Goal: Use online tool/utility: Utilize a website feature to perform a specific function

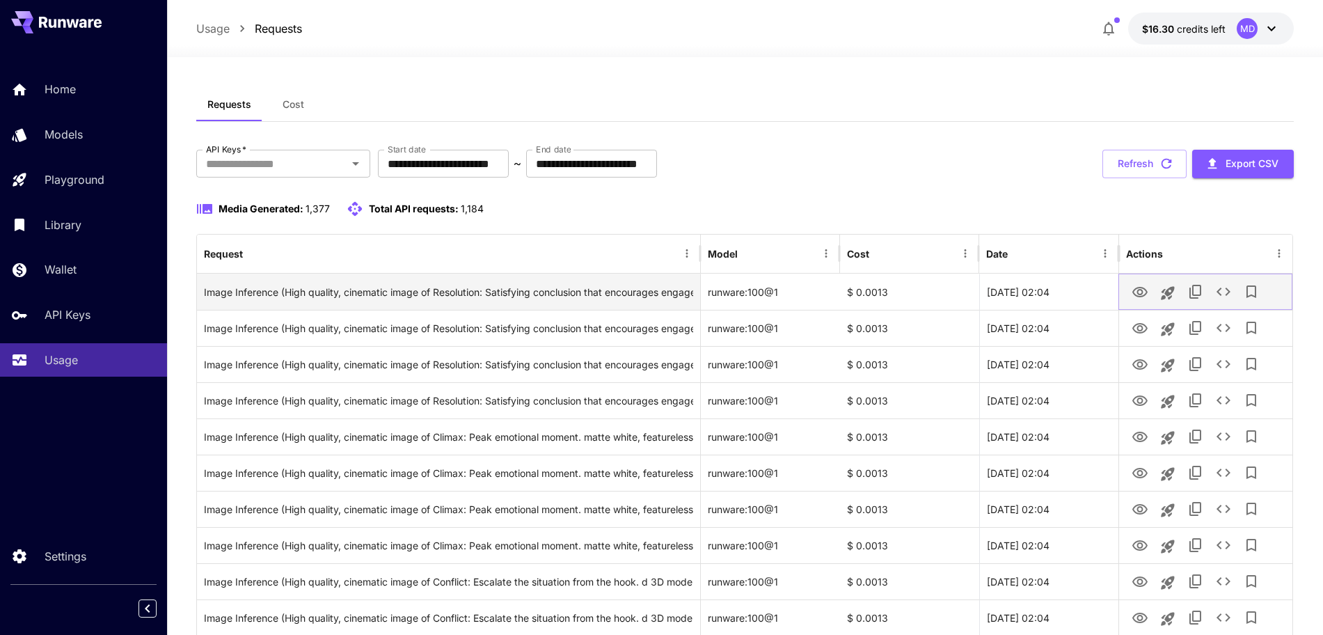
click at [1135, 293] on icon "View" at bounding box center [1139, 292] width 17 height 17
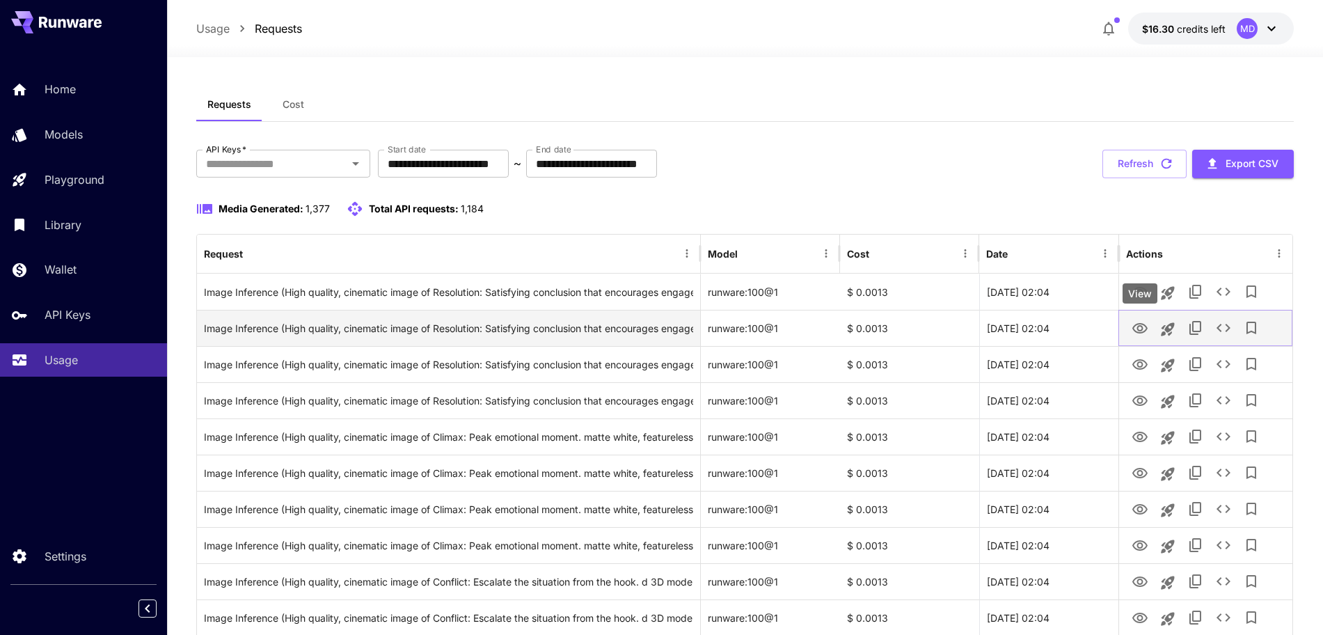
click at [1137, 326] on icon "View" at bounding box center [1139, 328] width 17 height 17
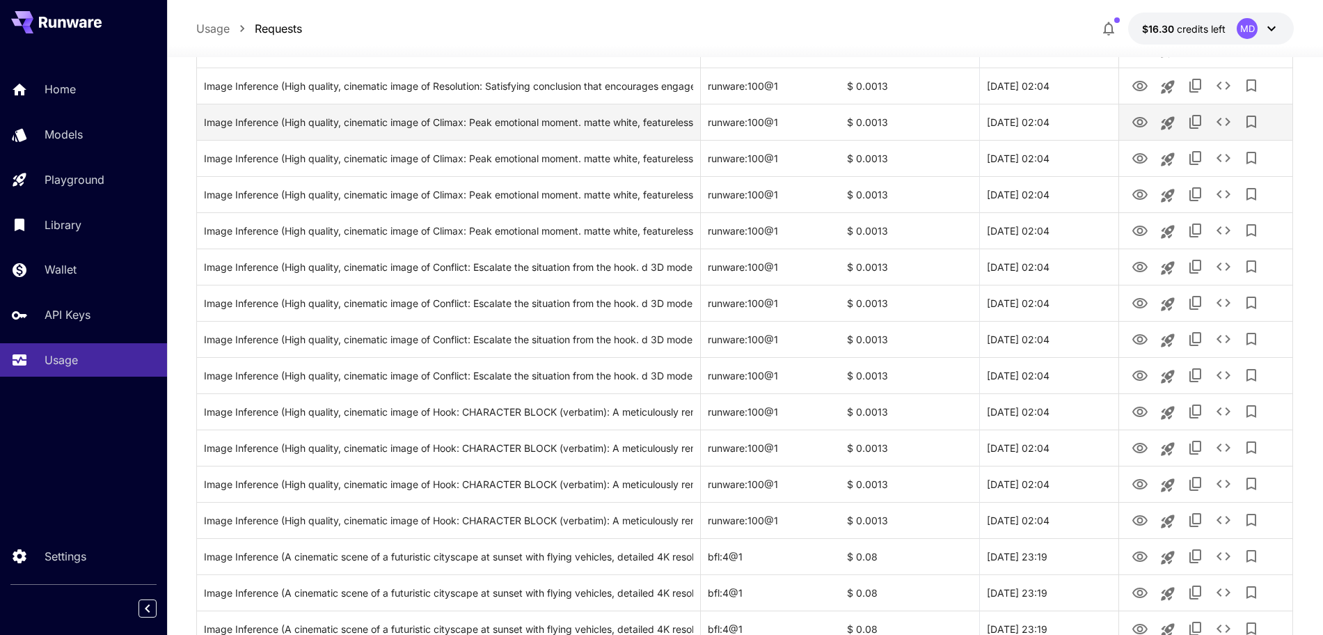
scroll to position [522, 0]
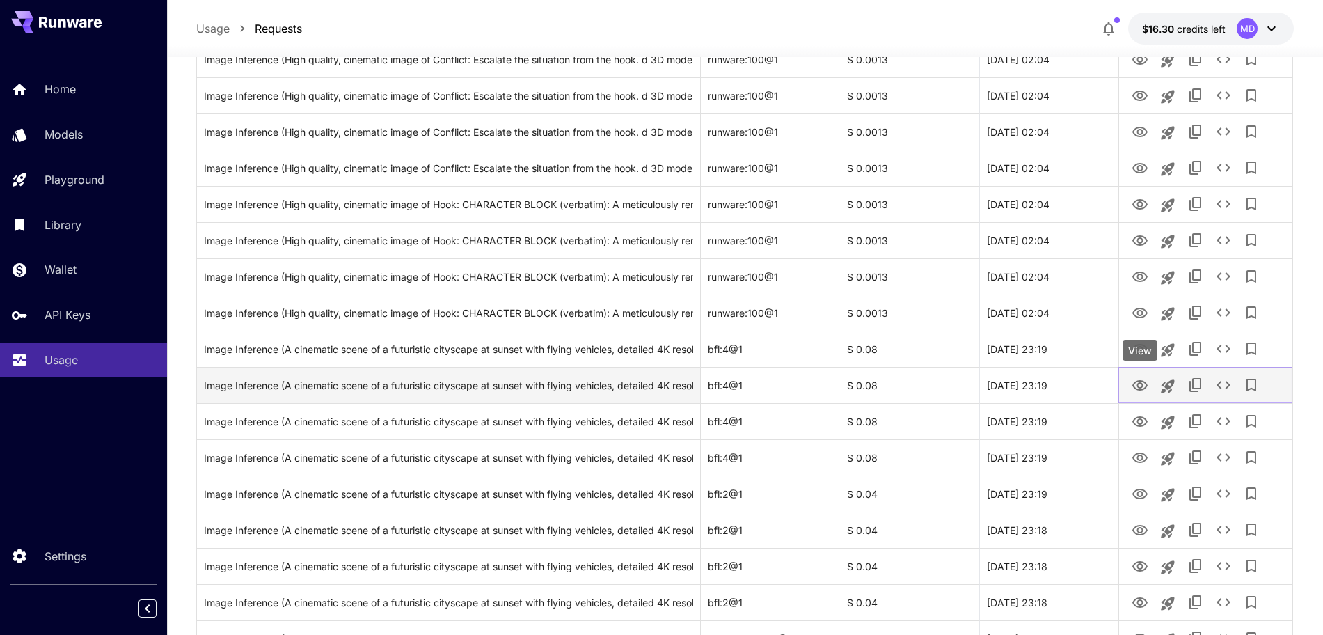
click at [1134, 386] on icon "View" at bounding box center [1139, 385] width 15 height 10
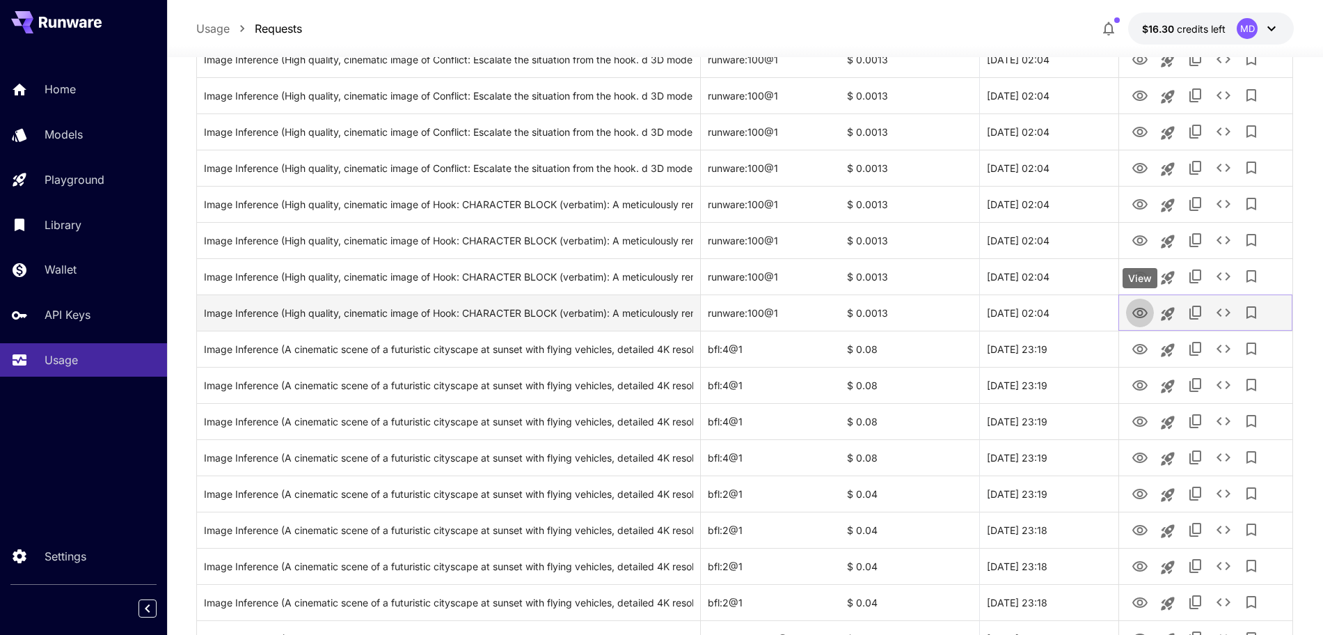
click at [1133, 311] on icon "View" at bounding box center [1139, 313] width 15 height 10
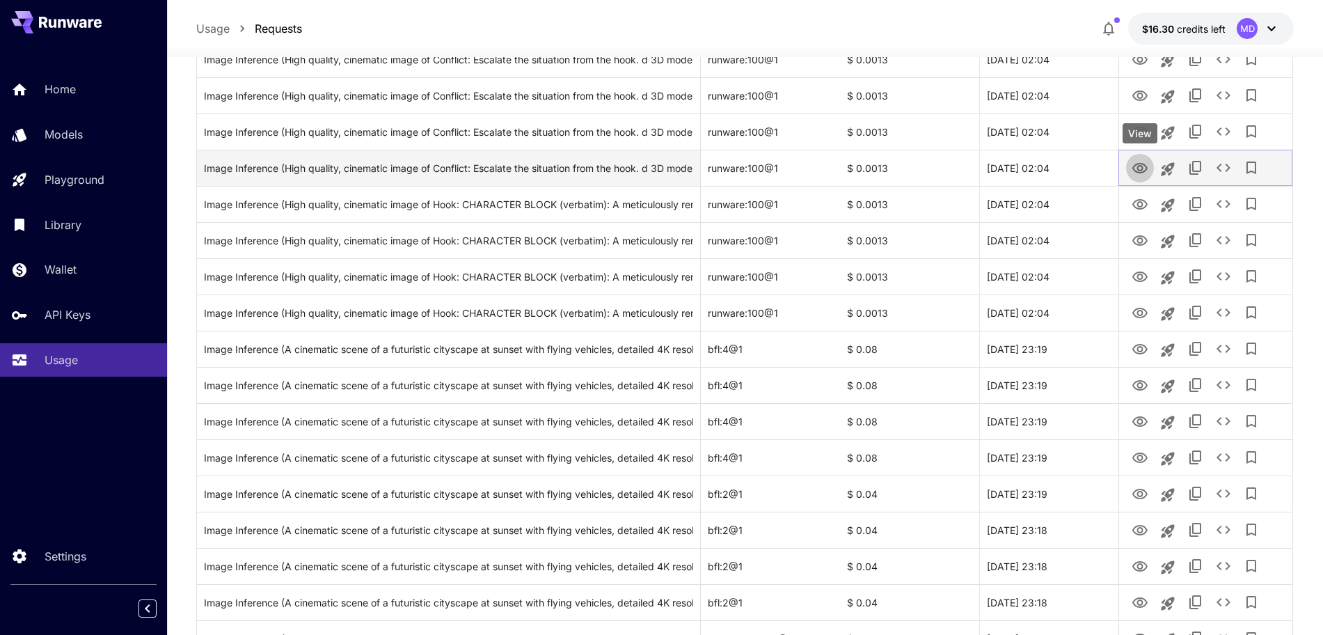
click at [1132, 168] on icon "View" at bounding box center [1139, 168] width 15 height 10
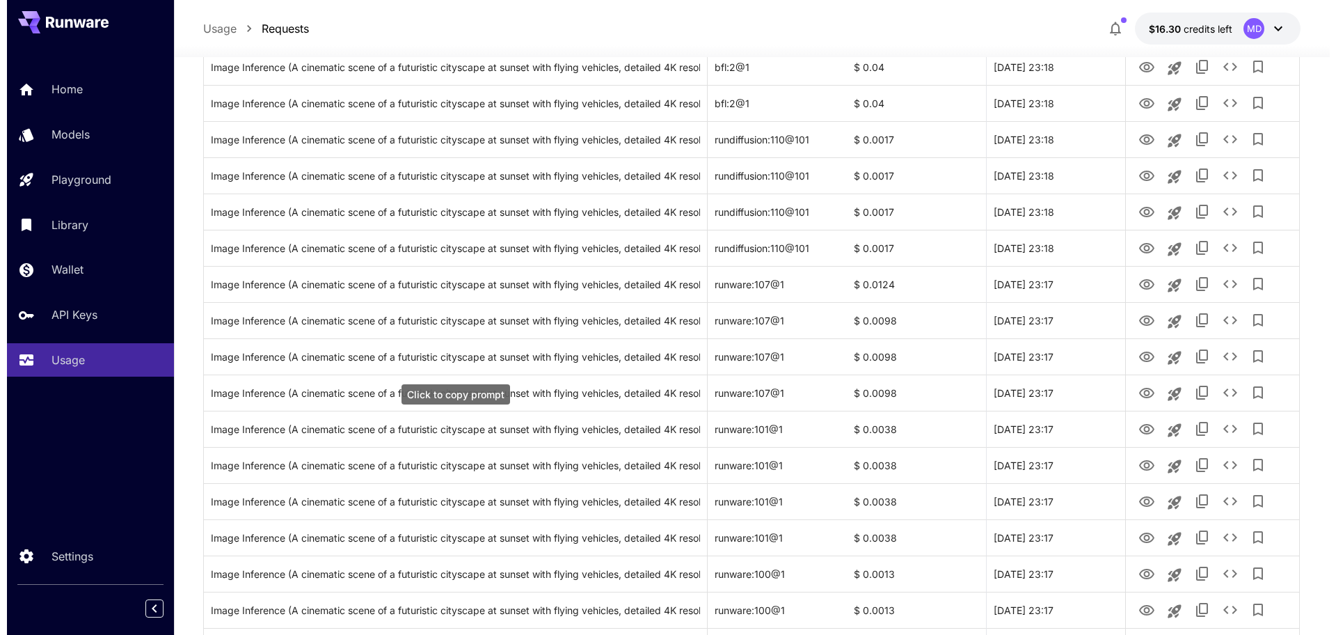
scroll to position [918, 0]
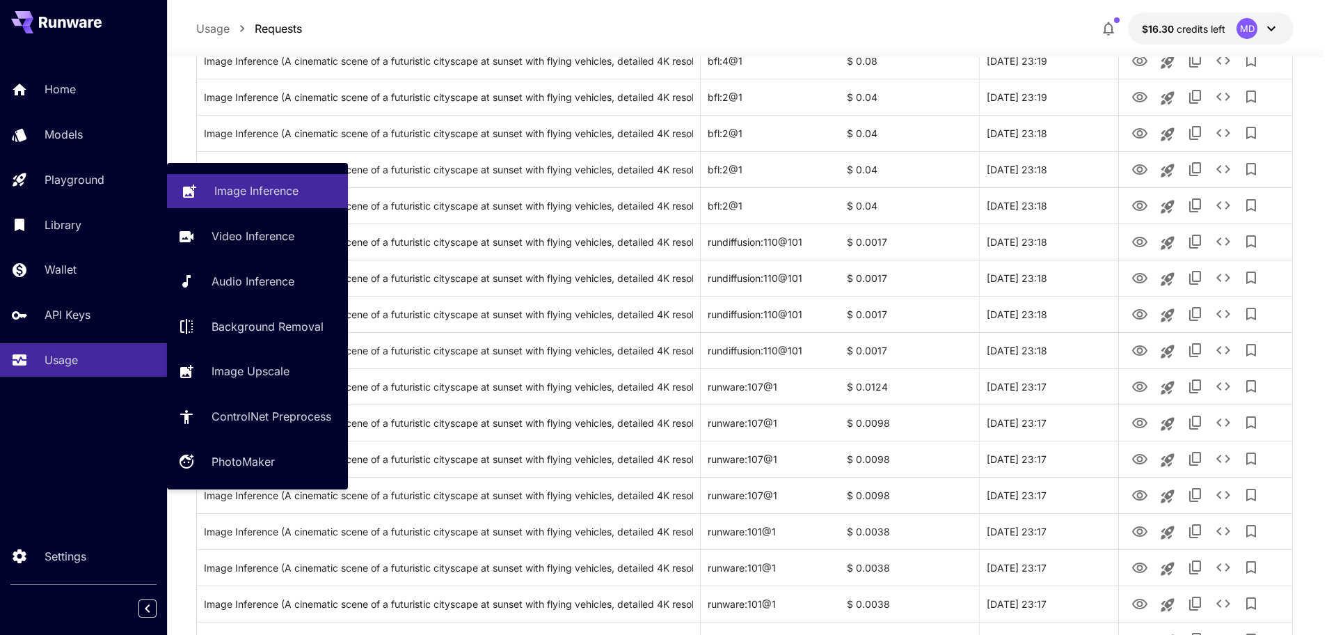
click at [232, 189] on p "Image Inference" at bounding box center [256, 190] width 84 height 17
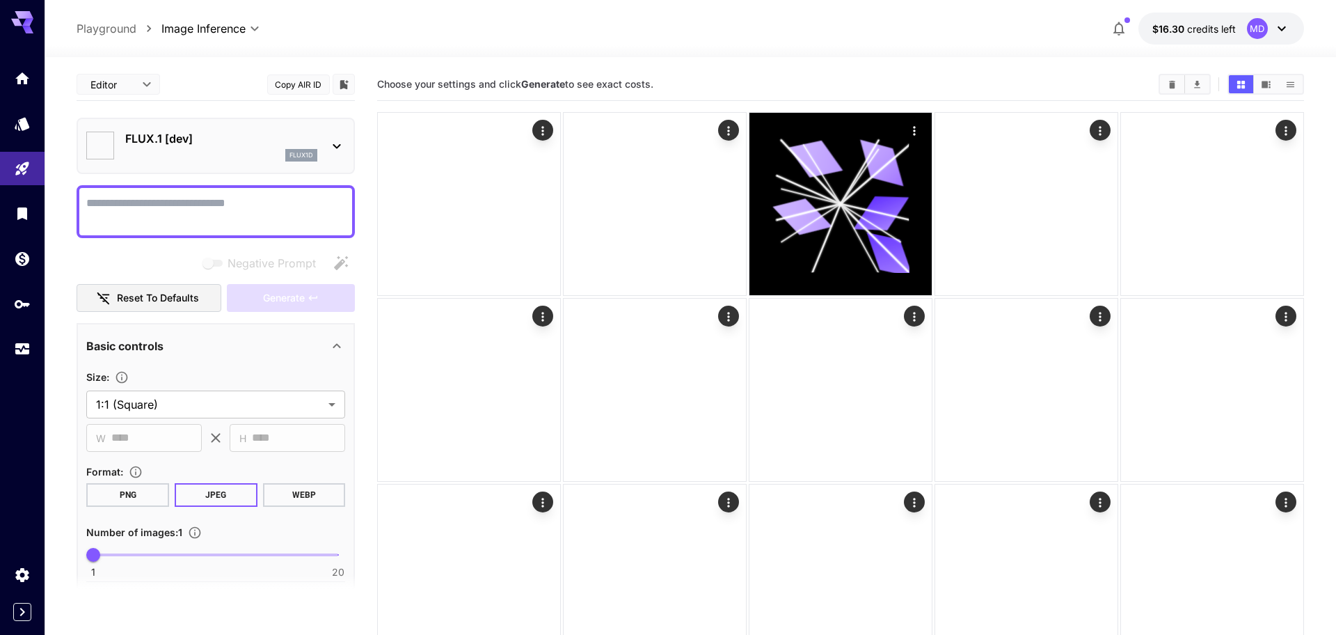
type input "**********"
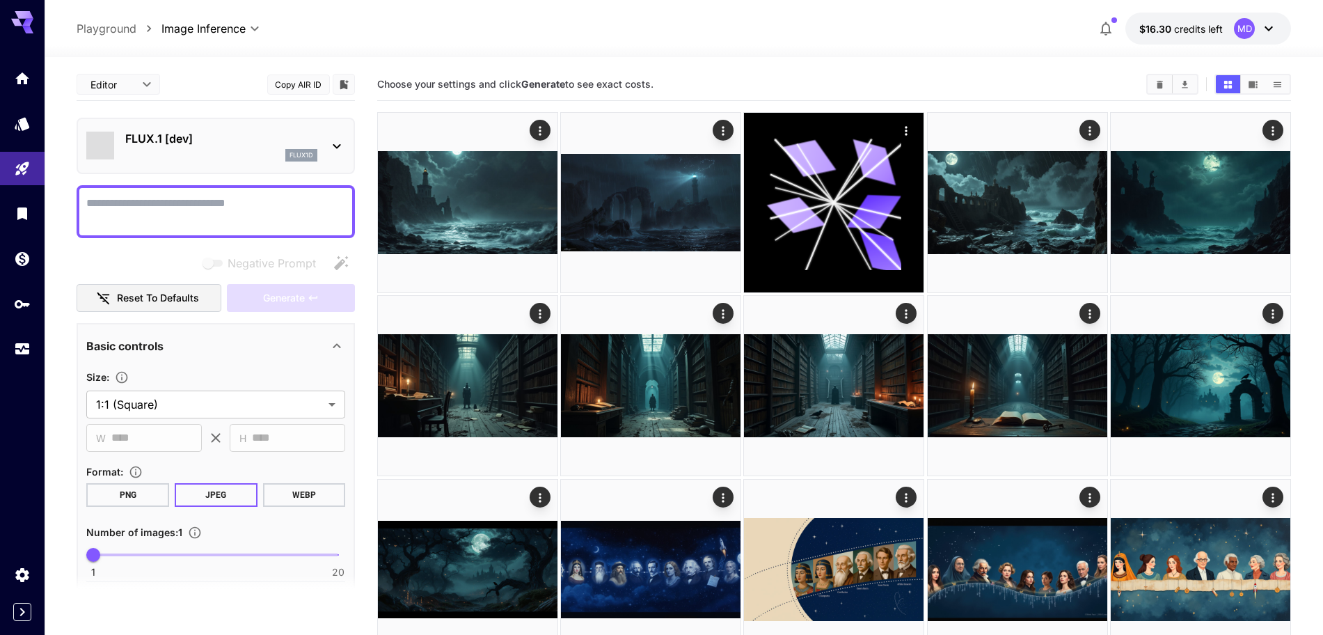
click at [155, 199] on textarea "Negative Prompt" at bounding box center [215, 211] width 259 height 33
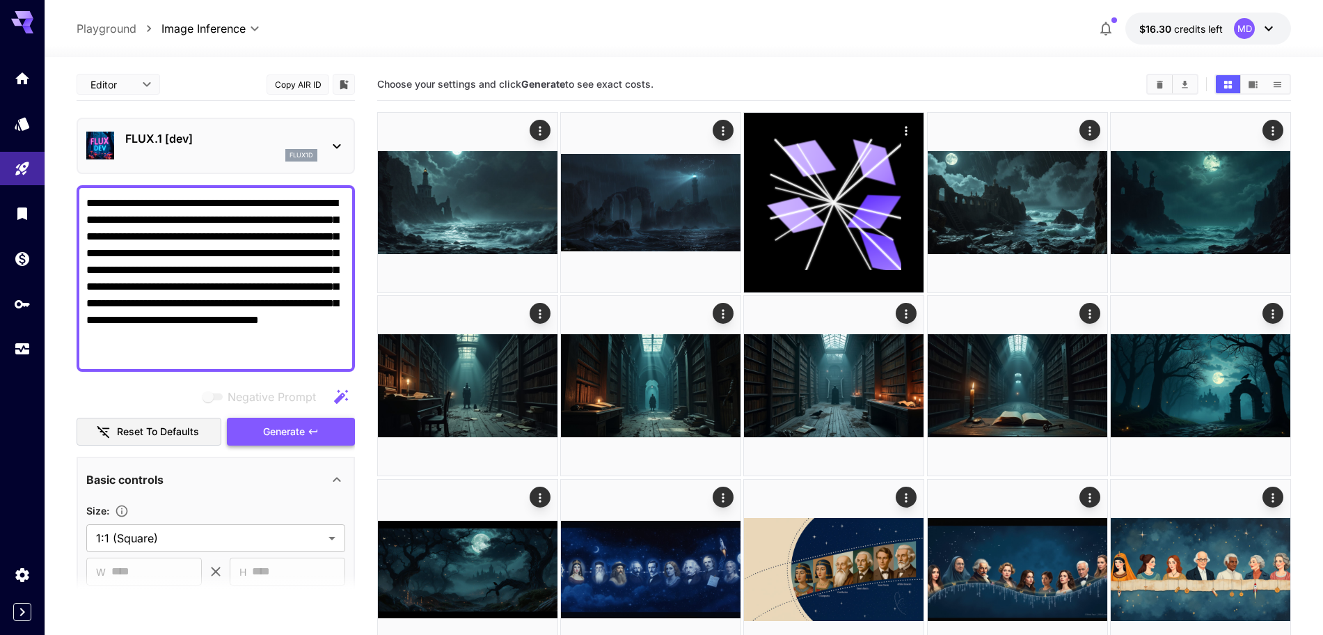
type textarea "**********"
click at [291, 434] on span "Generate" at bounding box center [284, 431] width 42 height 17
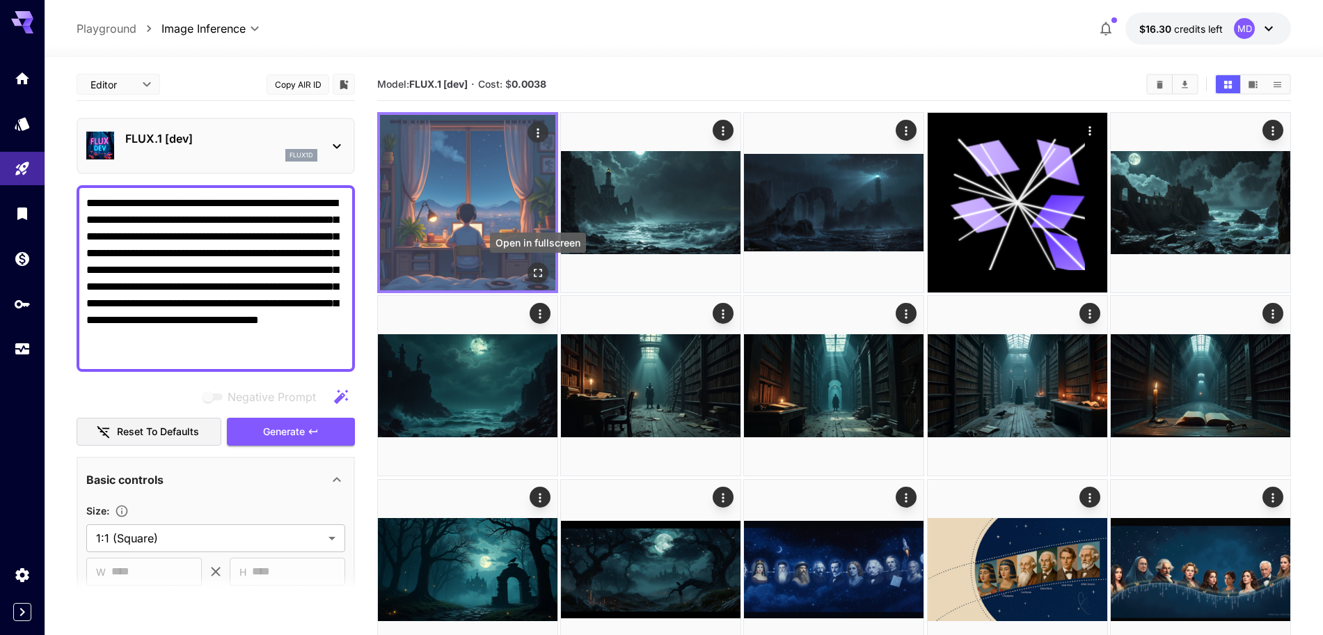
click at [541, 269] on icon "Open in fullscreen" at bounding box center [538, 273] width 8 height 8
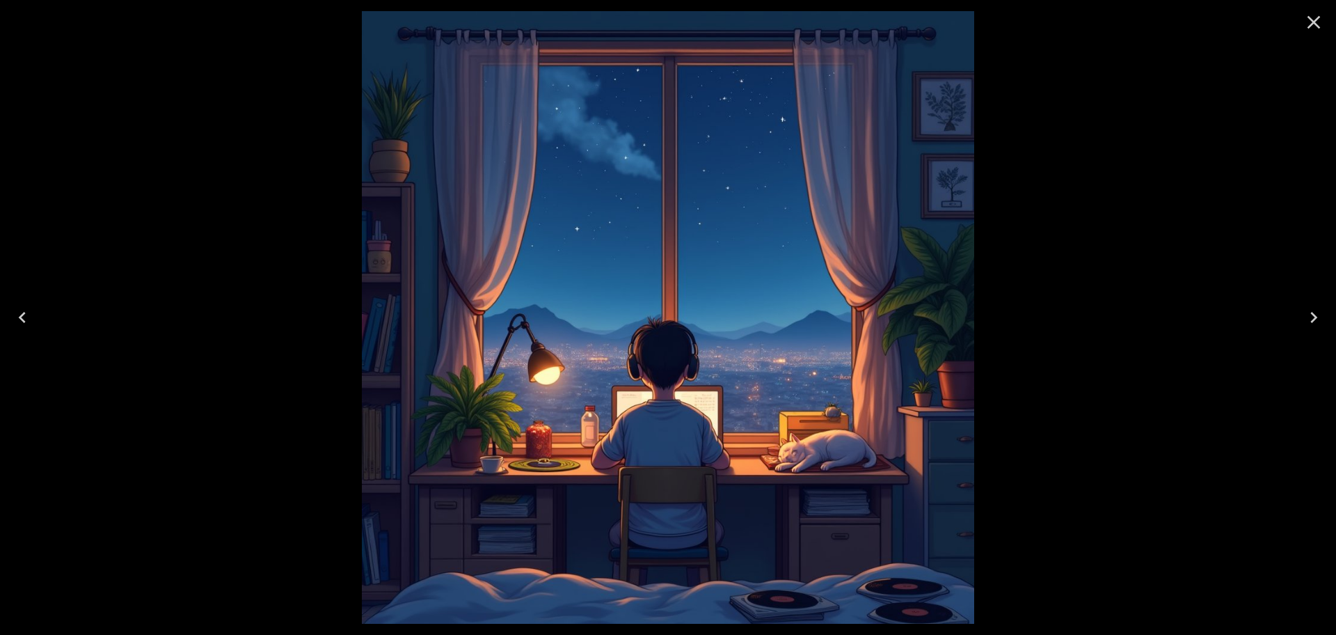
click at [1305, 23] on icon "Close" at bounding box center [1314, 22] width 22 height 22
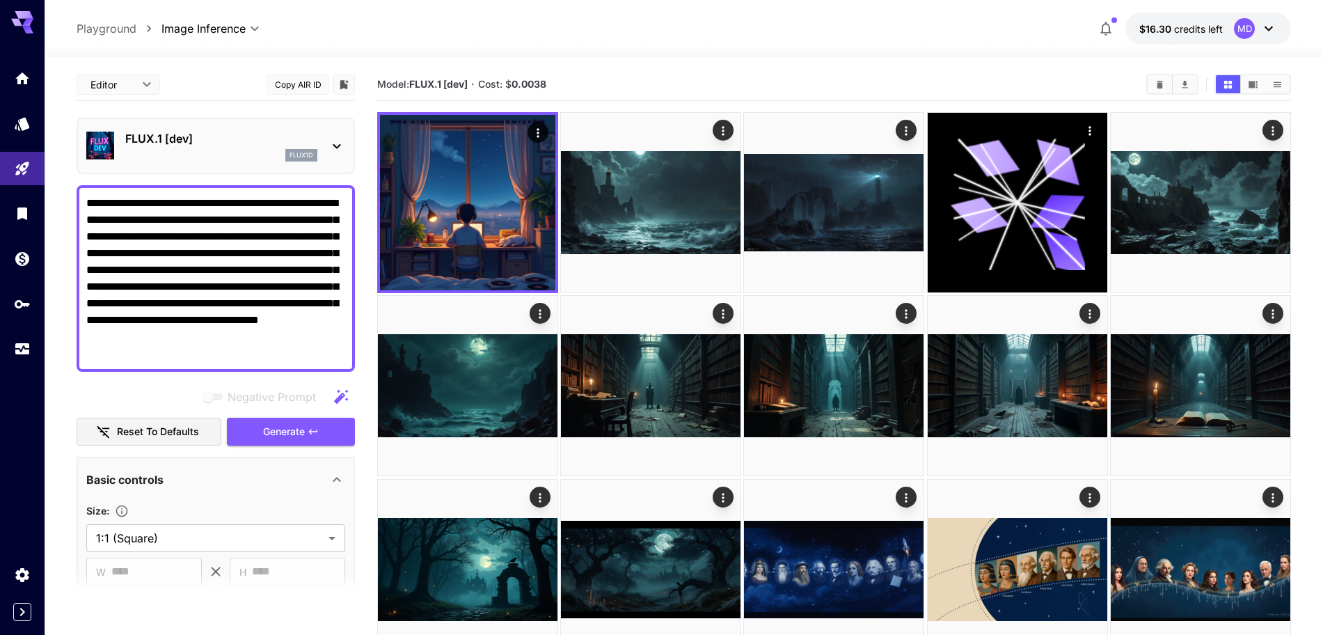
click at [194, 281] on textarea "**********" at bounding box center [215, 278] width 259 height 167
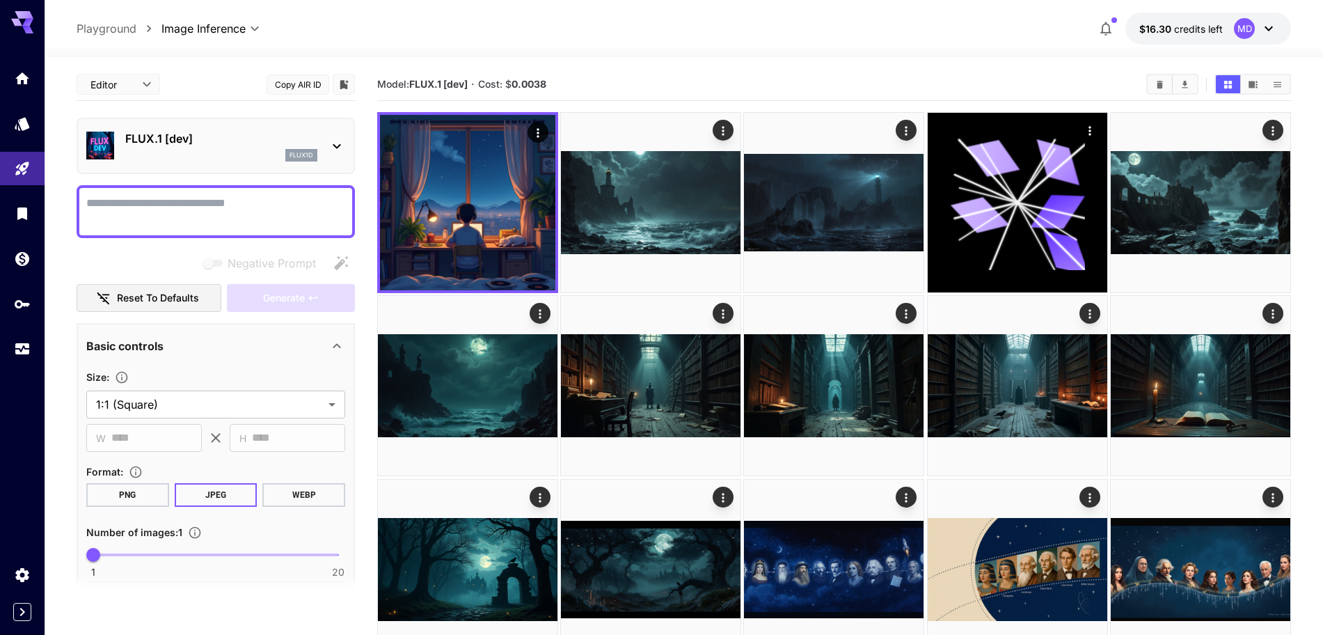
paste textarea "**********"
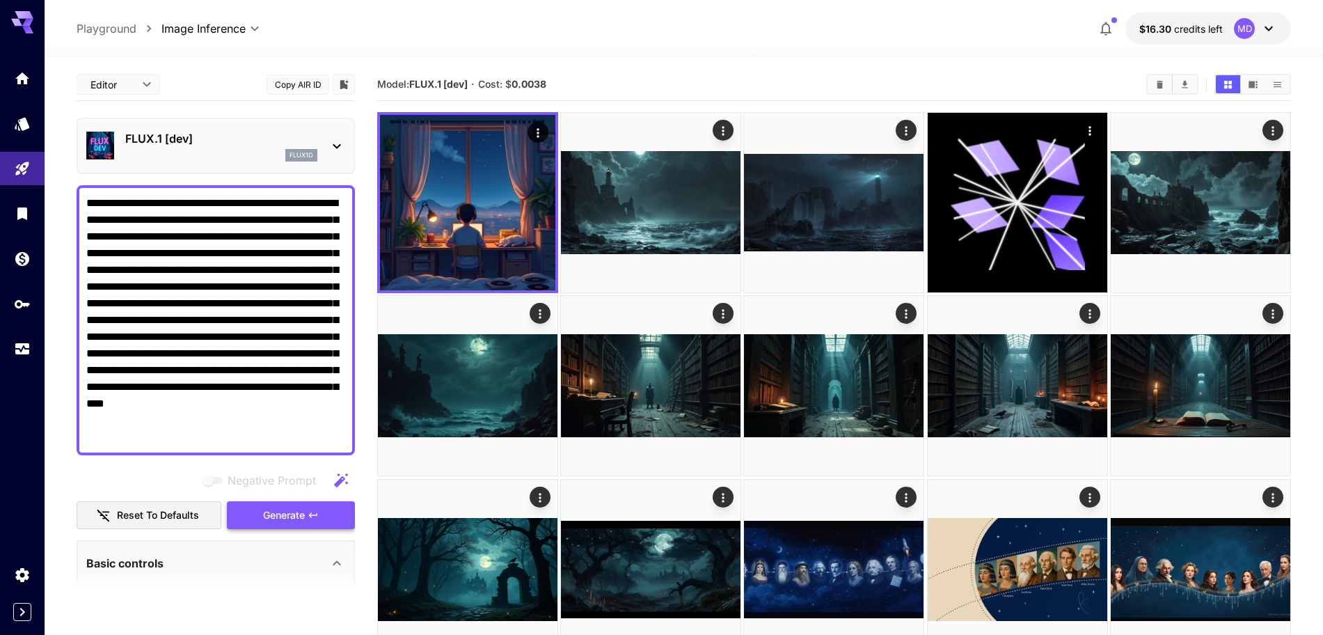
type textarea "**********"
click at [265, 517] on span "Generate" at bounding box center [284, 515] width 42 height 17
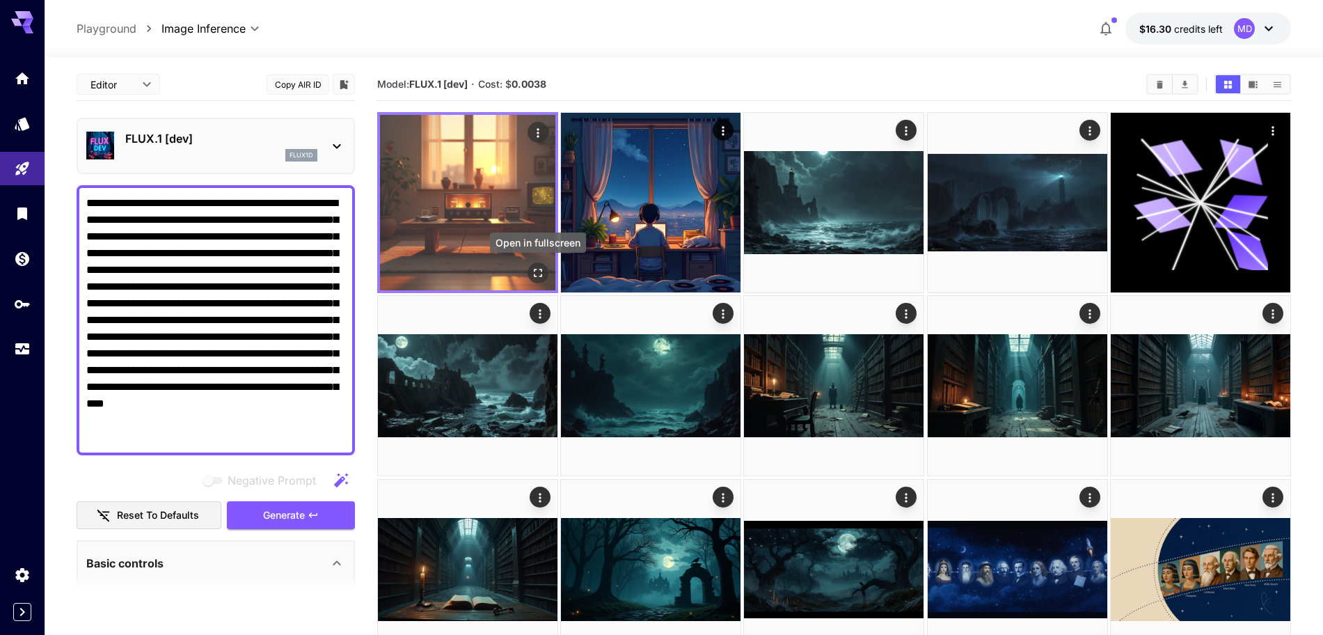
click at [532, 268] on icon "Open in fullscreen" at bounding box center [538, 273] width 14 height 14
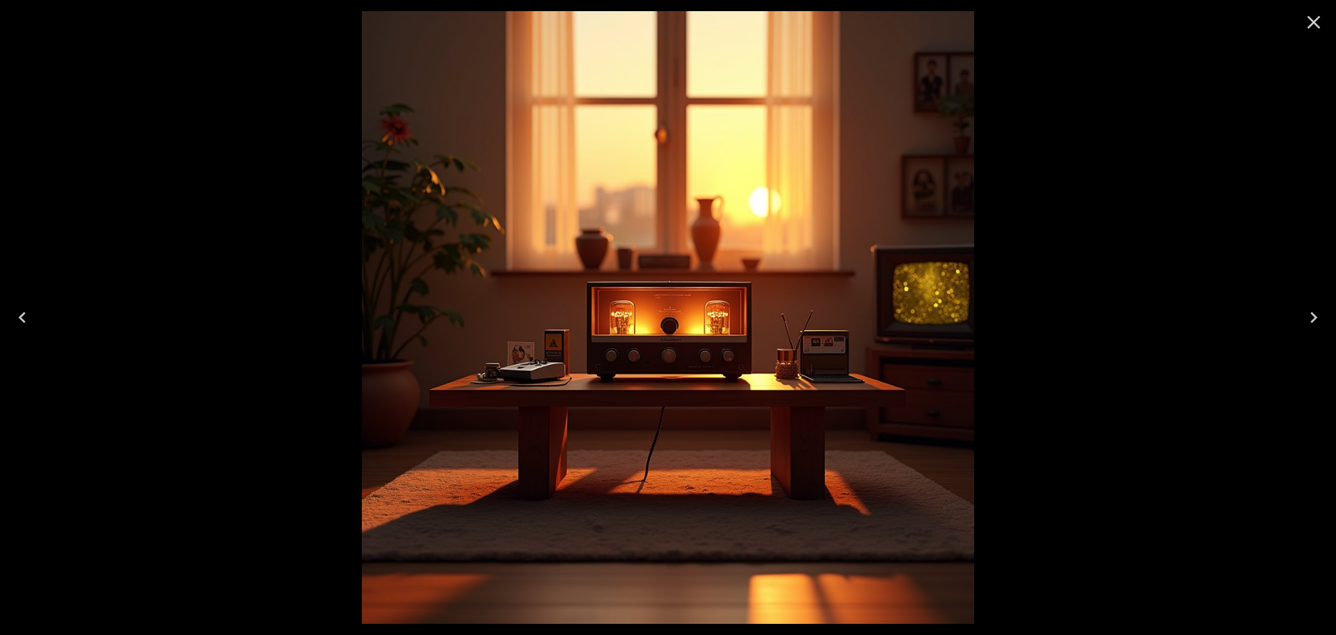
drag, startPoint x: 1314, startPoint y: 27, endPoint x: 862, endPoint y: 259, distance: 508.2
click at [1314, 27] on icon "Close" at bounding box center [1314, 22] width 22 height 22
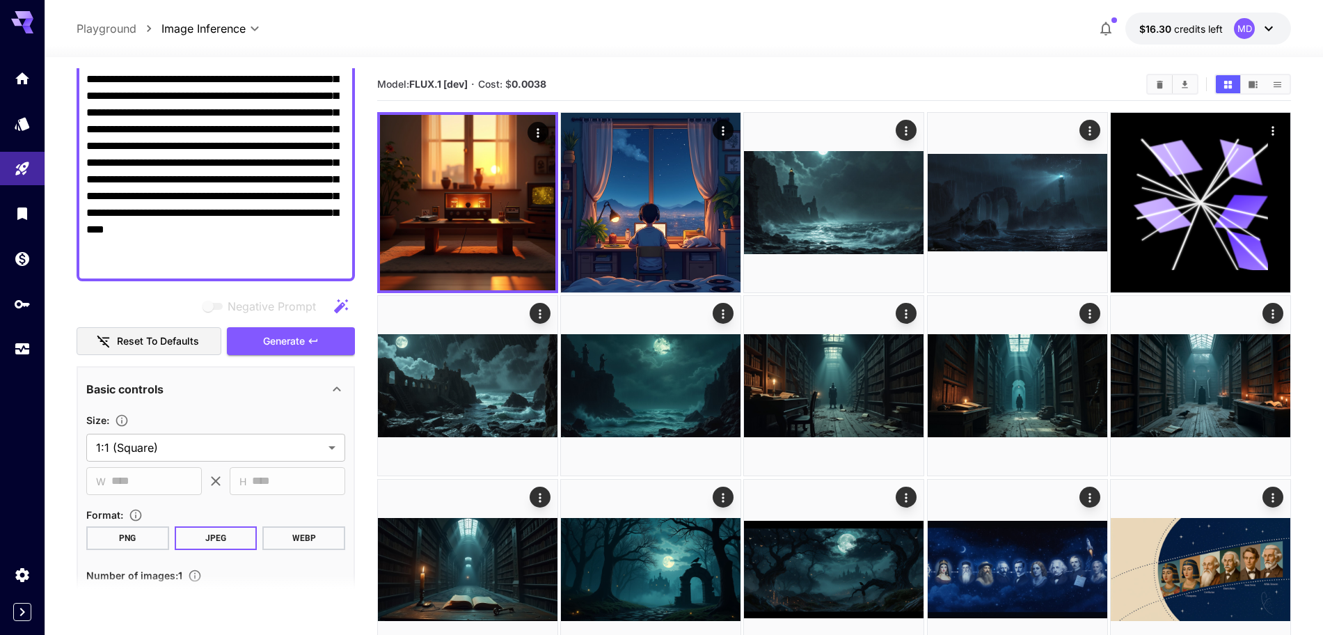
scroll to position [435, 0]
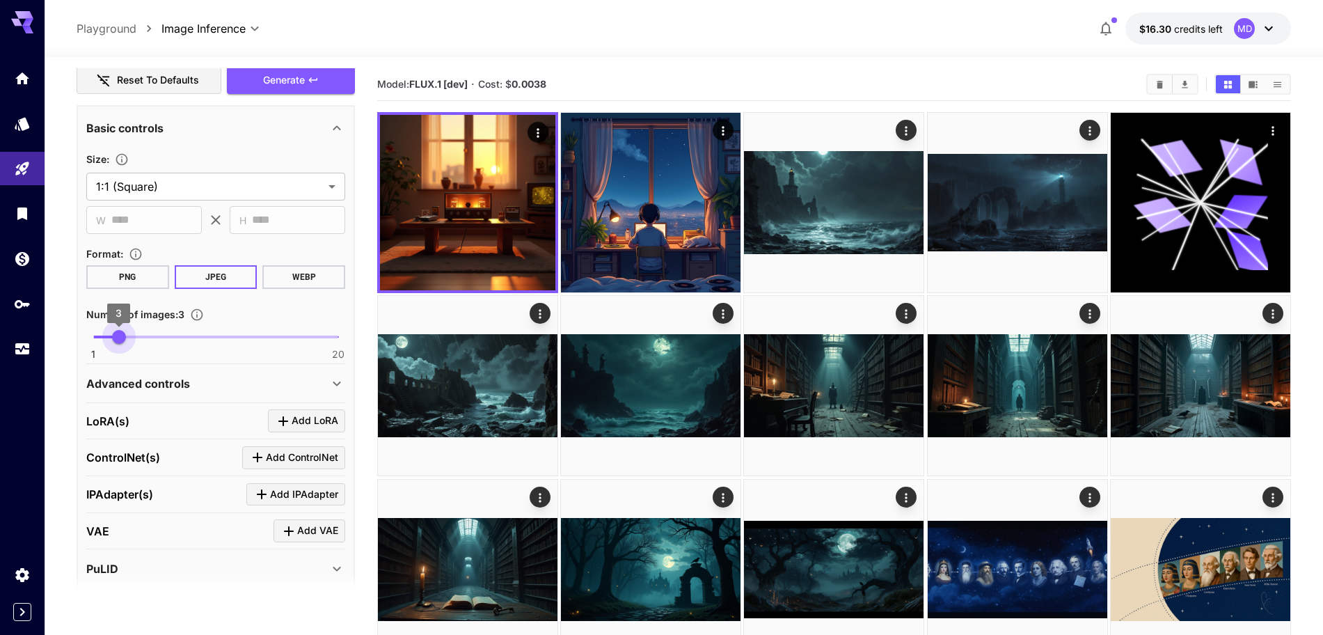
drag, startPoint x: 91, startPoint y: 332, endPoint x: 125, endPoint y: 327, distance: 34.4
click at [125, 330] on span "3" at bounding box center [119, 337] width 14 height 14
type input "*"
drag, startPoint x: 115, startPoint y: 331, endPoint x: 129, endPoint y: 327, distance: 15.2
click at [129, 330] on span "4" at bounding box center [132, 337] width 14 height 14
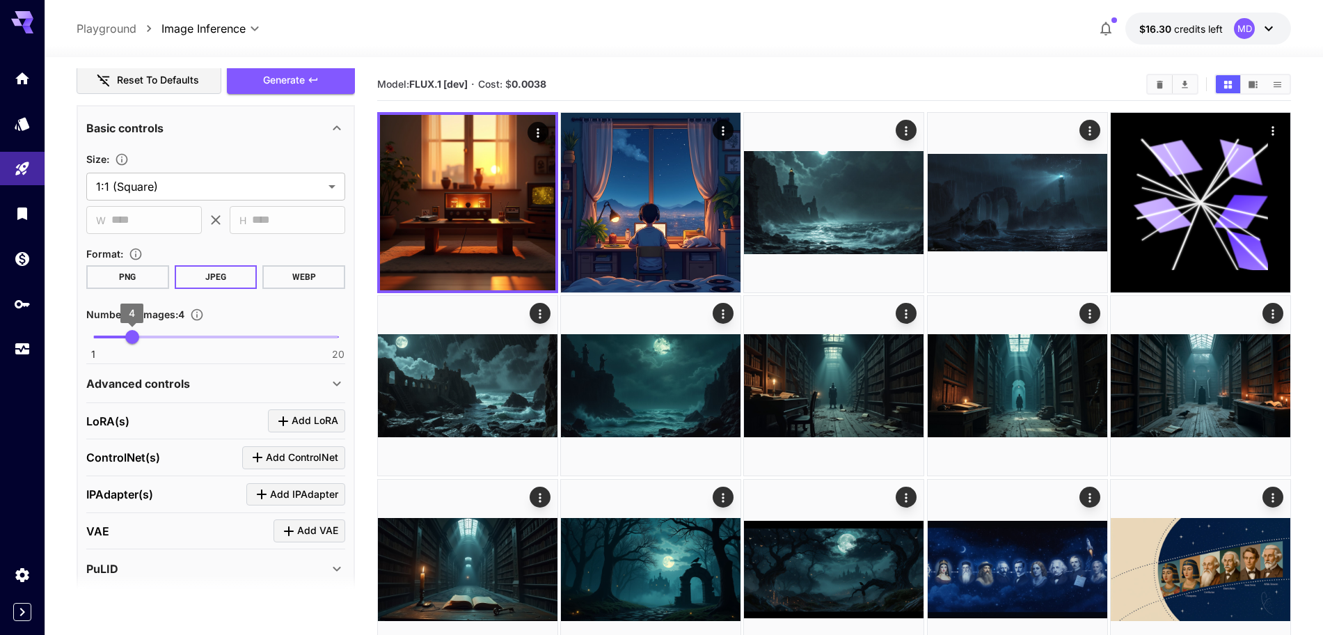
scroll to position [87, 0]
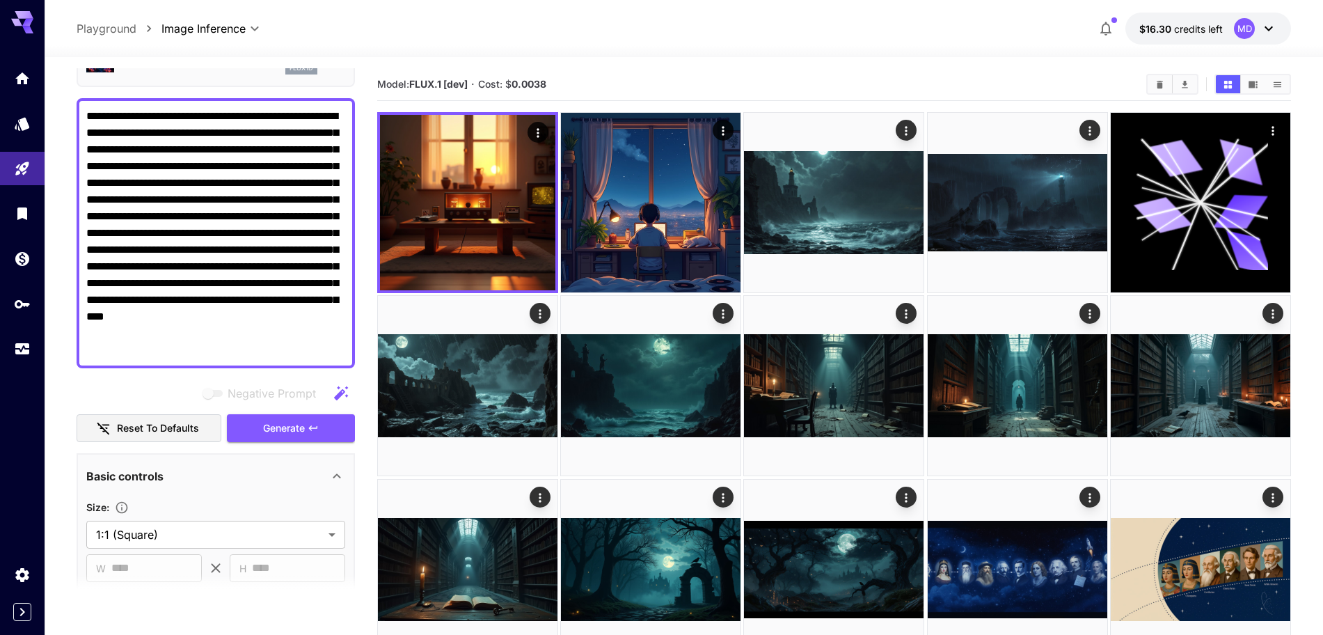
click at [232, 252] on textarea "**********" at bounding box center [215, 233] width 259 height 250
click at [156, 267] on textarea "**********" at bounding box center [215, 233] width 259 height 250
click at [148, 151] on textarea "**********" at bounding box center [215, 233] width 259 height 250
click at [250, 166] on textarea "**********" at bounding box center [215, 233] width 259 height 250
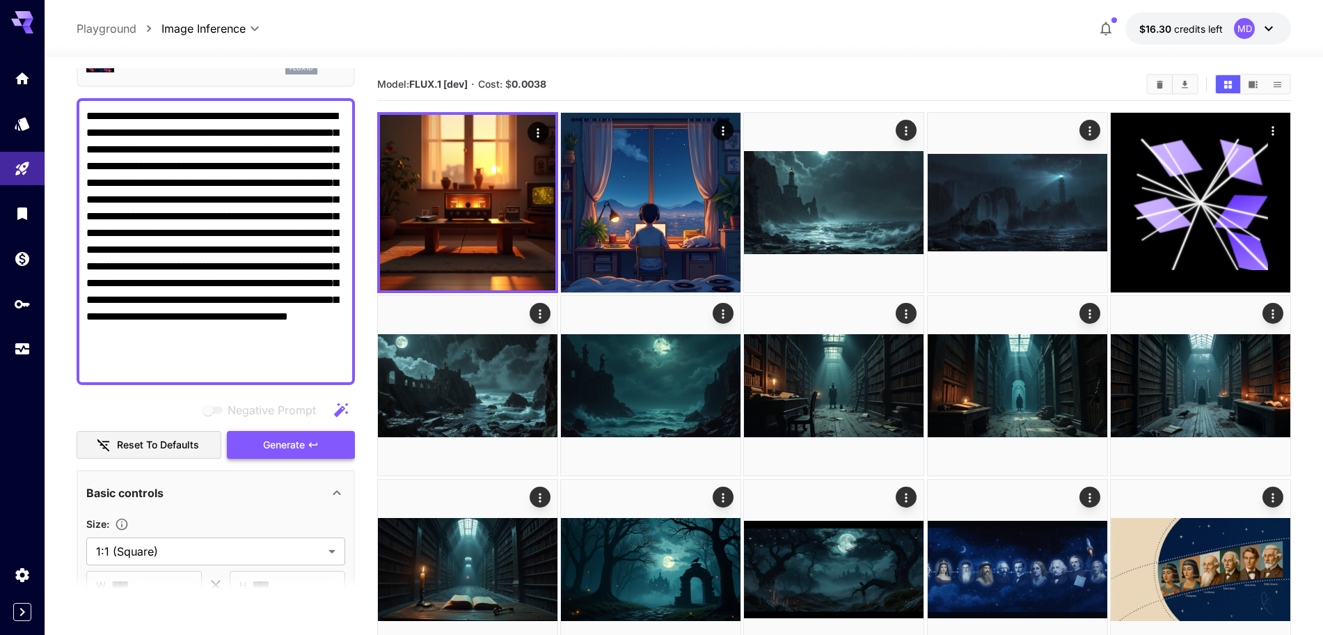
click at [290, 445] on span "Generate" at bounding box center [284, 444] width 42 height 17
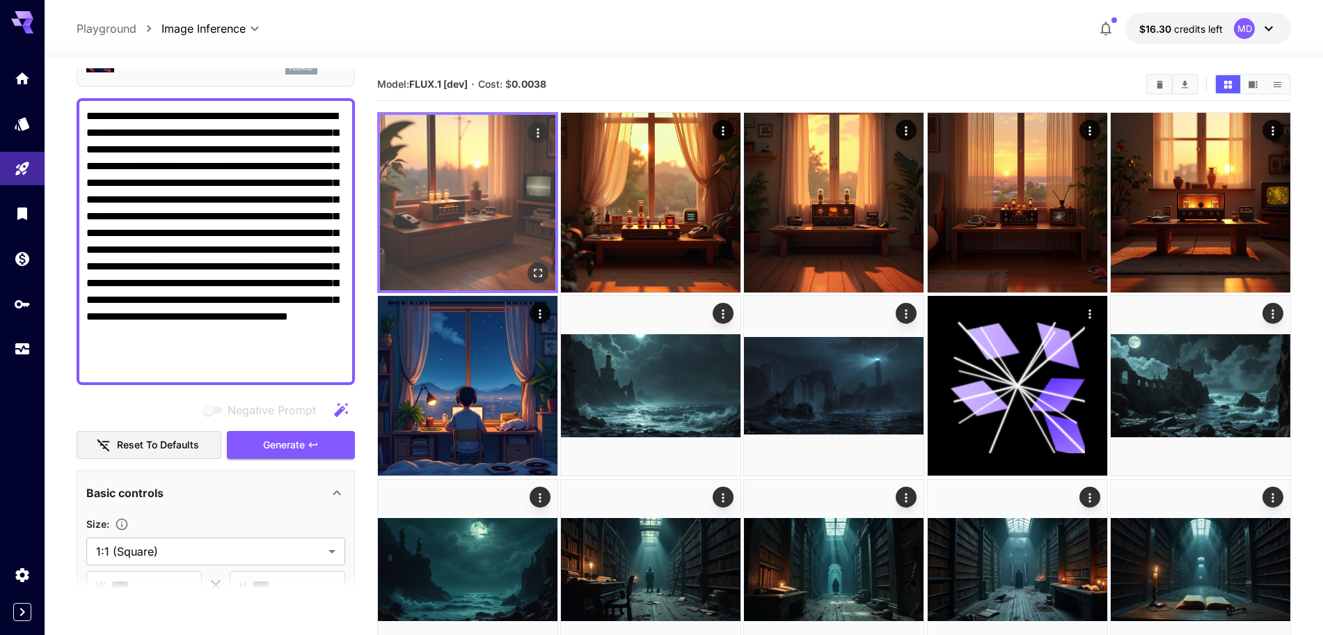
click at [462, 216] on img at bounding box center [467, 202] width 175 height 175
click at [544, 270] on icon "Open in fullscreen" at bounding box center [538, 273] width 14 height 14
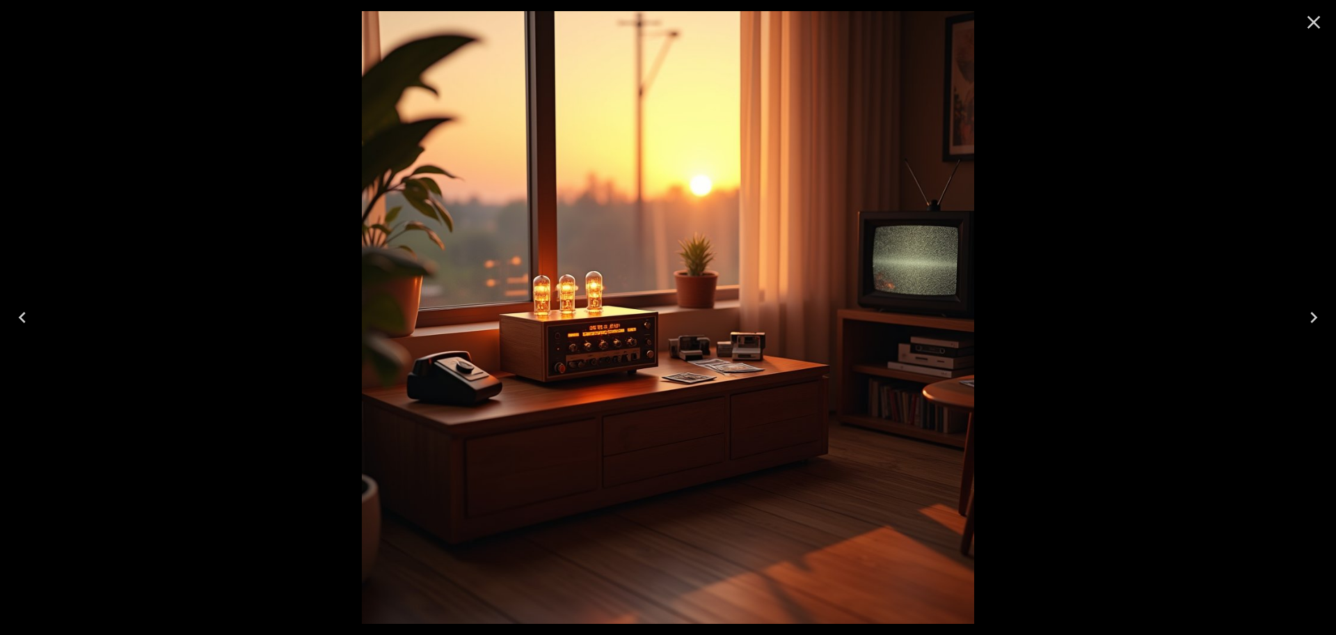
click at [1313, 319] on icon "Next" at bounding box center [1314, 317] width 22 height 22
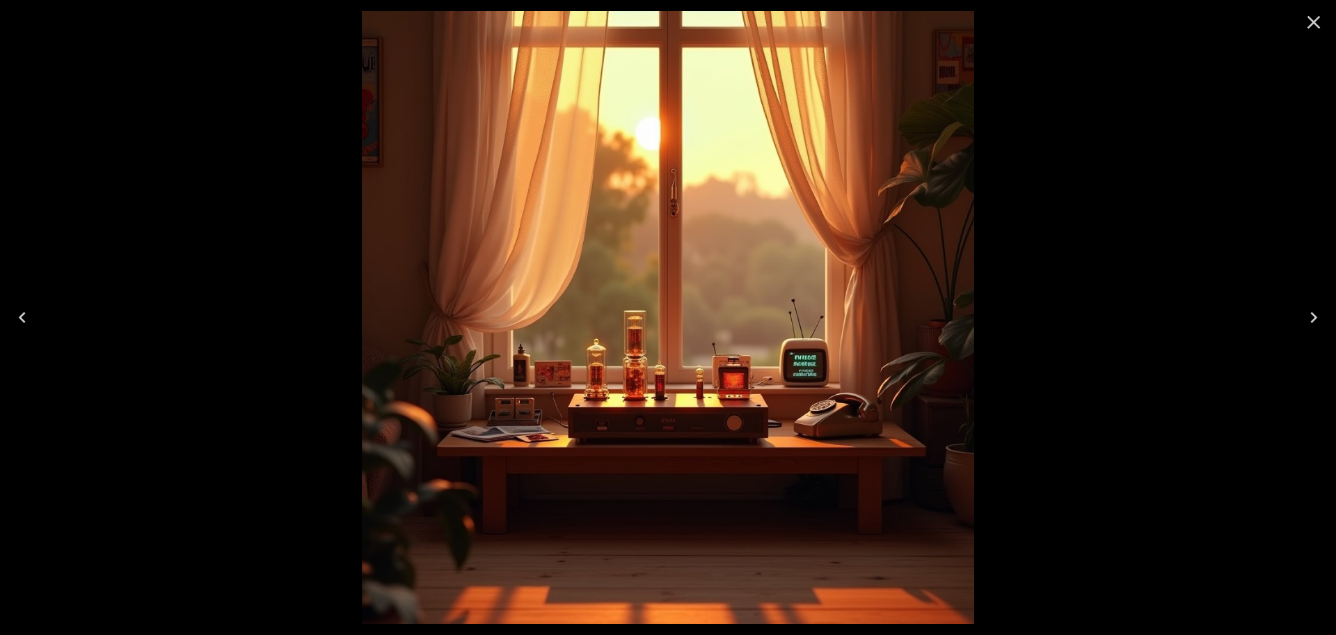
click at [1310, 318] on icon "Next" at bounding box center [1314, 317] width 22 height 22
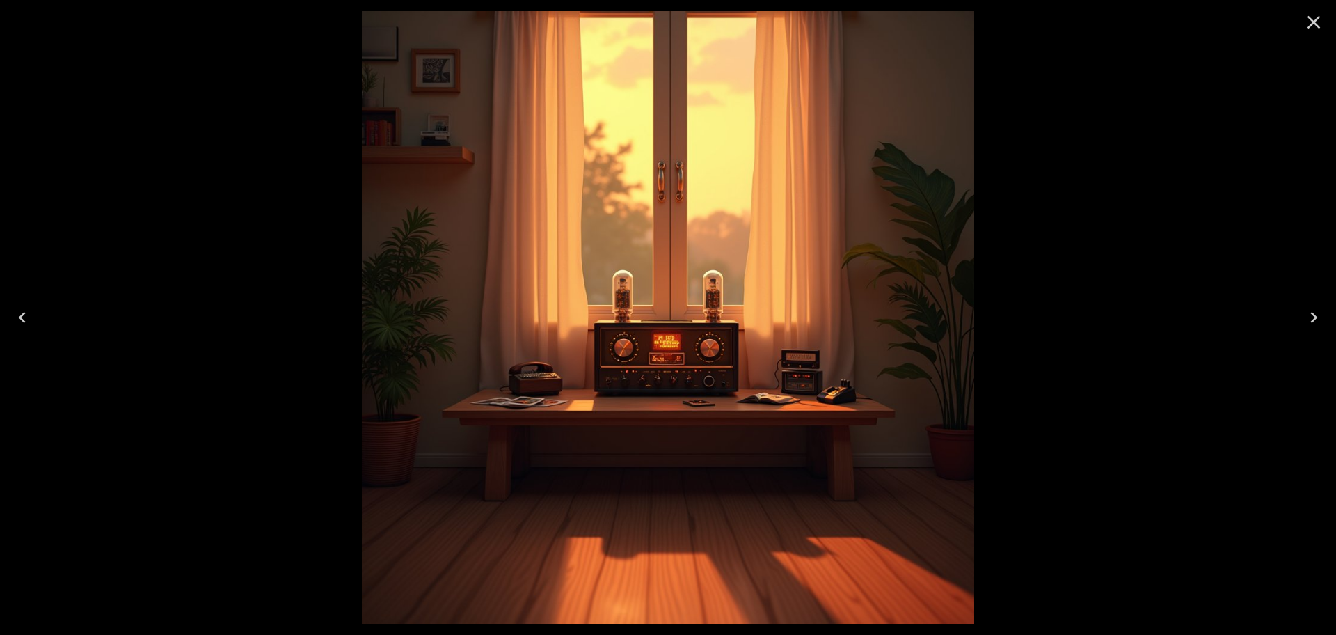
click at [1310, 318] on icon "Next" at bounding box center [1314, 317] width 22 height 22
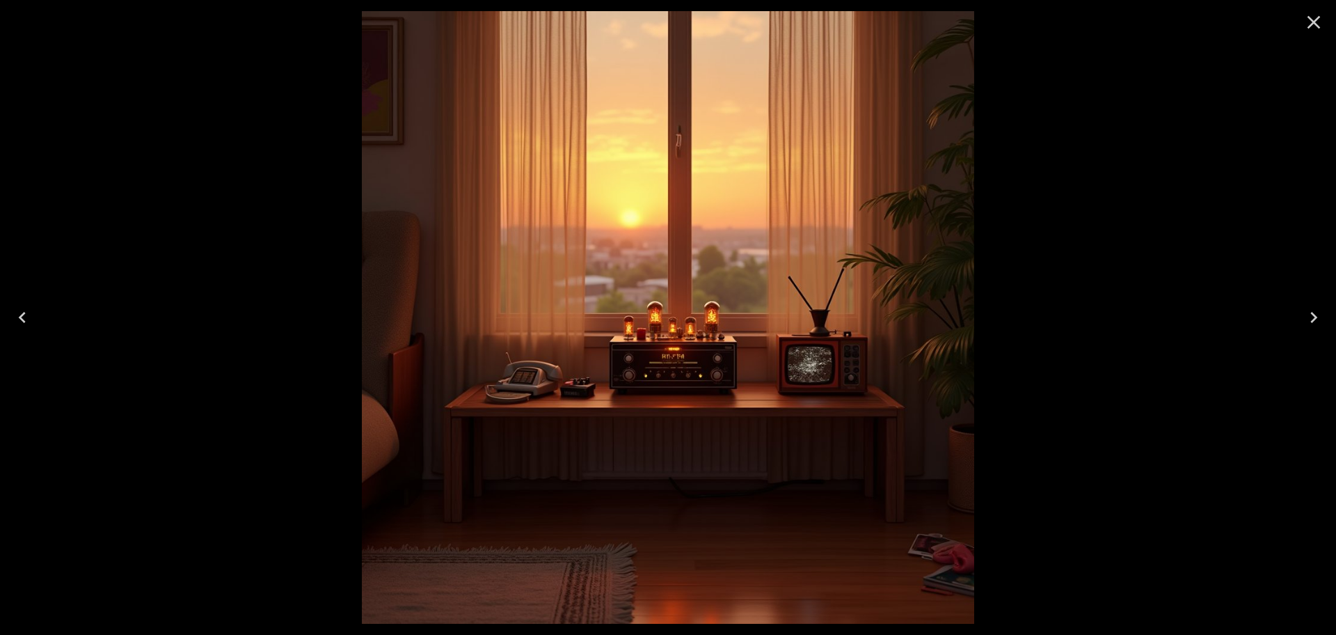
click at [1316, 19] on icon "Close" at bounding box center [1313, 22] width 13 height 13
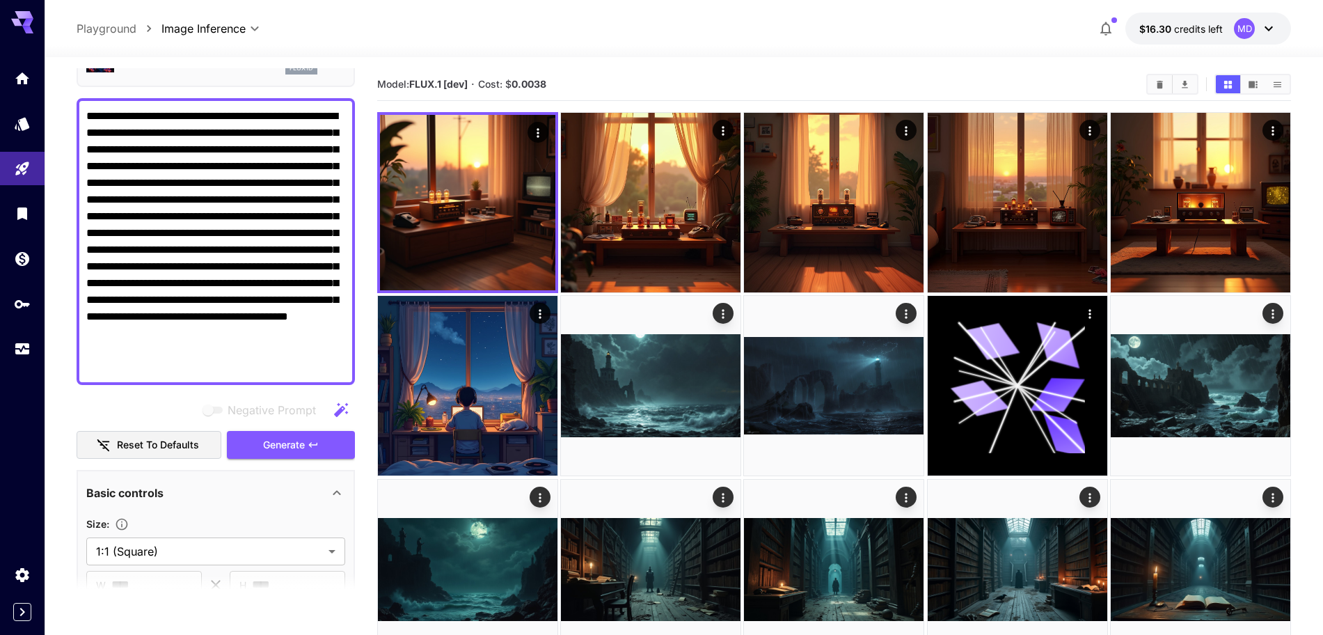
drag, startPoint x: 321, startPoint y: 234, endPoint x: 266, endPoint y: 214, distance: 58.6
click at [266, 214] on textarea "**********" at bounding box center [215, 241] width 259 height 267
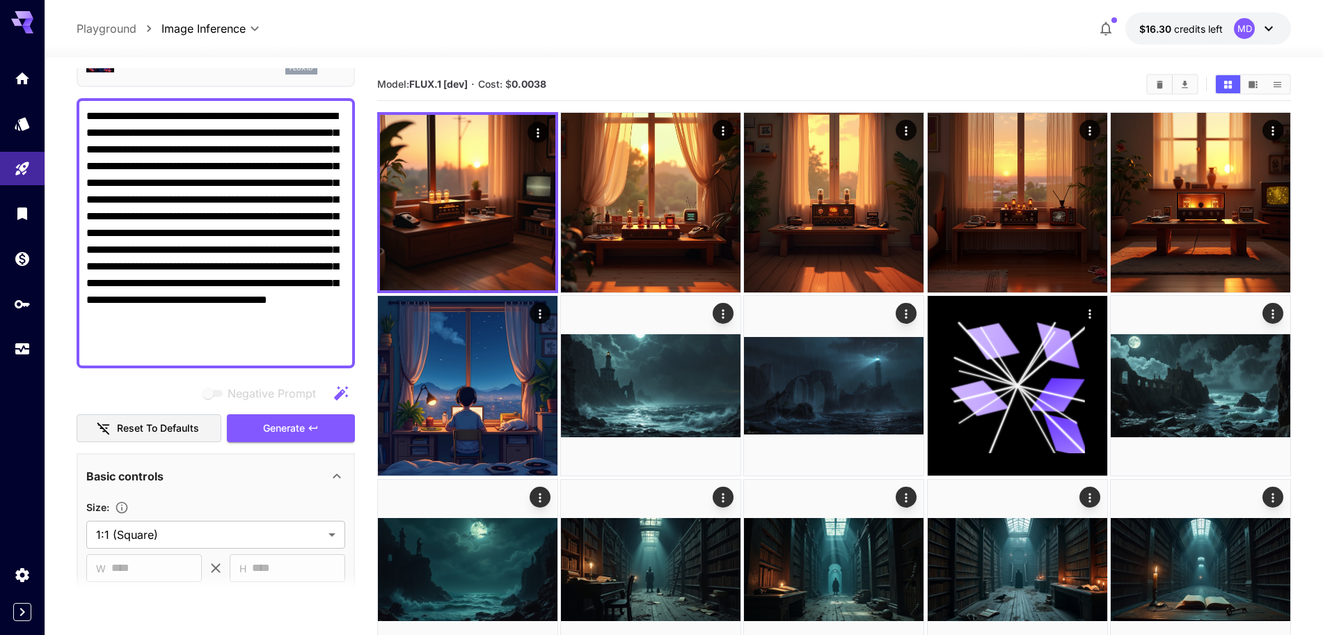
click at [154, 165] on textarea "**********" at bounding box center [215, 233] width 259 height 250
drag, startPoint x: 152, startPoint y: 133, endPoint x: 83, endPoint y: 133, distance: 69.6
click at [83, 133] on div "**********" at bounding box center [216, 233] width 278 height 270
type textarea "**********"
click at [291, 431] on span "Generate" at bounding box center [284, 428] width 42 height 17
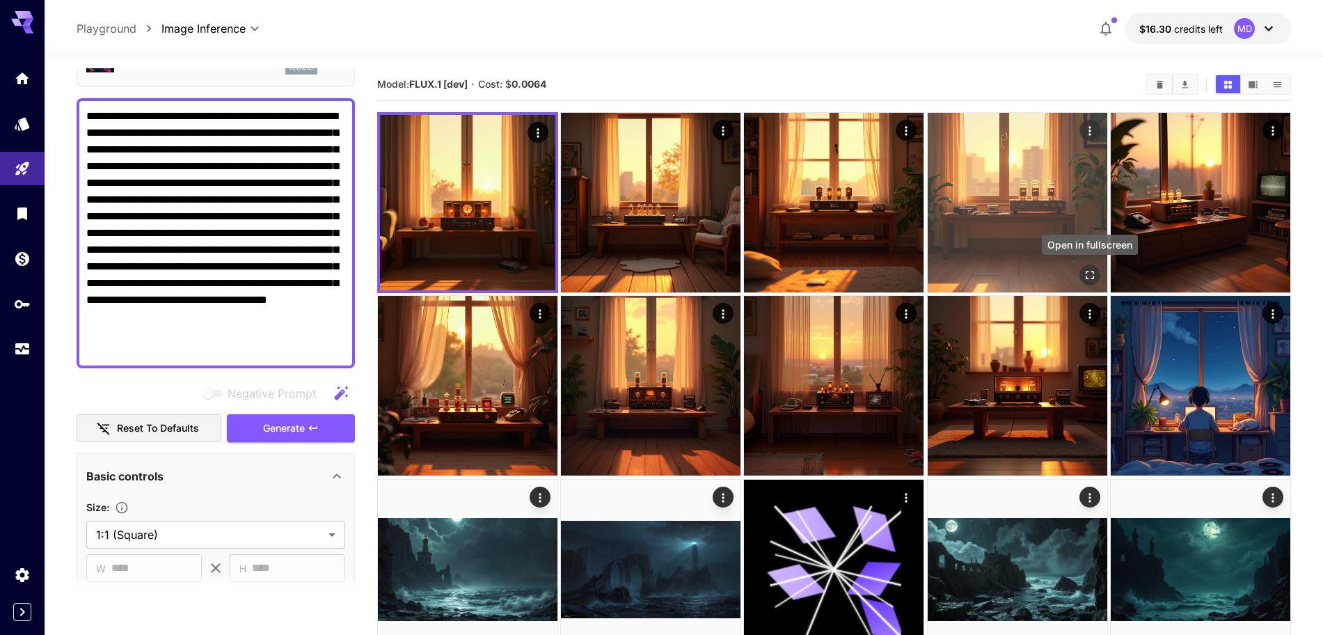
click at [1087, 278] on icon "Open in fullscreen" at bounding box center [1089, 275] width 8 height 8
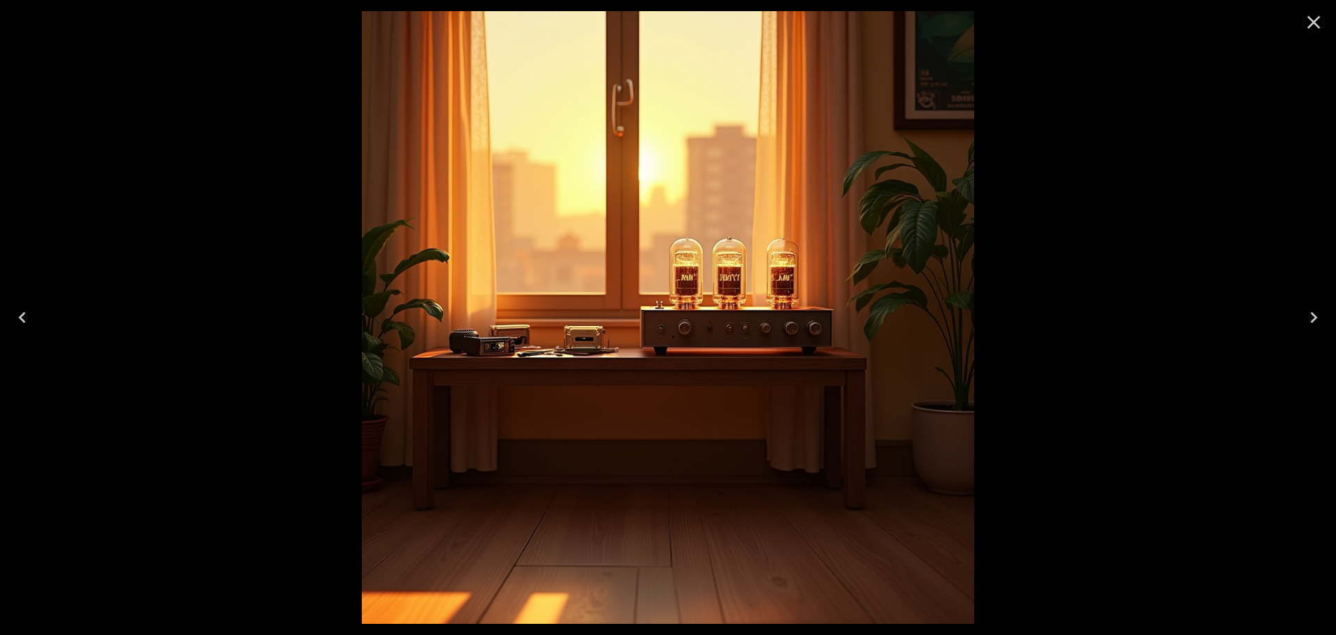
click at [20, 319] on icon "Previous" at bounding box center [22, 317] width 22 height 22
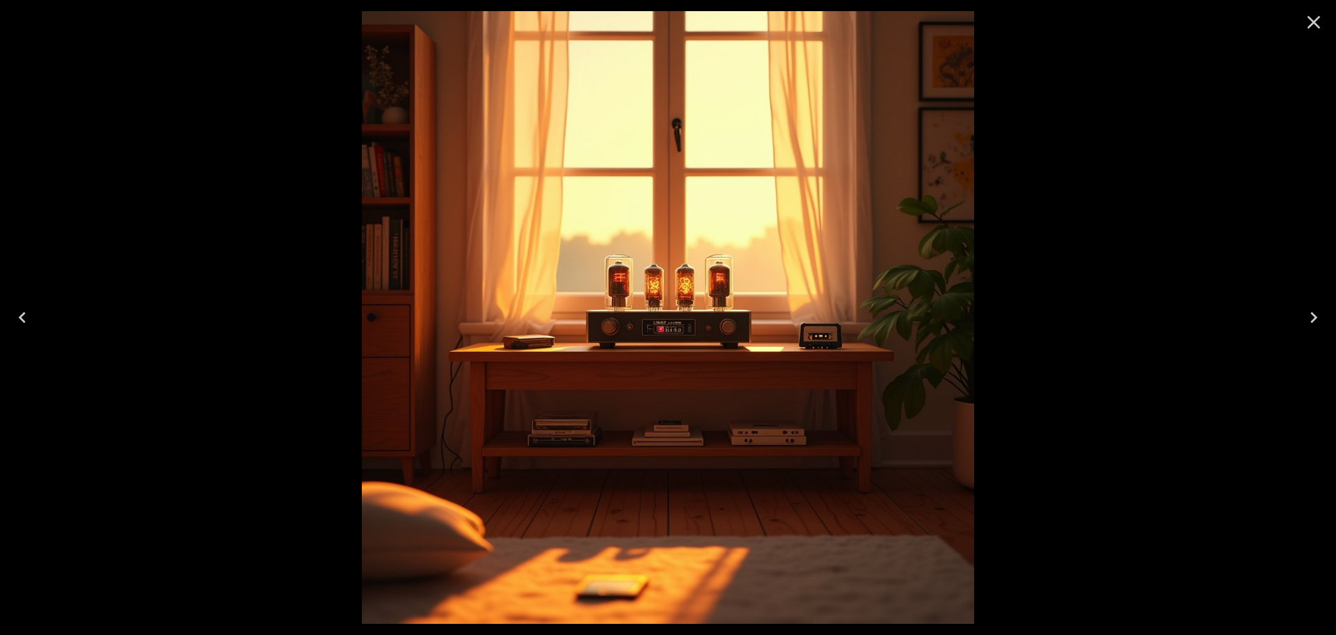
click at [20, 319] on icon "Previous" at bounding box center [22, 317] width 22 height 22
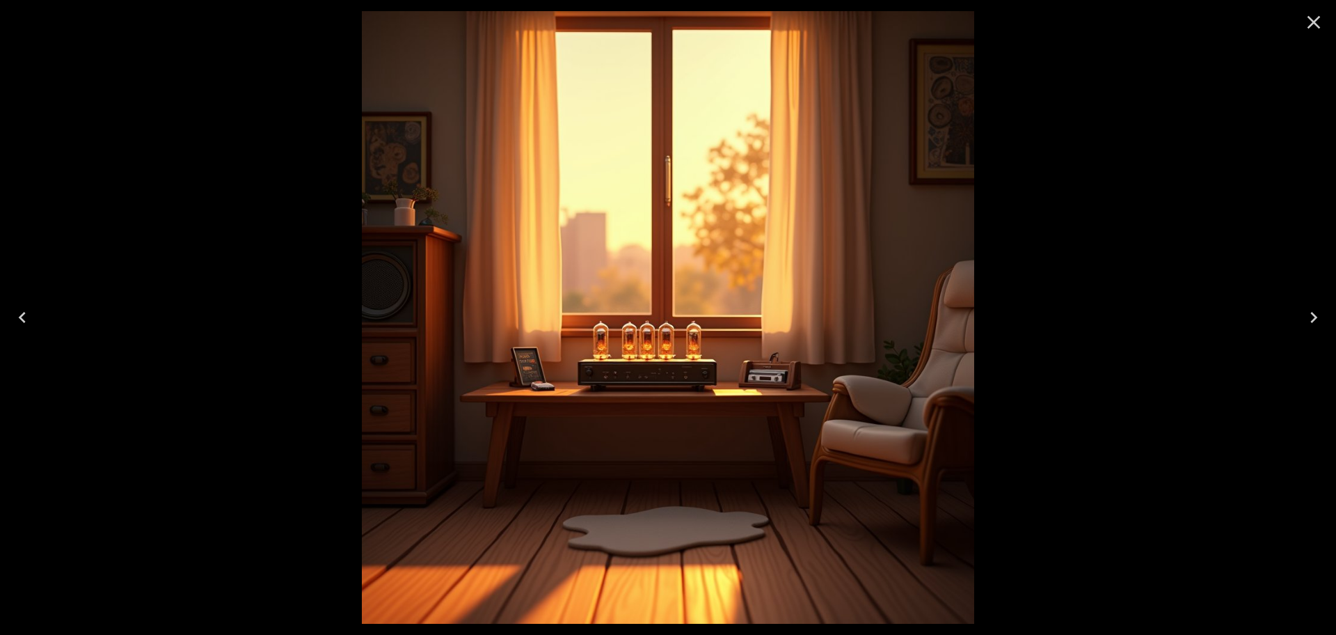
click at [20, 319] on icon "Previous" at bounding box center [22, 317] width 22 height 22
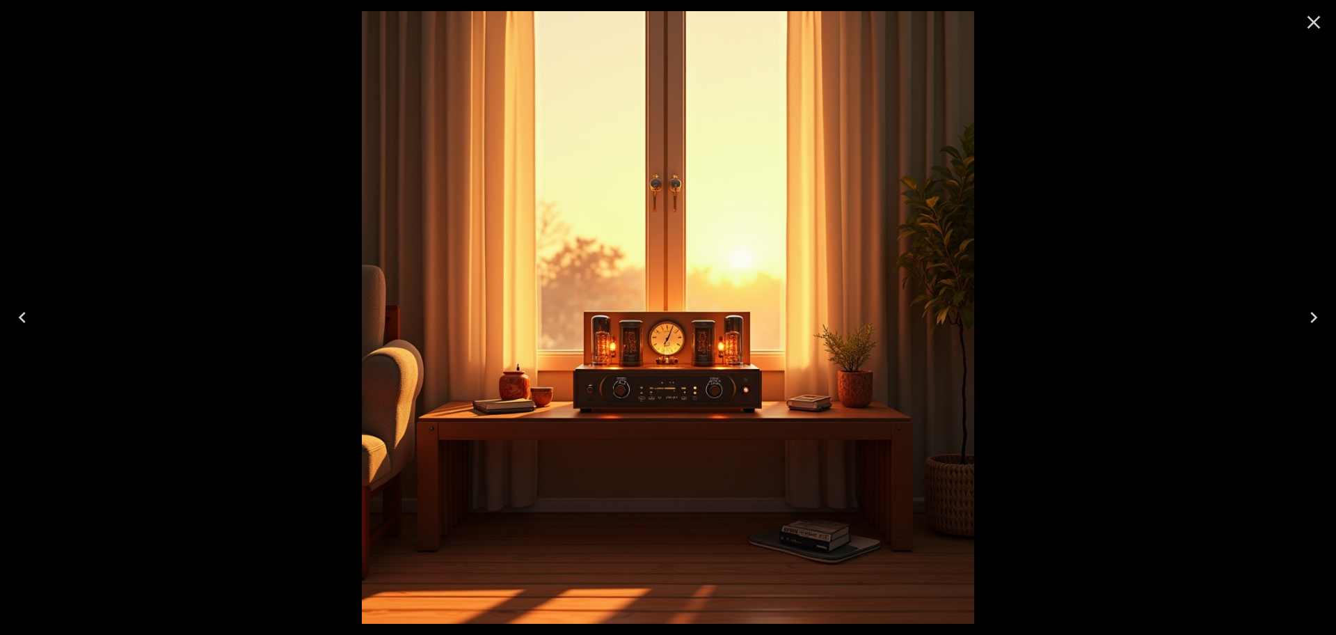
click at [1318, 17] on icon "Close" at bounding box center [1313, 22] width 13 height 13
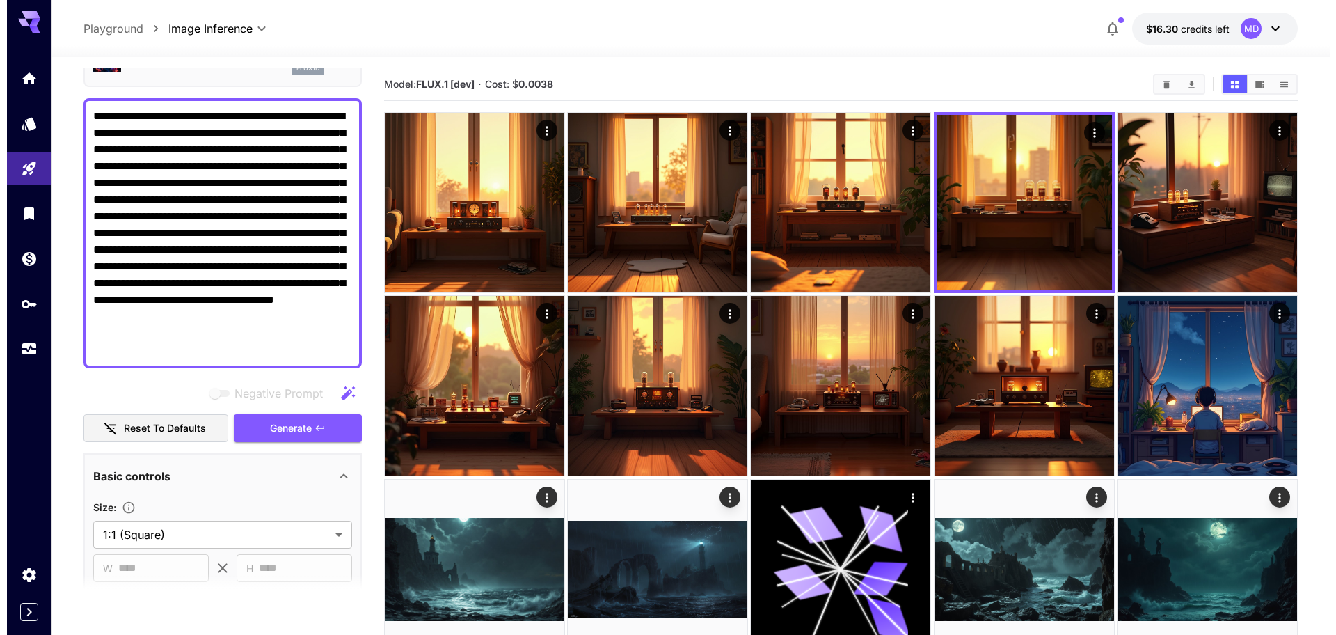
scroll to position [0, 0]
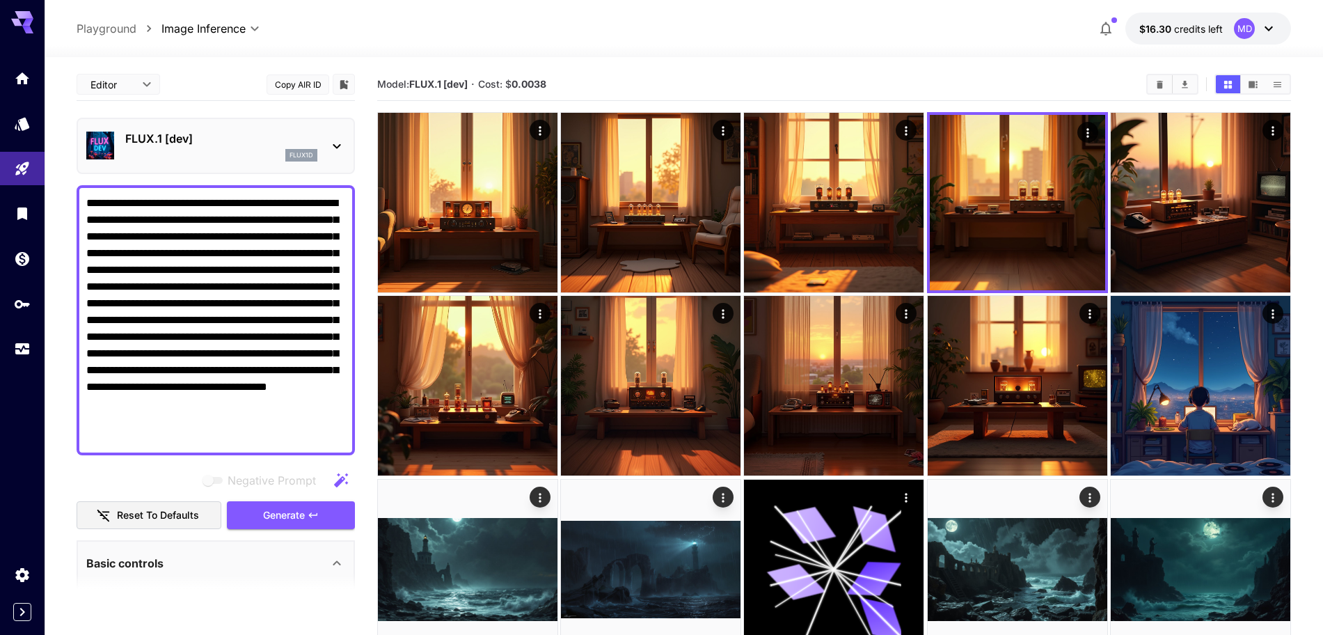
click at [337, 148] on icon at bounding box center [337, 146] width 8 height 5
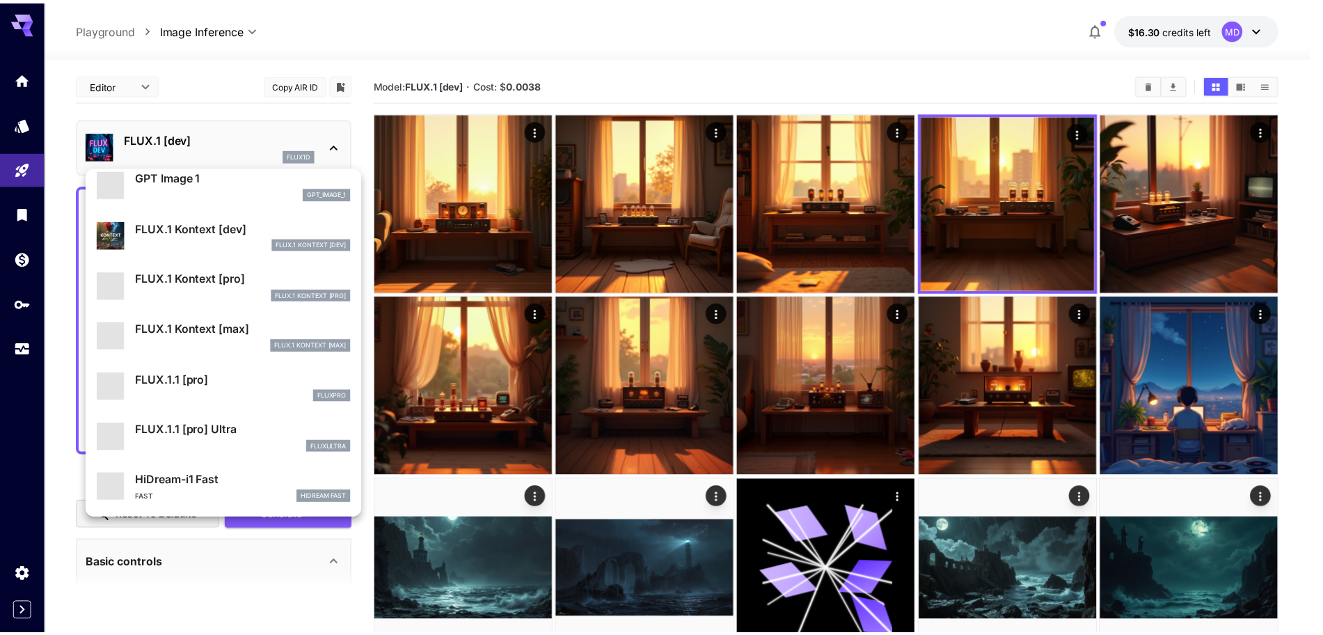
scroll to position [784, 0]
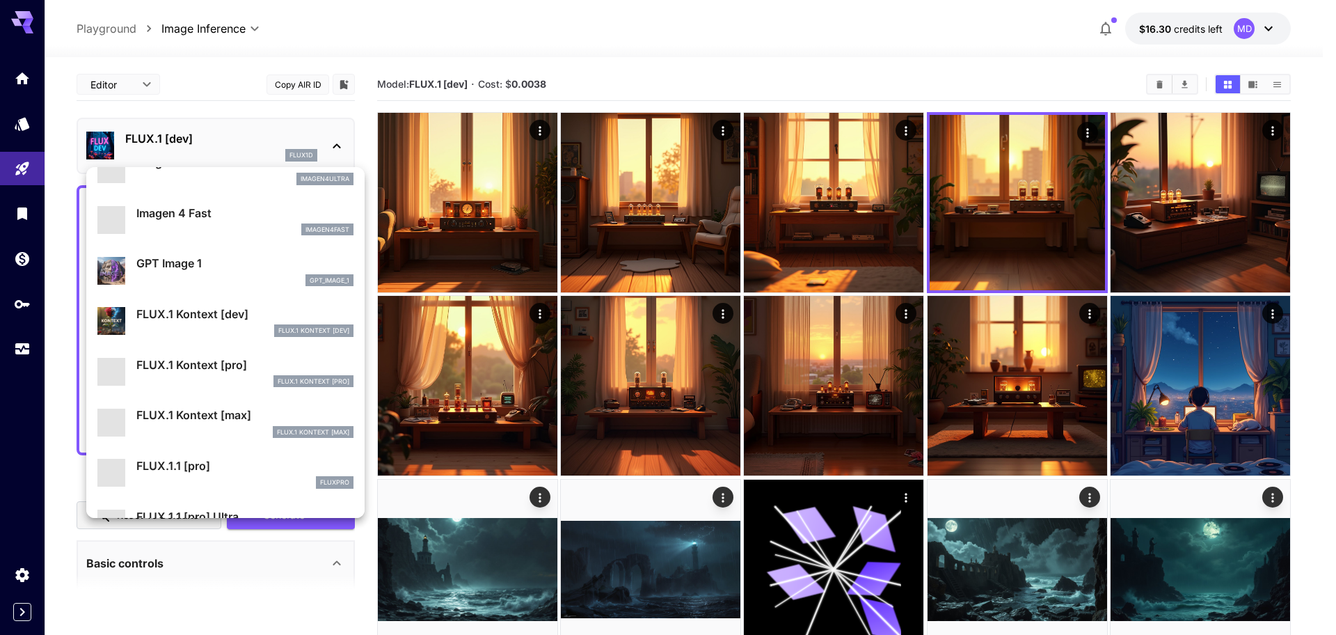
click at [188, 321] on p "FLUX.1 Kontext [dev]" at bounding box center [244, 313] width 217 height 17
type input "****"
type input "*"
type input "***"
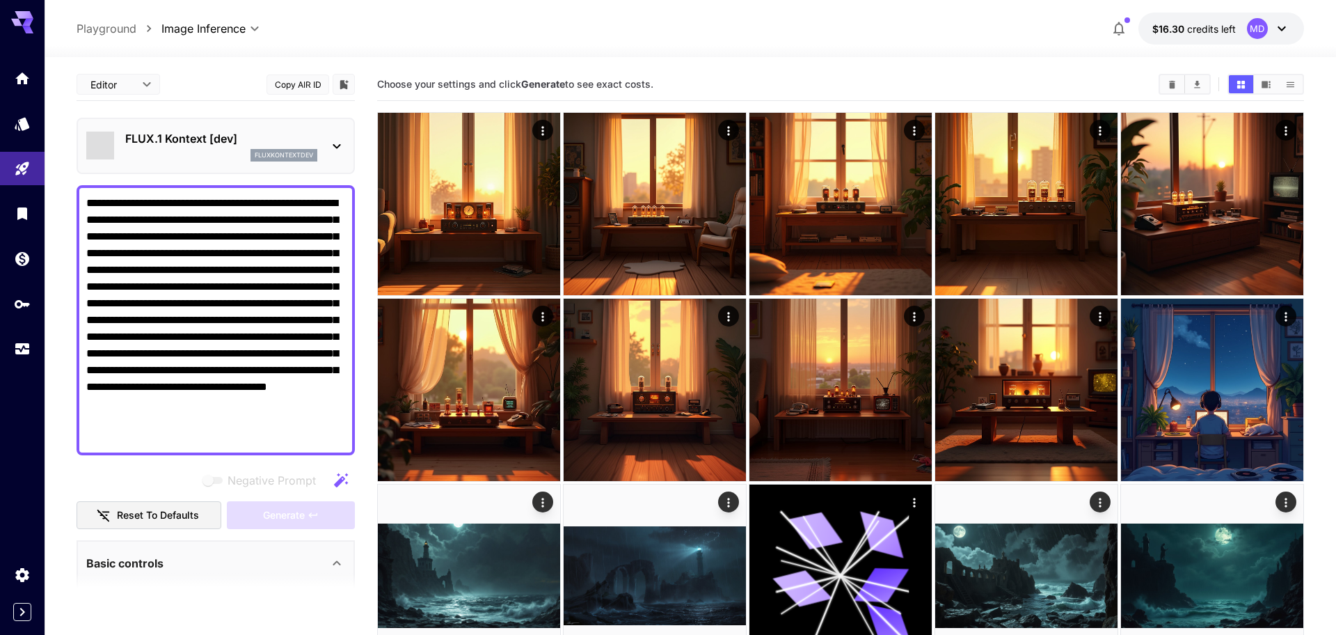
type input "*******"
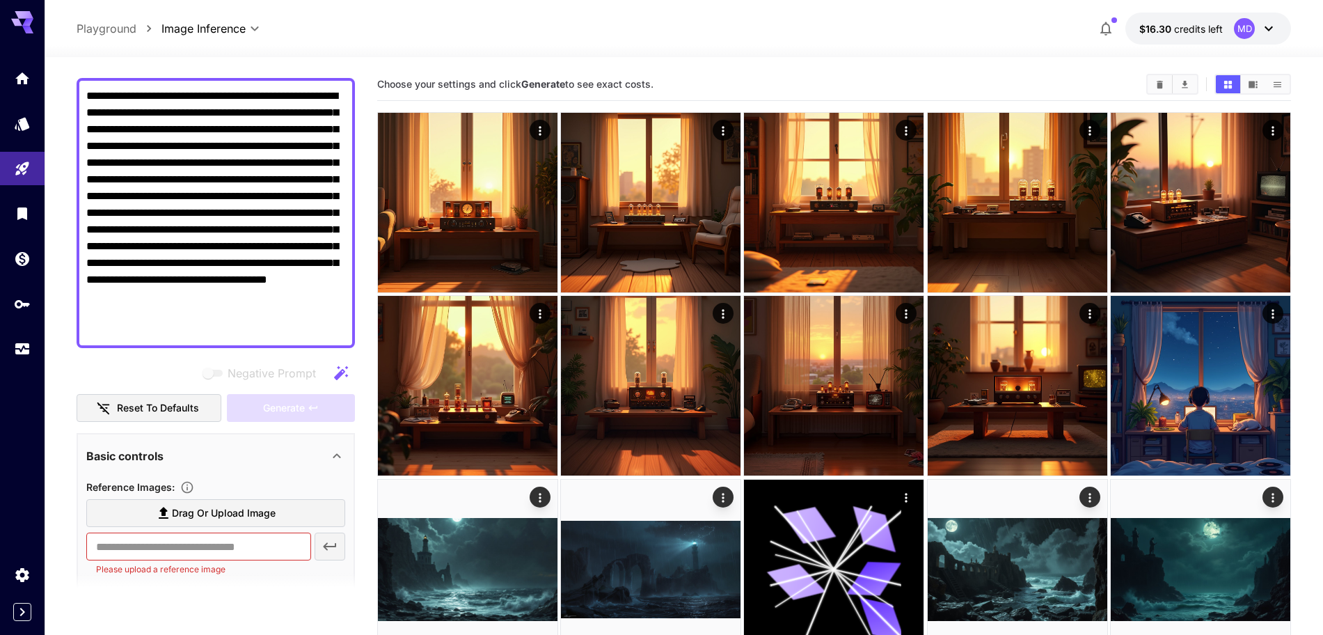
scroll to position [261, 0]
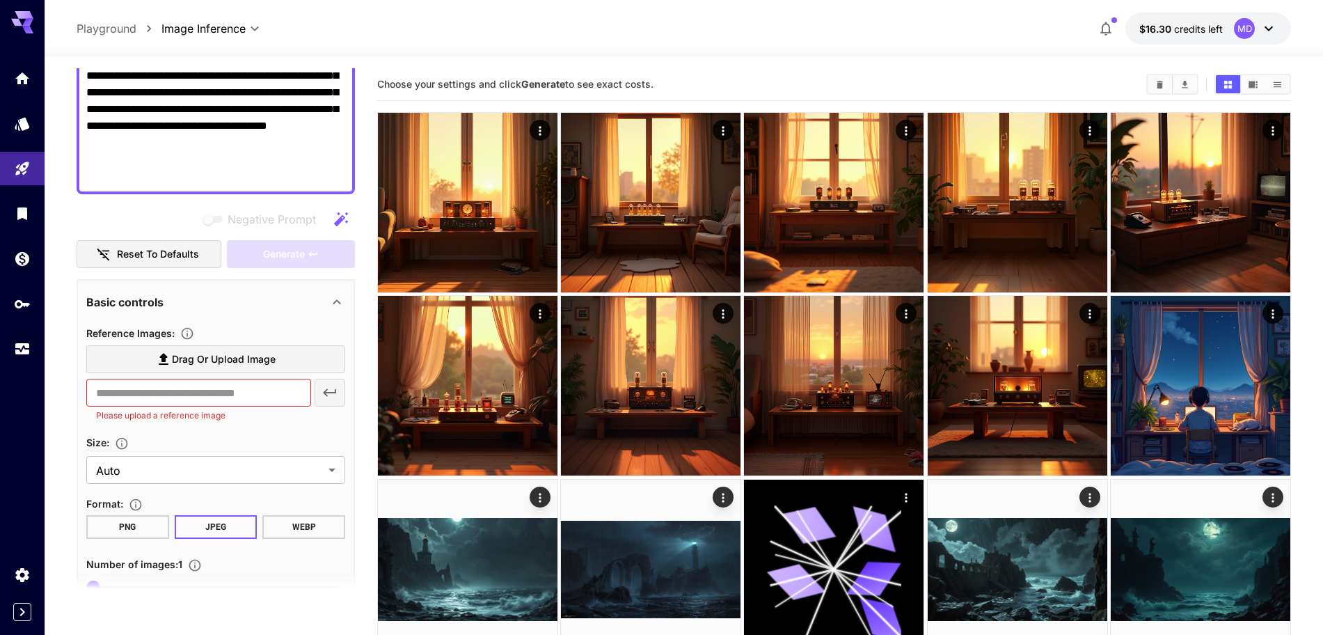
click at [197, 358] on span "Drag or upload image" at bounding box center [224, 359] width 104 height 17
click at [0, 0] on input "Drag or upload image" at bounding box center [0, 0] width 0 height 0
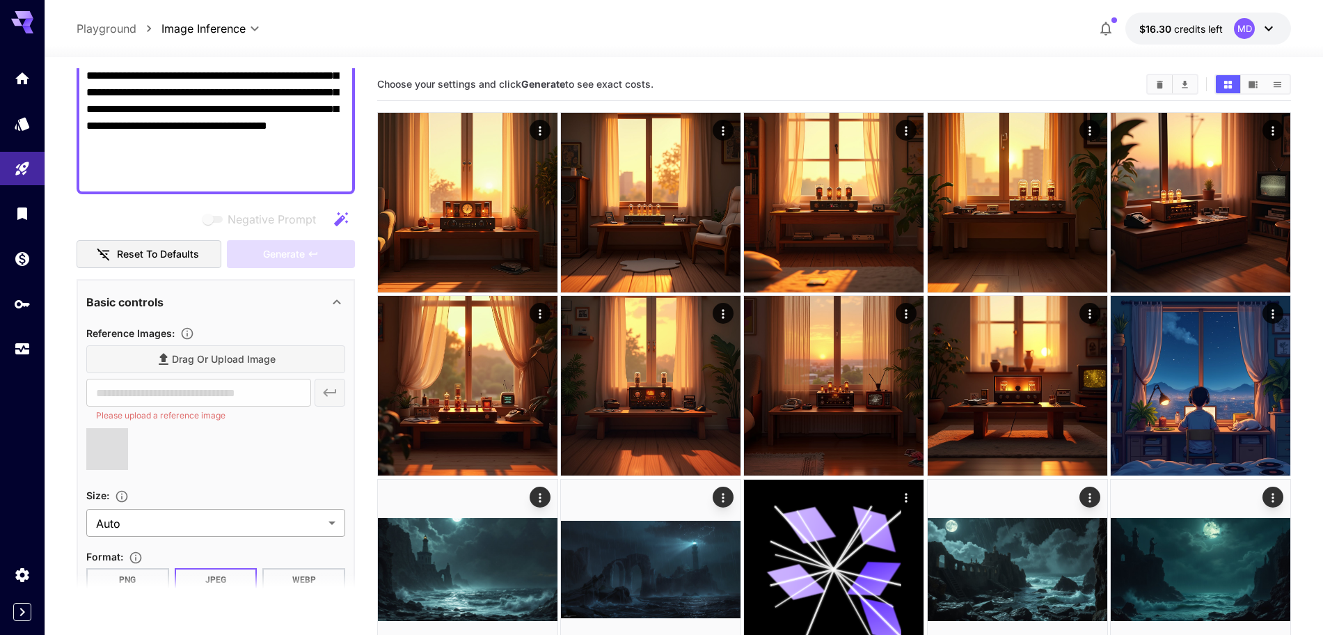
type input "**********"
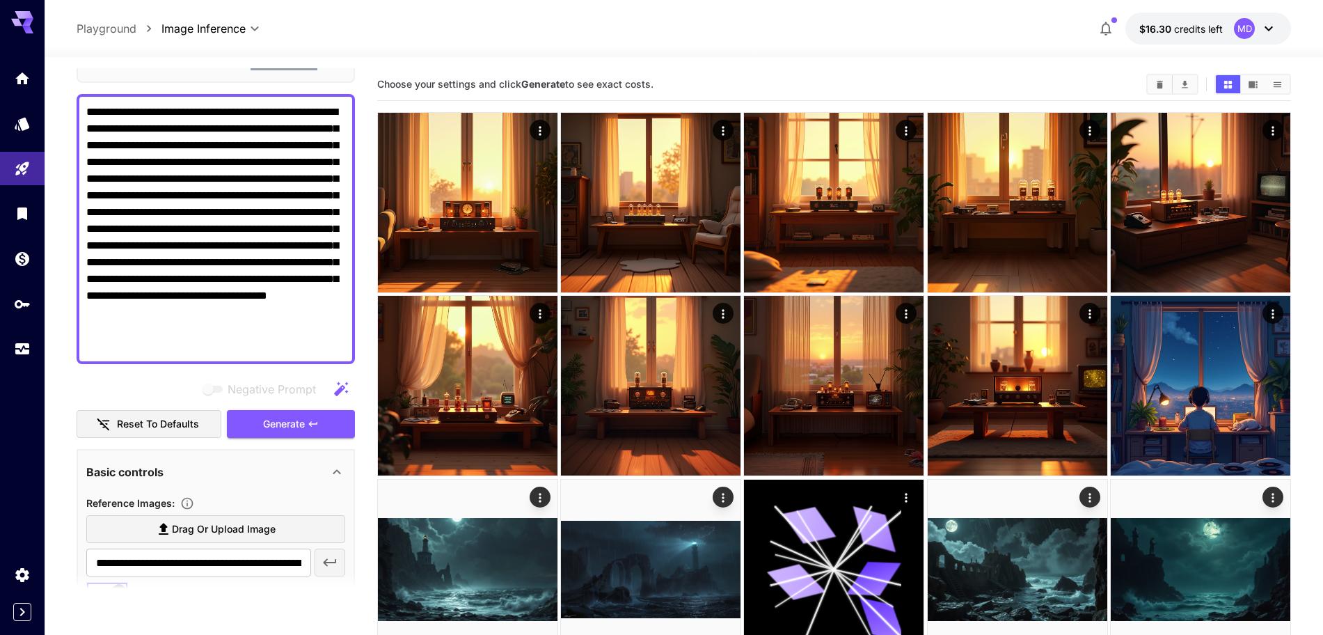
scroll to position [87, 0]
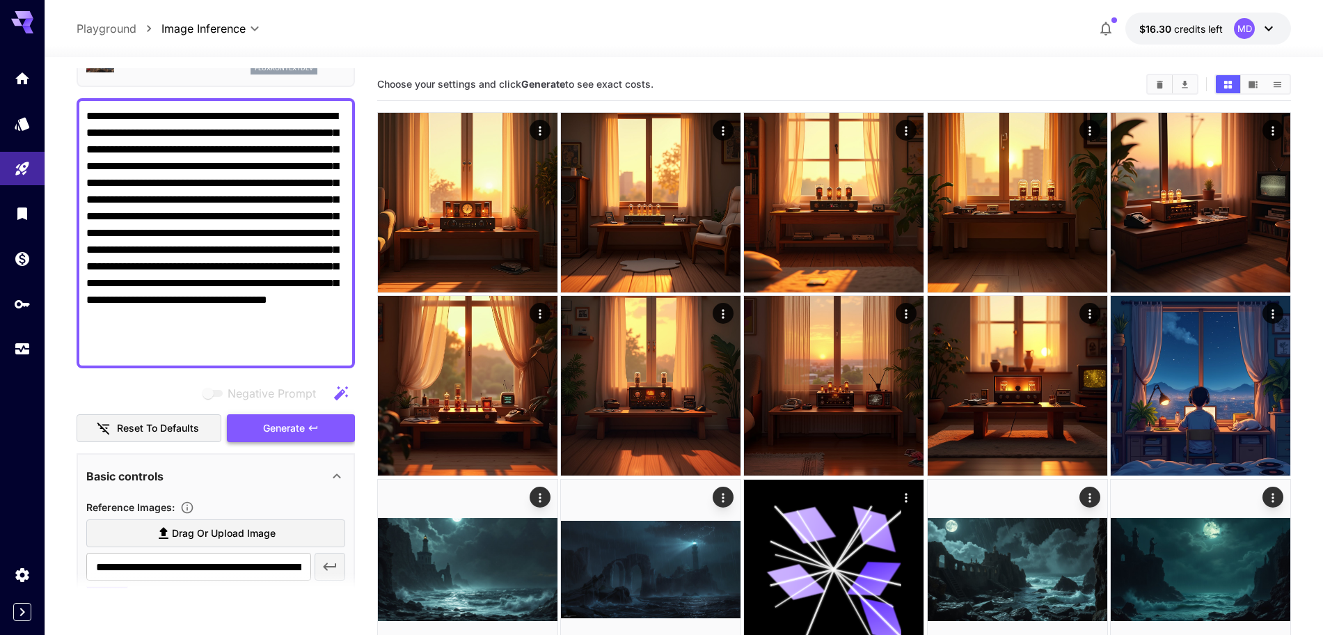
click at [290, 425] on span "Generate" at bounding box center [284, 428] width 42 height 17
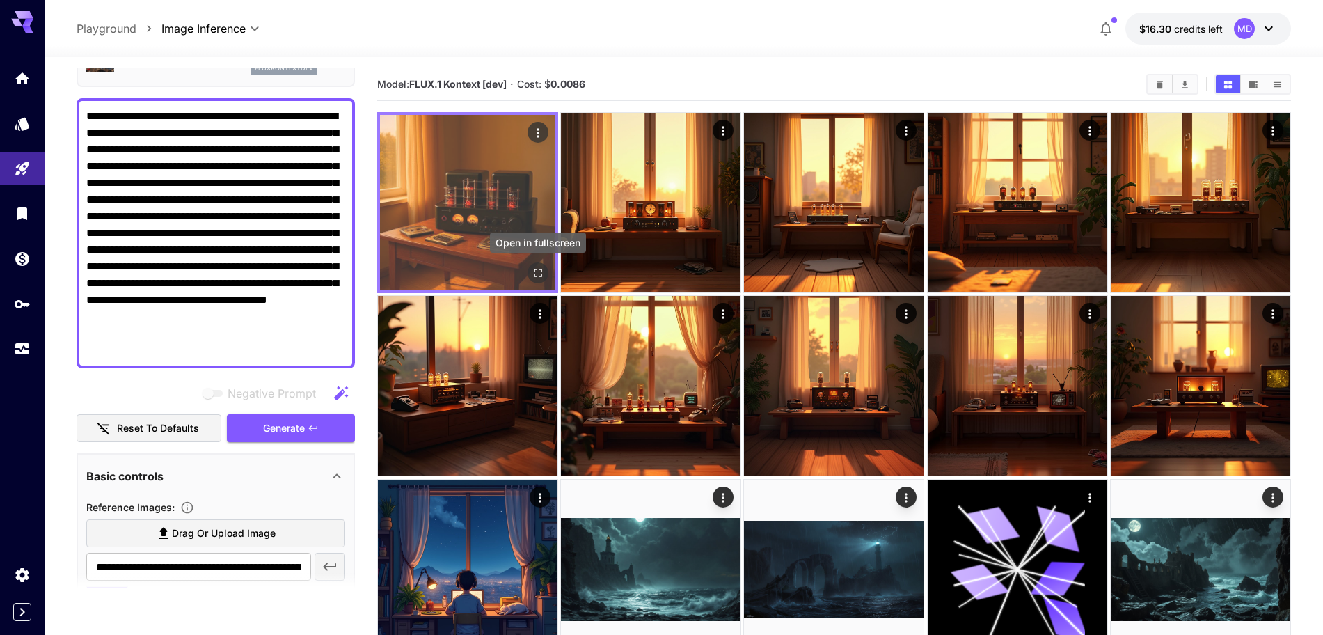
click at [542, 274] on icon "Open in fullscreen" at bounding box center [538, 273] width 14 height 14
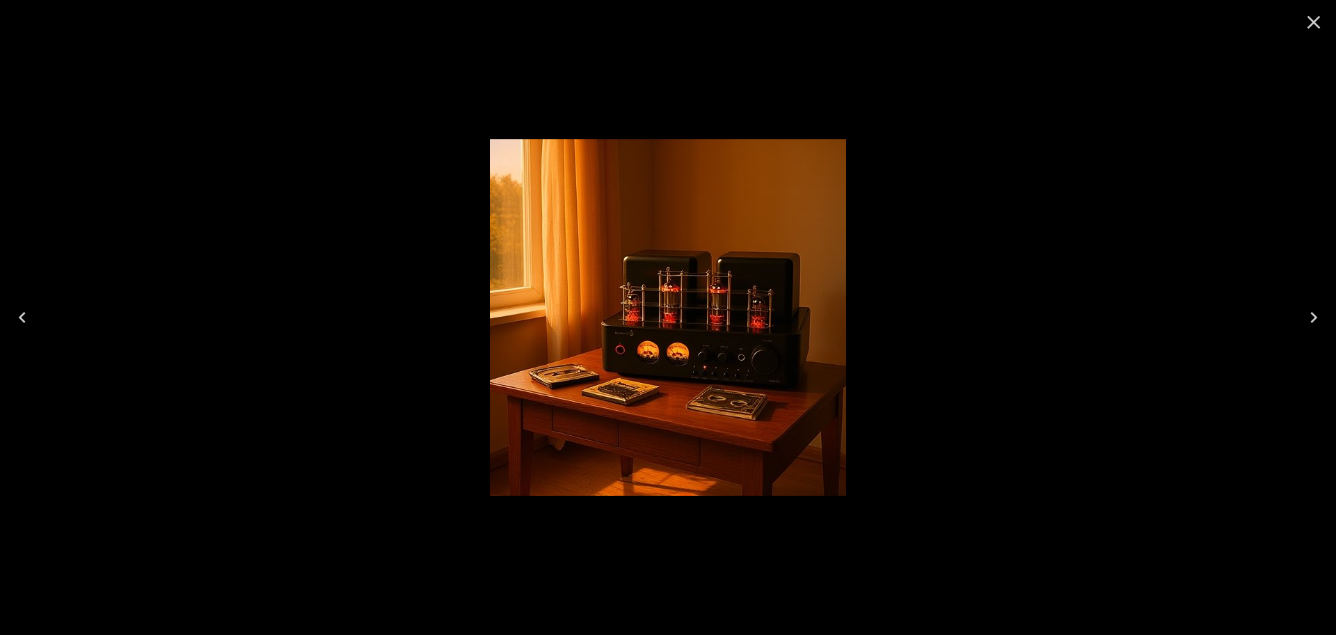
scroll to position [87, 0]
click at [1316, 19] on icon "Close" at bounding box center [1313, 22] width 13 height 13
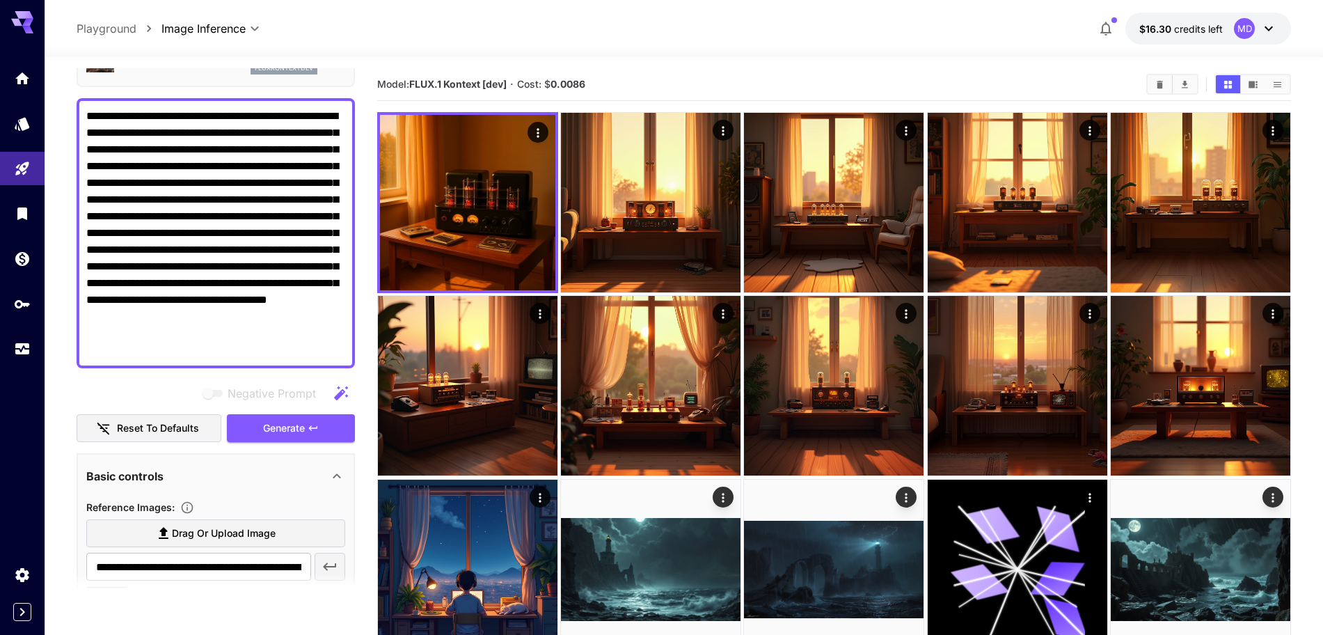
scroll to position [435, 0]
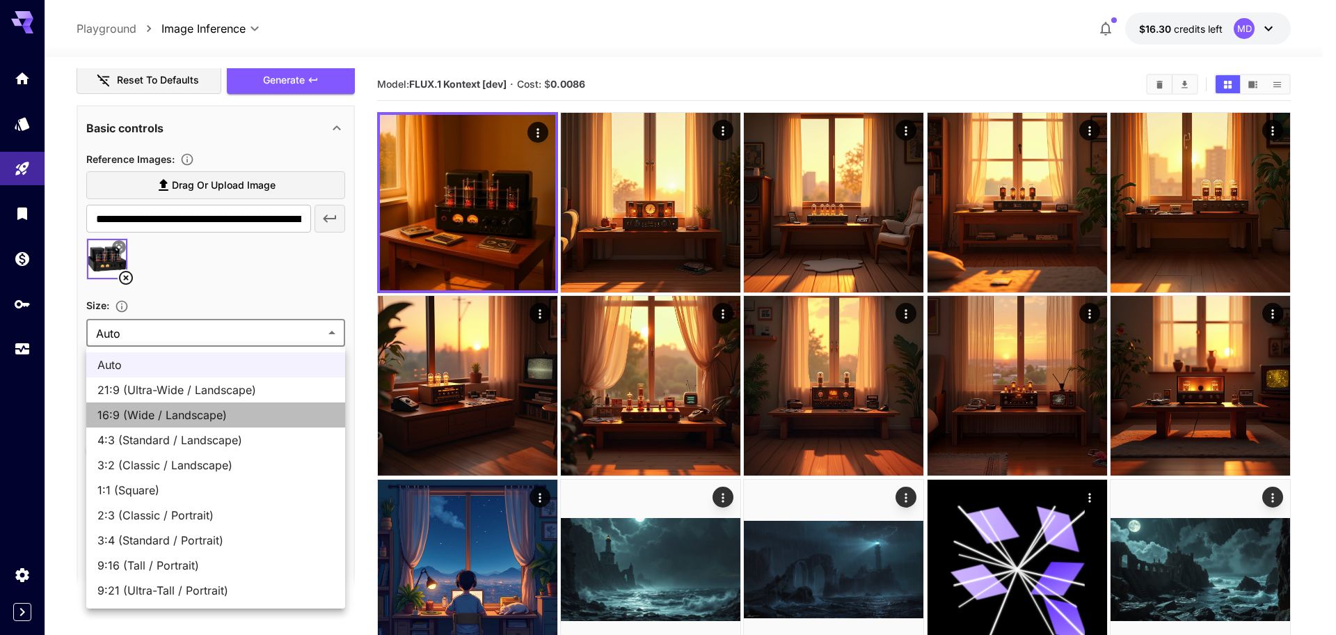
click at [211, 418] on span "16:9 (Wide / Landscape)" at bounding box center [215, 414] width 237 height 17
type input "**********"
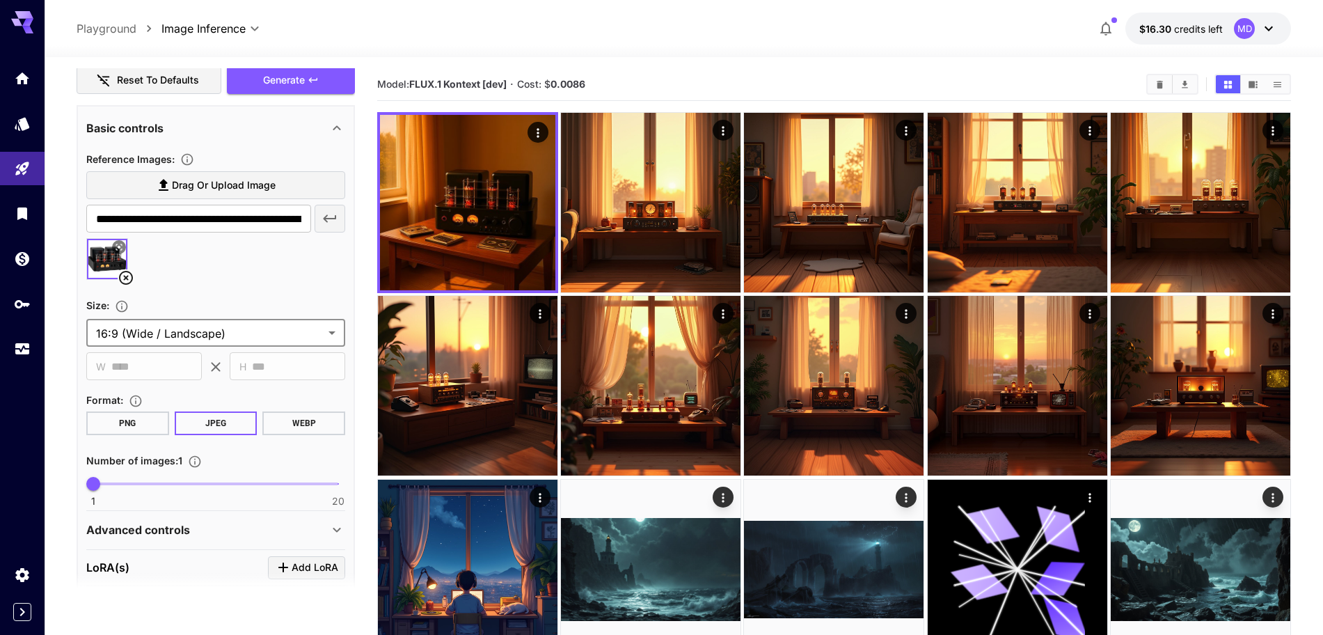
scroll to position [522, 0]
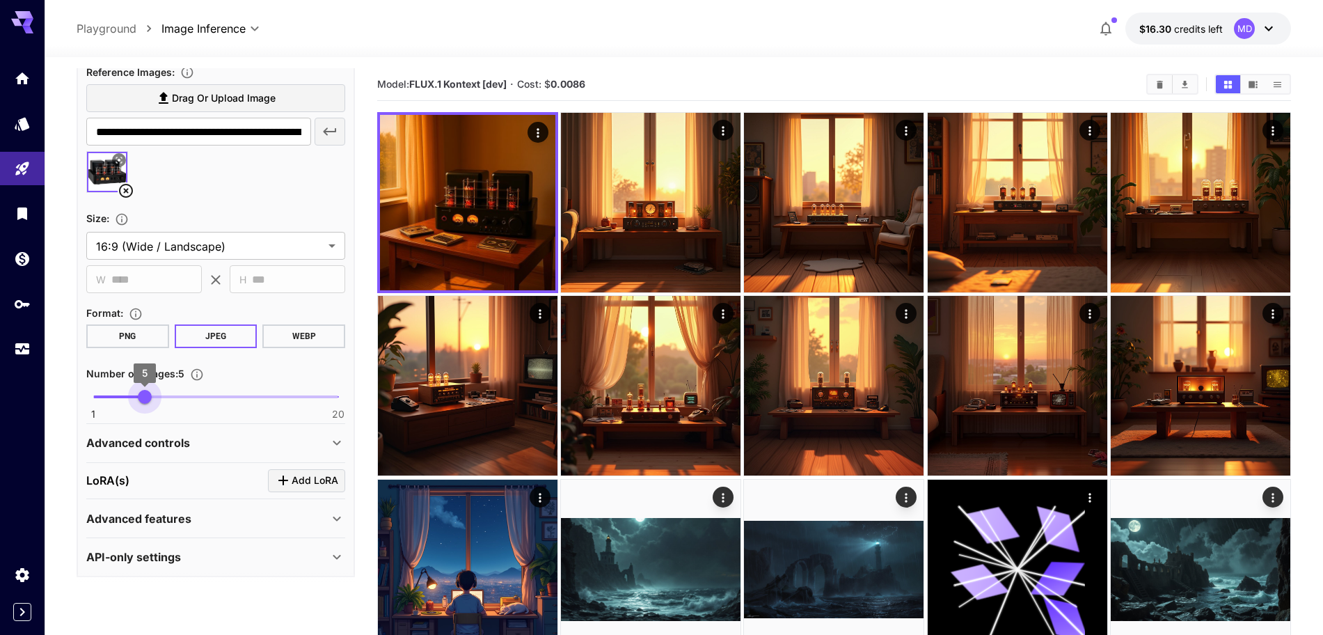
type input "*"
drag, startPoint x: 96, startPoint y: 398, endPoint x: 129, endPoint y: 399, distance: 33.4
click at [129, 399] on span "4" at bounding box center [132, 397] width 14 height 14
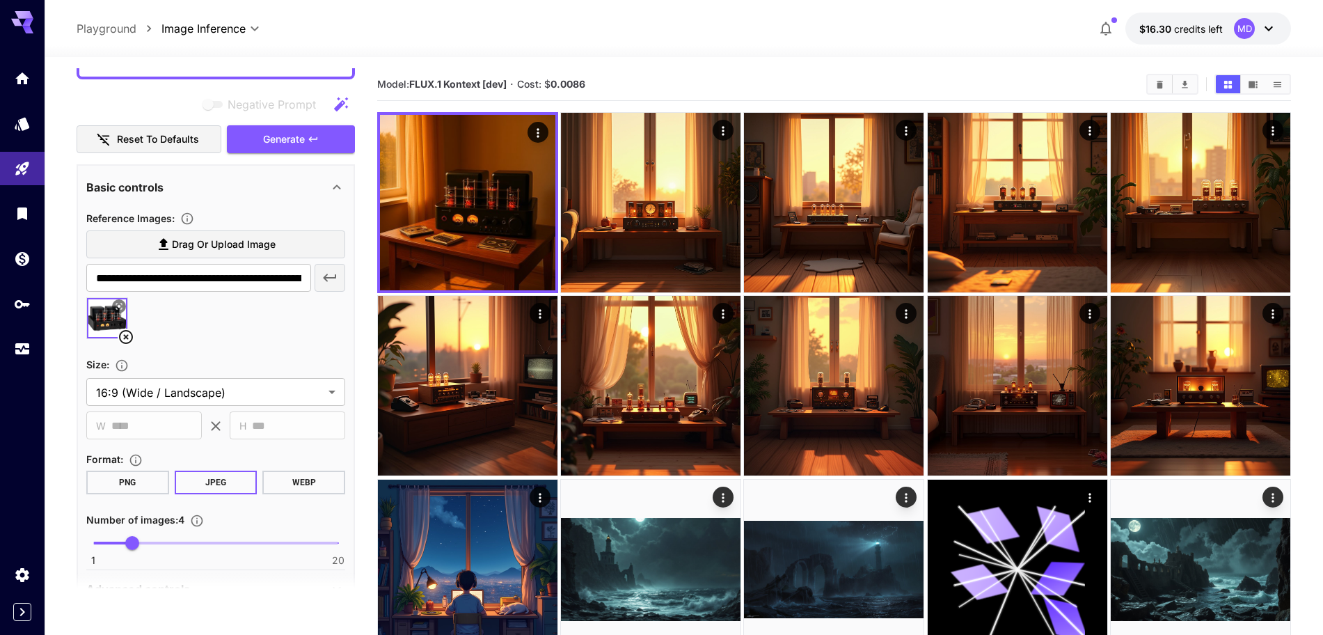
scroll to position [174, 0]
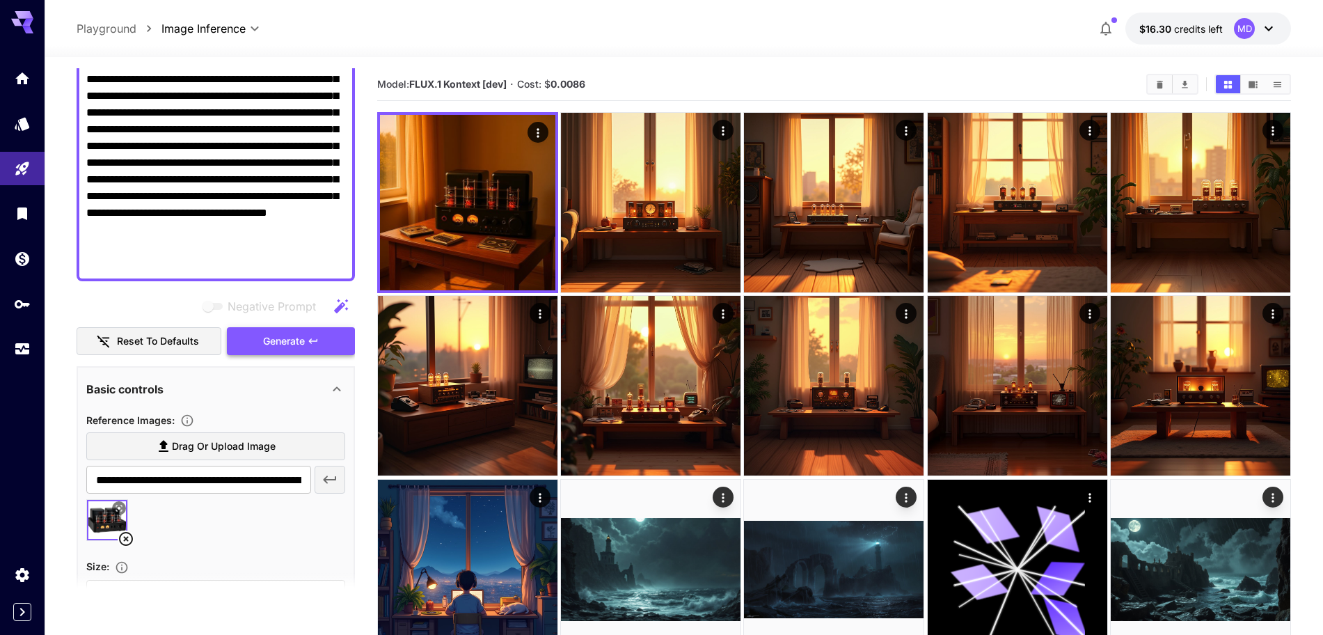
click at [298, 337] on span "Generate" at bounding box center [284, 341] width 42 height 17
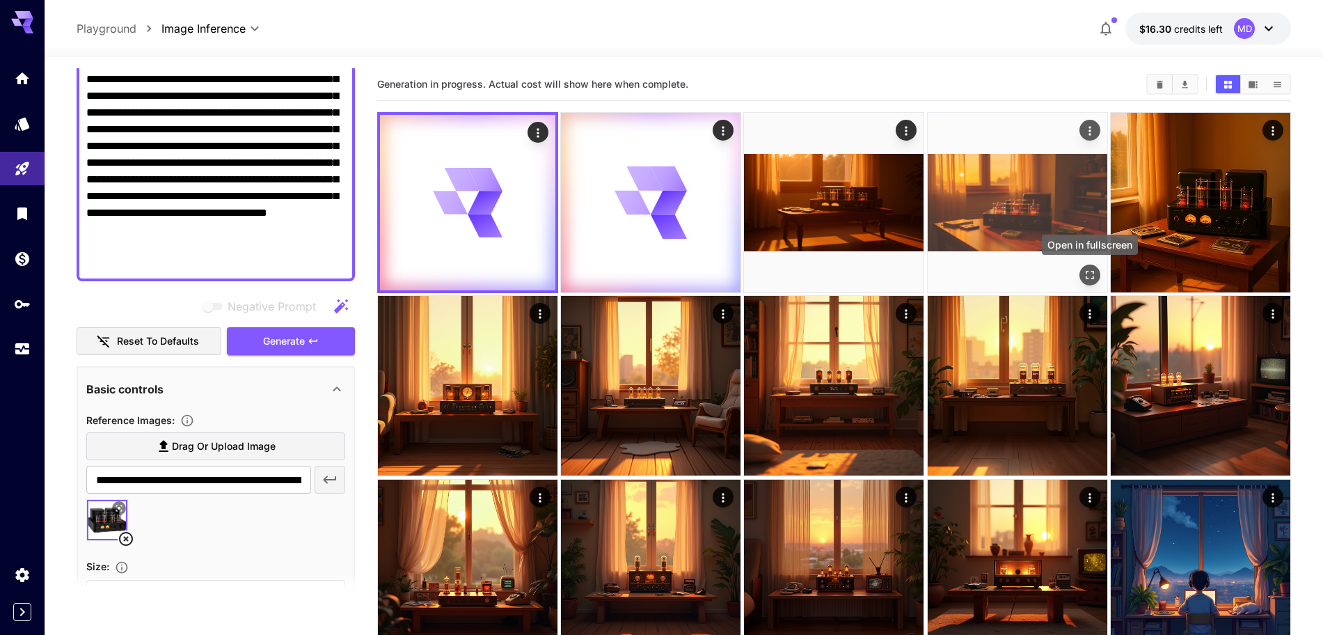
click at [1095, 275] on icon "Open in fullscreen" at bounding box center [1090, 275] width 14 height 14
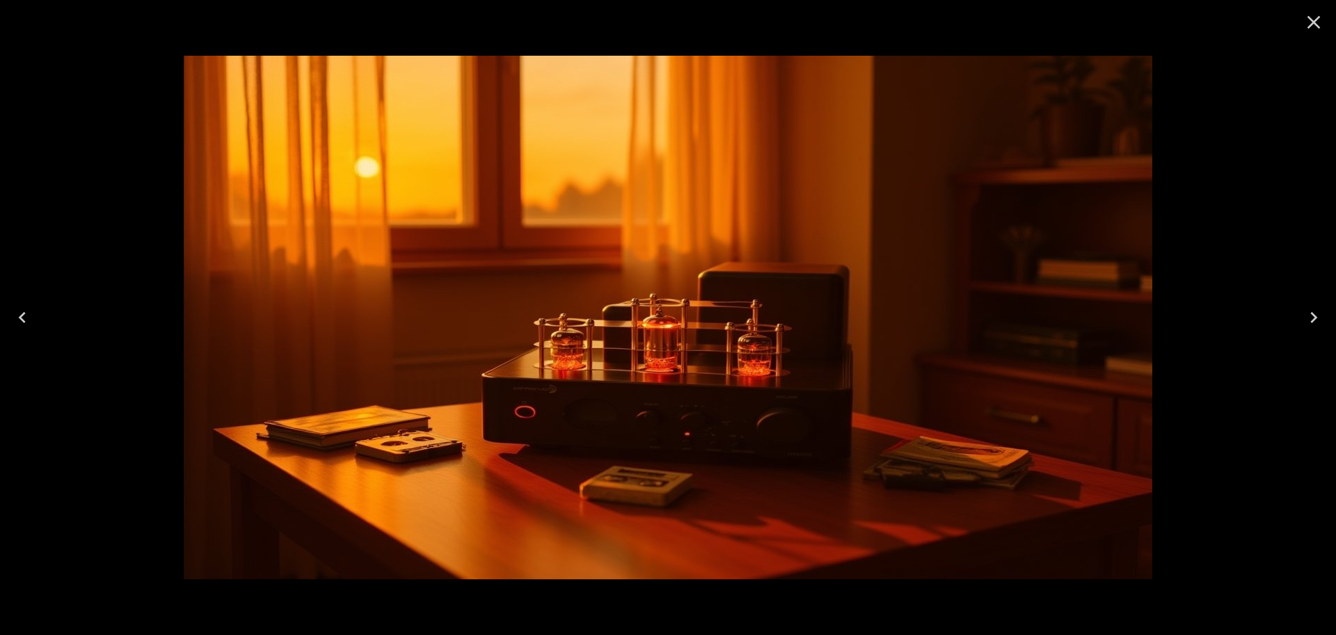
click at [1312, 28] on icon "Close" at bounding box center [1314, 22] width 22 height 22
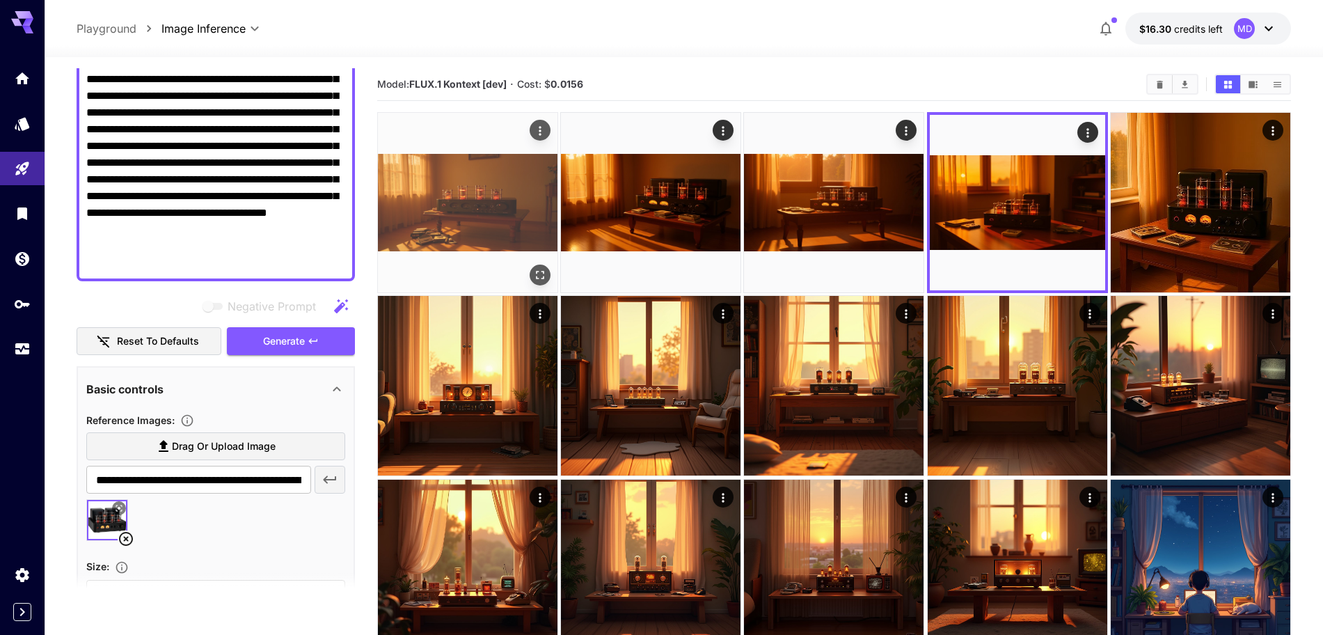
click at [523, 219] on img at bounding box center [468, 203] width 180 height 180
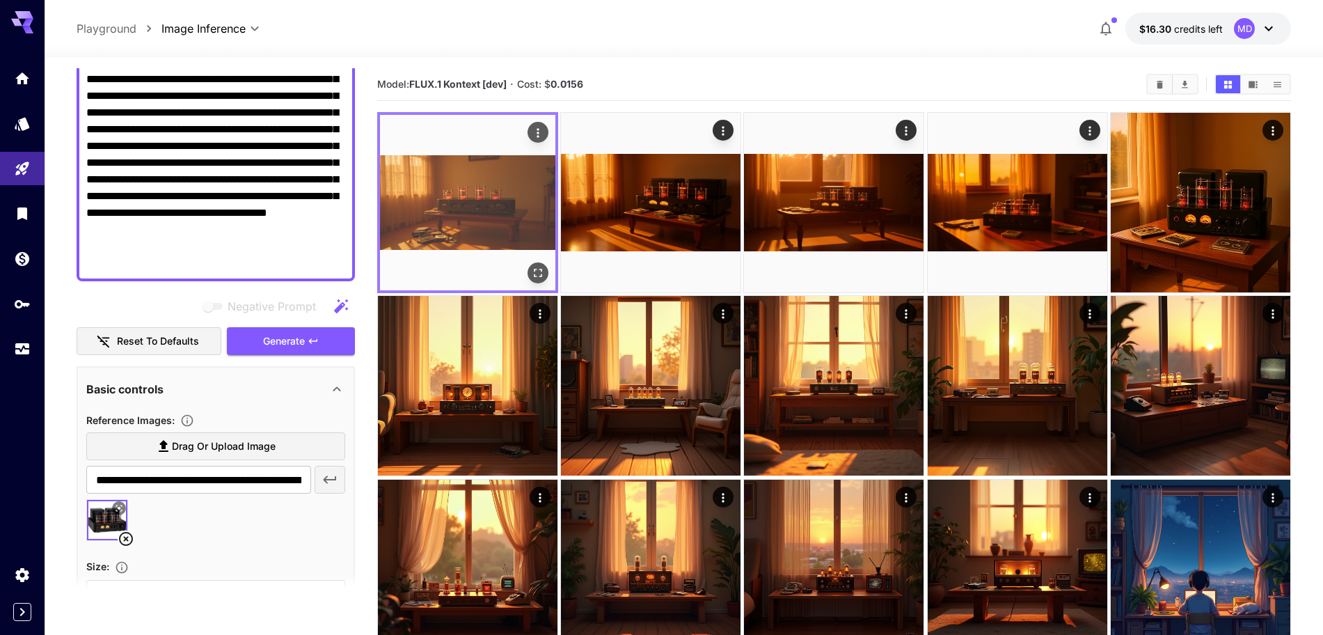
click at [547, 289] on img at bounding box center [467, 202] width 175 height 175
click at [533, 273] on icon "Open in fullscreen" at bounding box center [538, 273] width 14 height 14
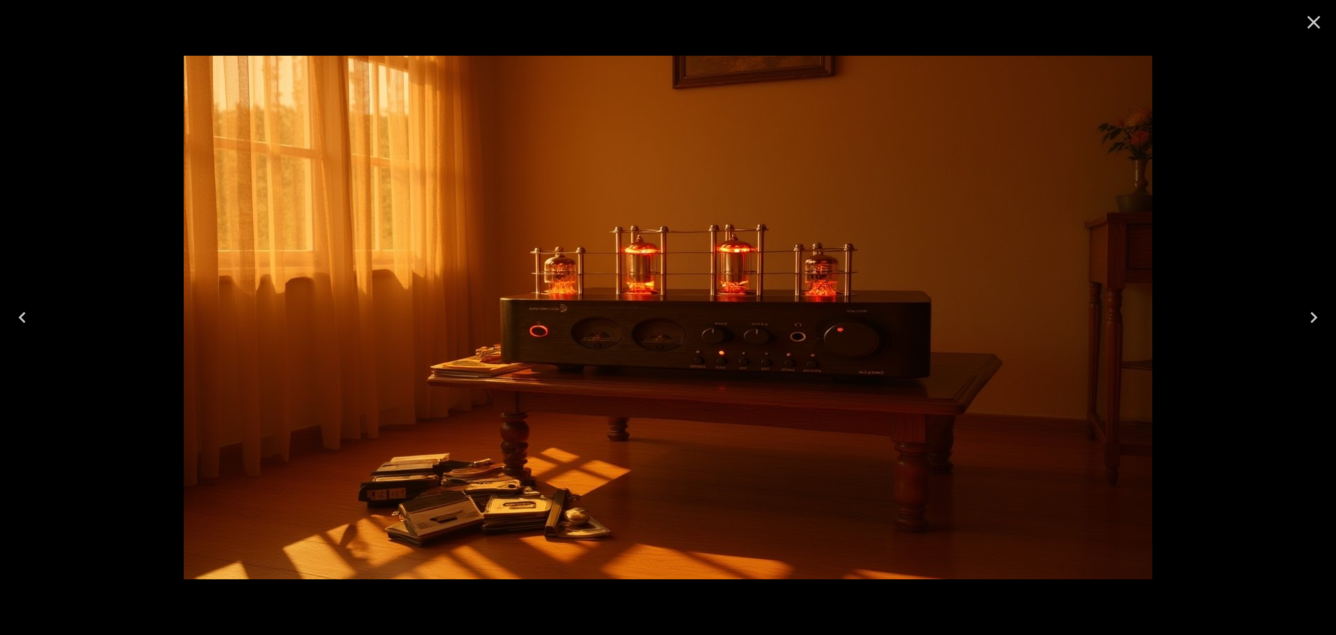
drag, startPoint x: 1316, startPoint y: 24, endPoint x: 1058, endPoint y: 151, distance: 287.5
click at [1316, 24] on icon "Close" at bounding box center [1313, 22] width 13 height 13
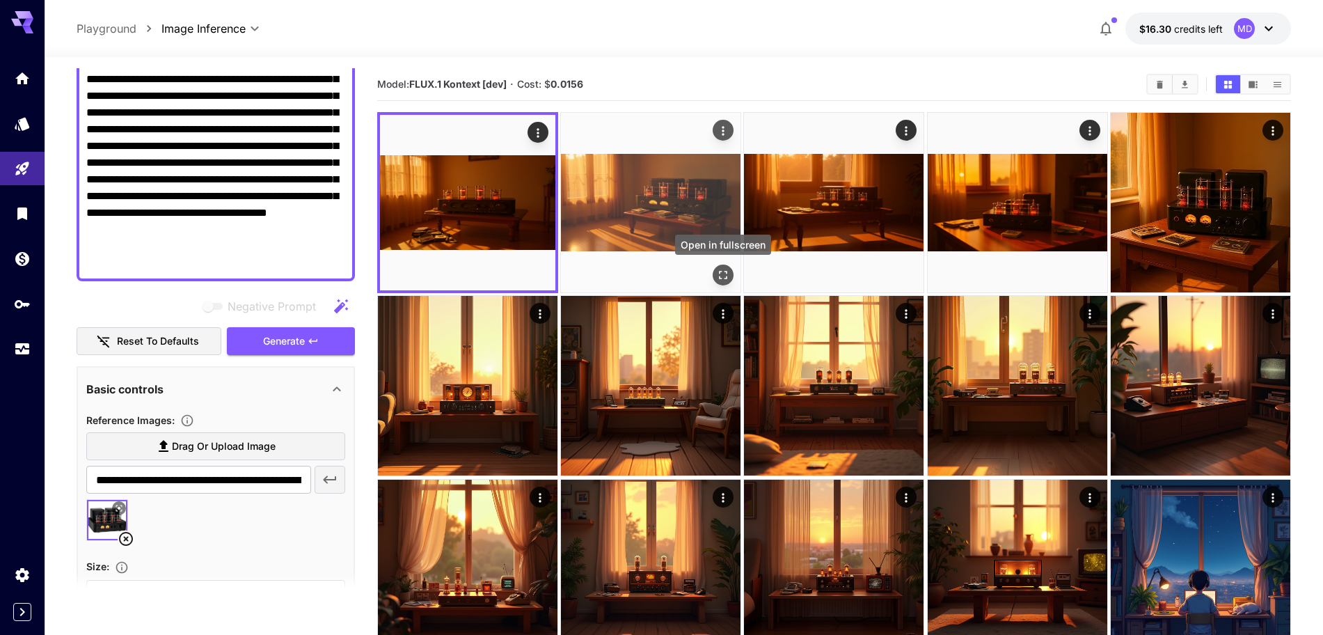
click at [726, 276] on icon "Open in fullscreen" at bounding box center [723, 275] width 14 height 14
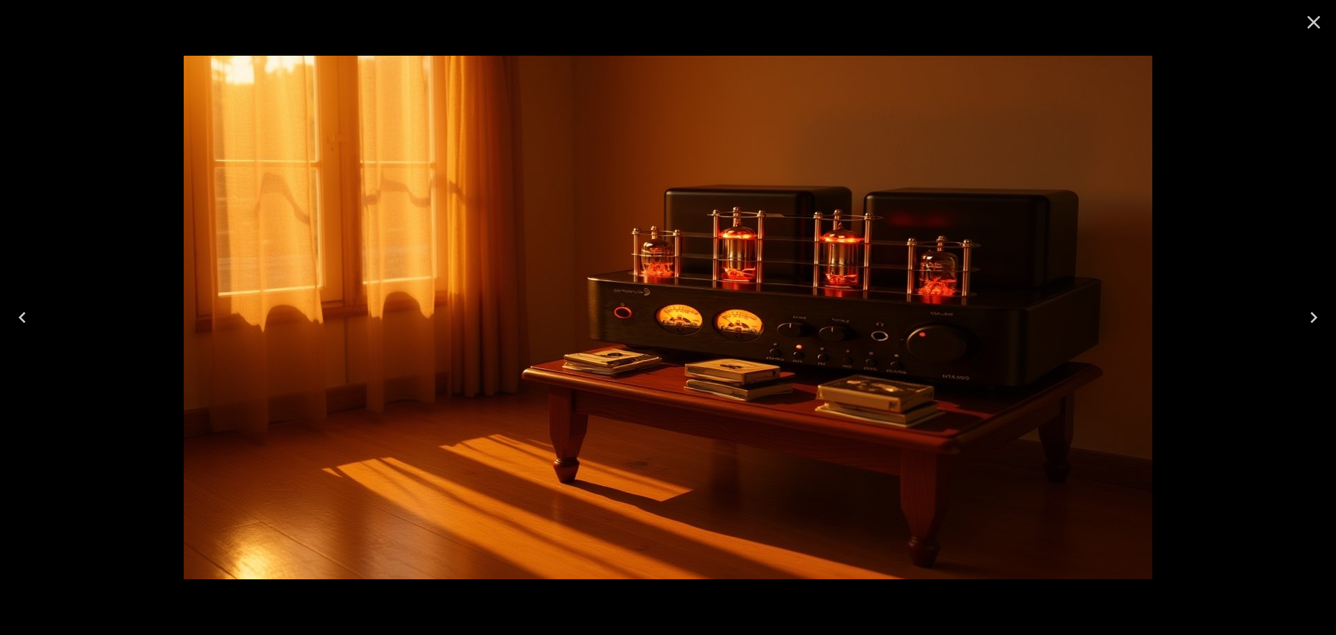
click at [1309, 319] on icon "Next" at bounding box center [1314, 317] width 22 height 22
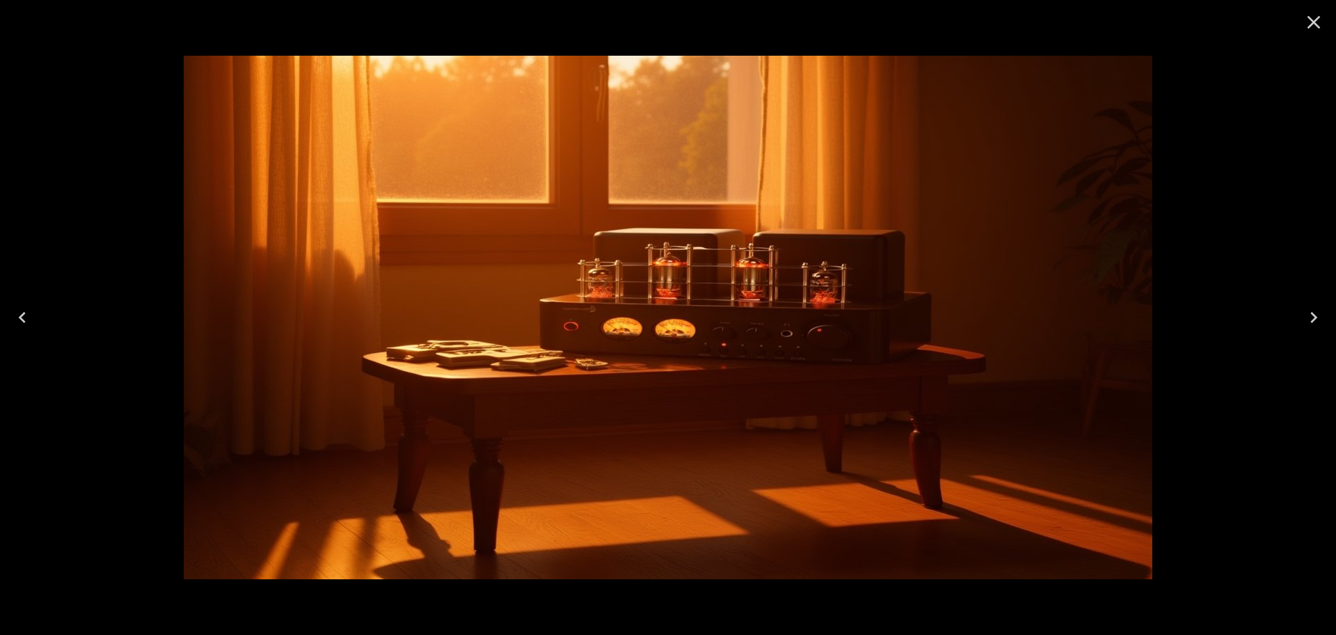
click at [1310, 319] on icon "Next" at bounding box center [1314, 317] width 22 height 22
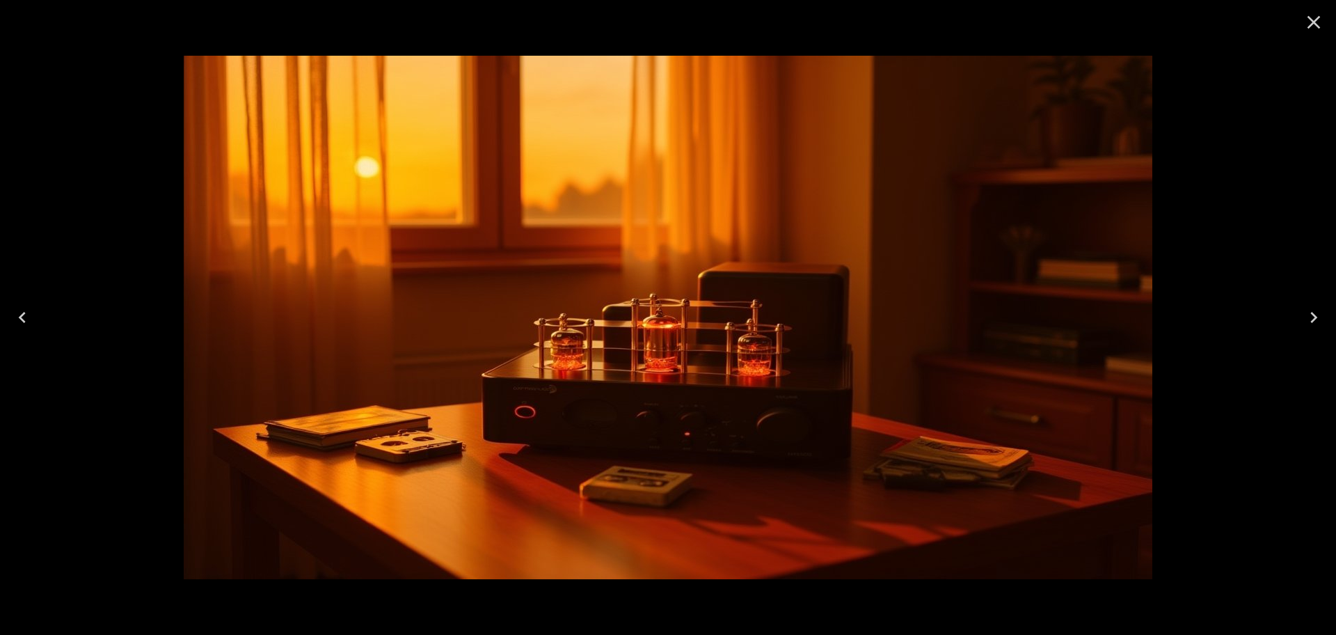
click at [1310, 319] on icon "Next" at bounding box center [1314, 317] width 22 height 22
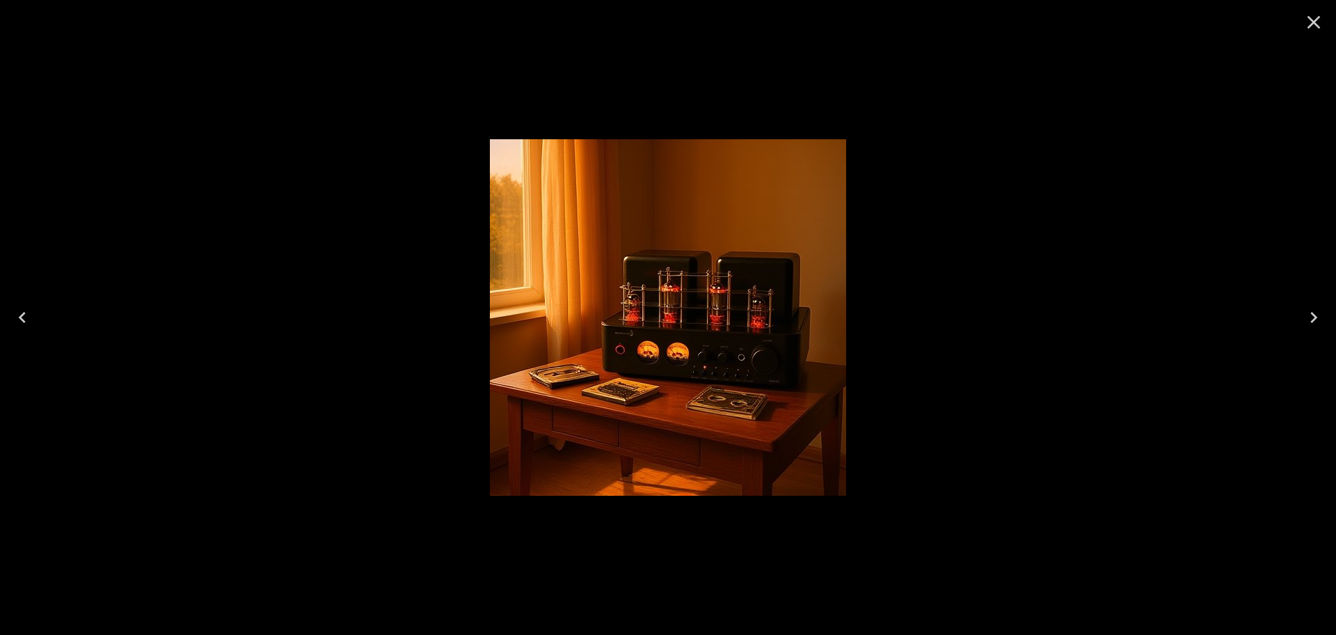
click at [1310, 319] on icon "Next" at bounding box center [1314, 317] width 22 height 22
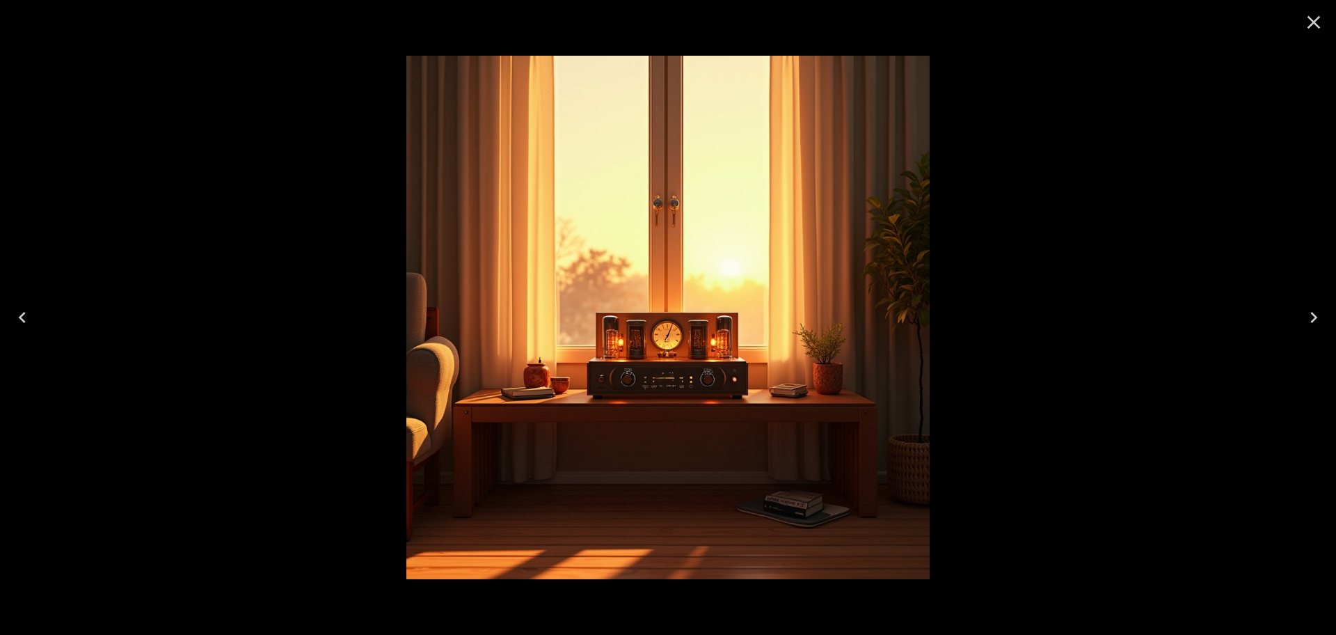
click at [1310, 319] on icon "Next" at bounding box center [1314, 317] width 22 height 22
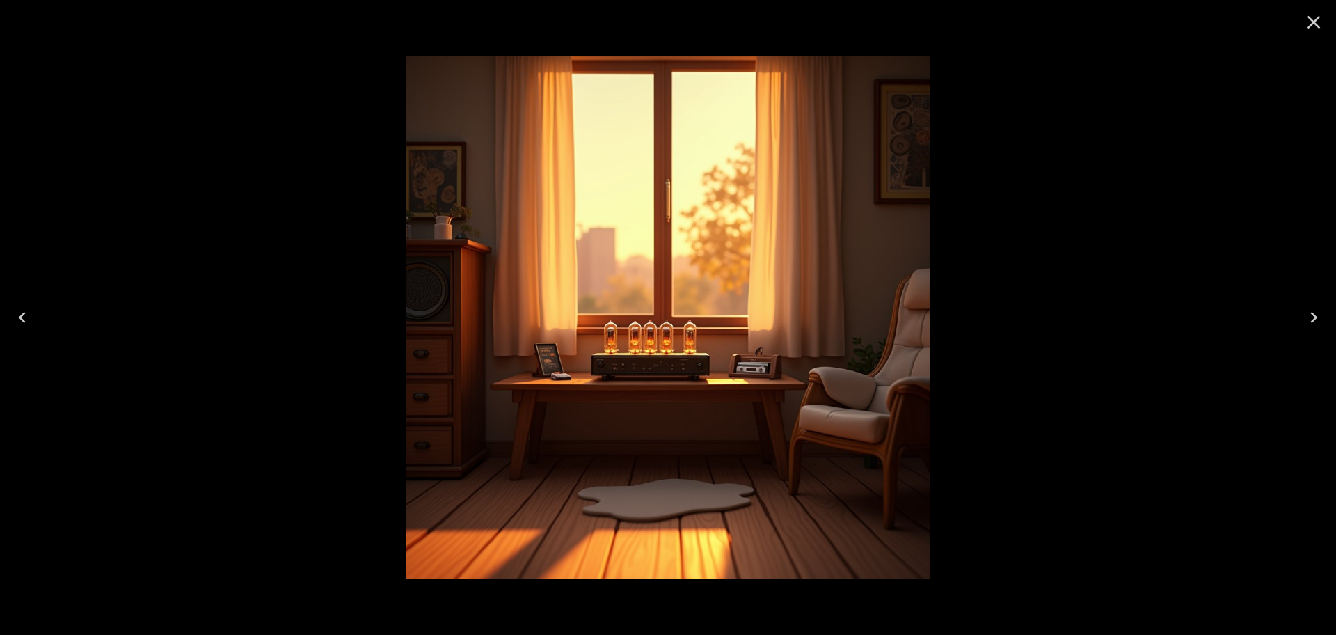
click at [1310, 319] on icon "Next" at bounding box center [1314, 317] width 22 height 22
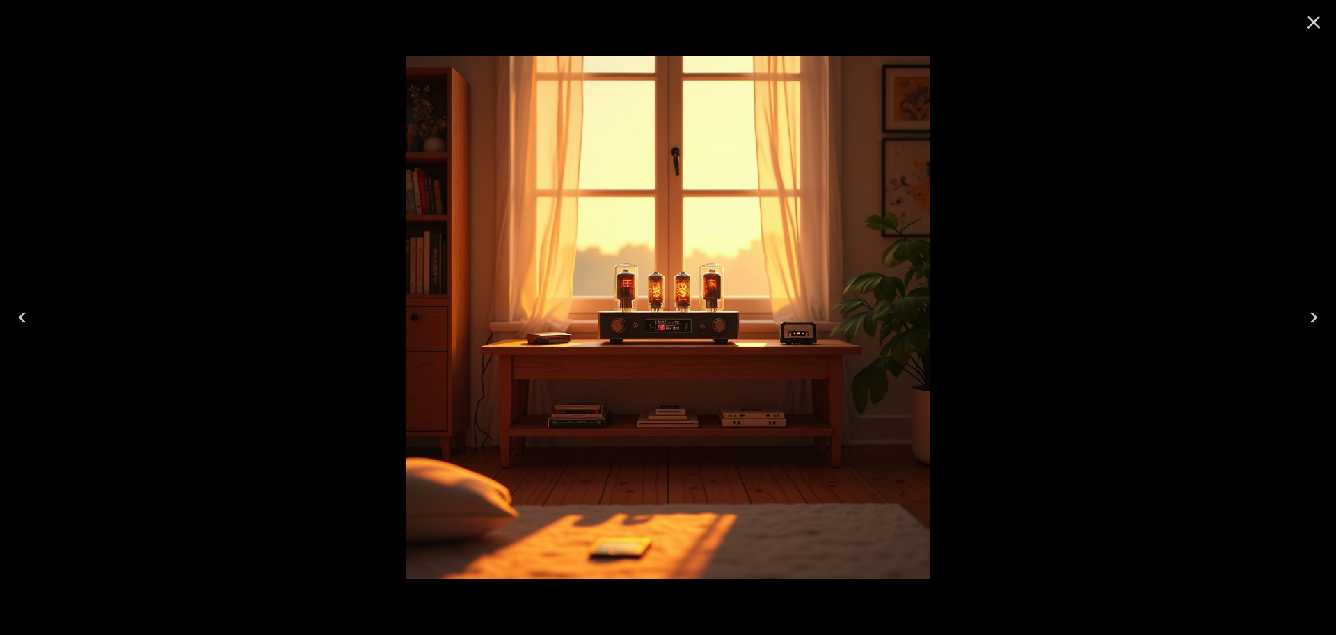
click at [1310, 319] on icon "Next" at bounding box center [1314, 317] width 22 height 22
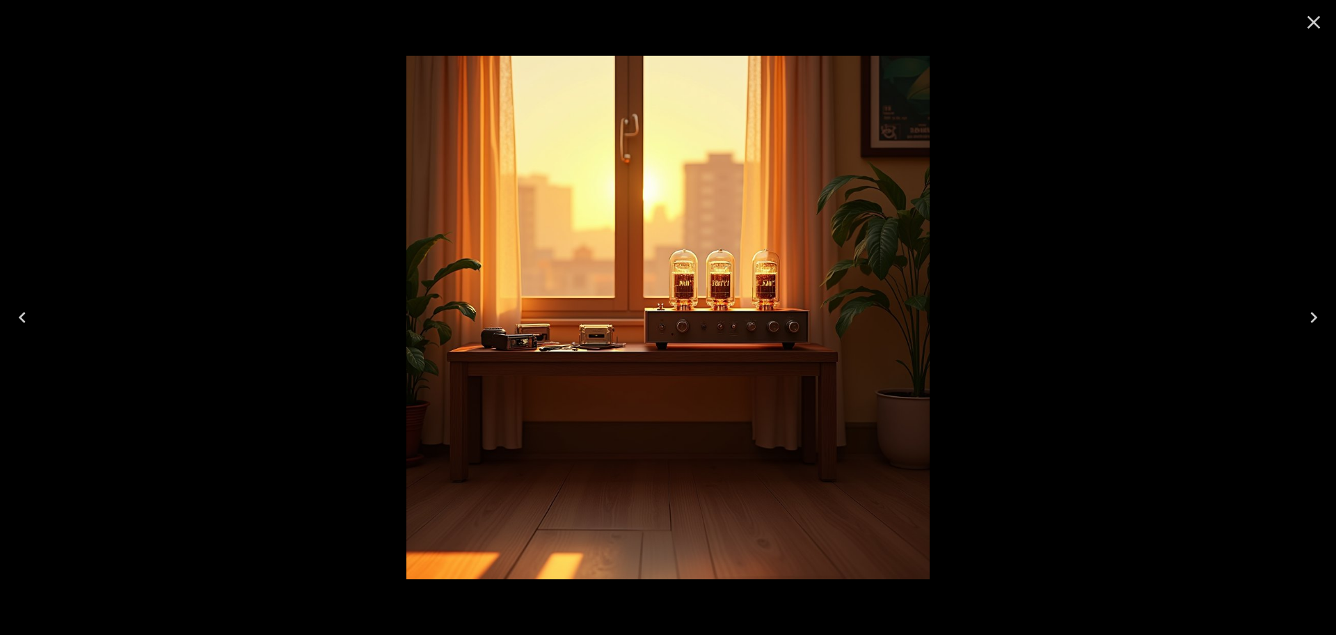
click at [1310, 319] on icon "Next" at bounding box center [1314, 317] width 22 height 22
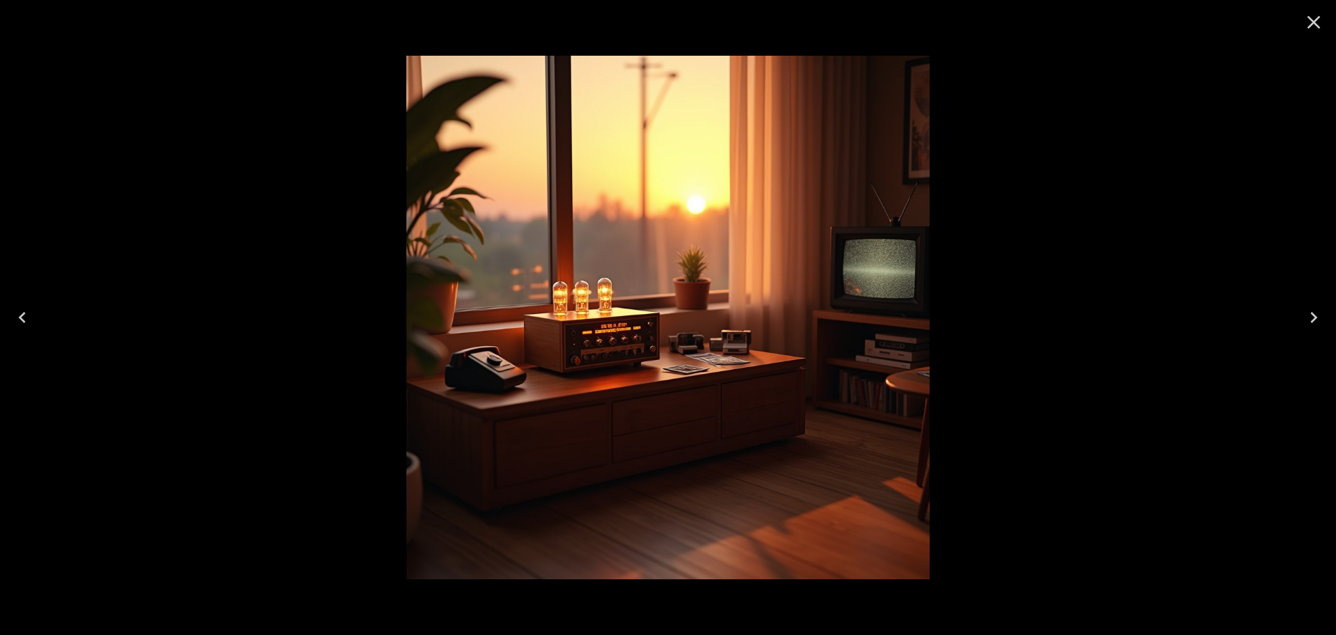
click at [1310, 319] on icon "Next" at bounding box center [1314, 317] width 22 height 22
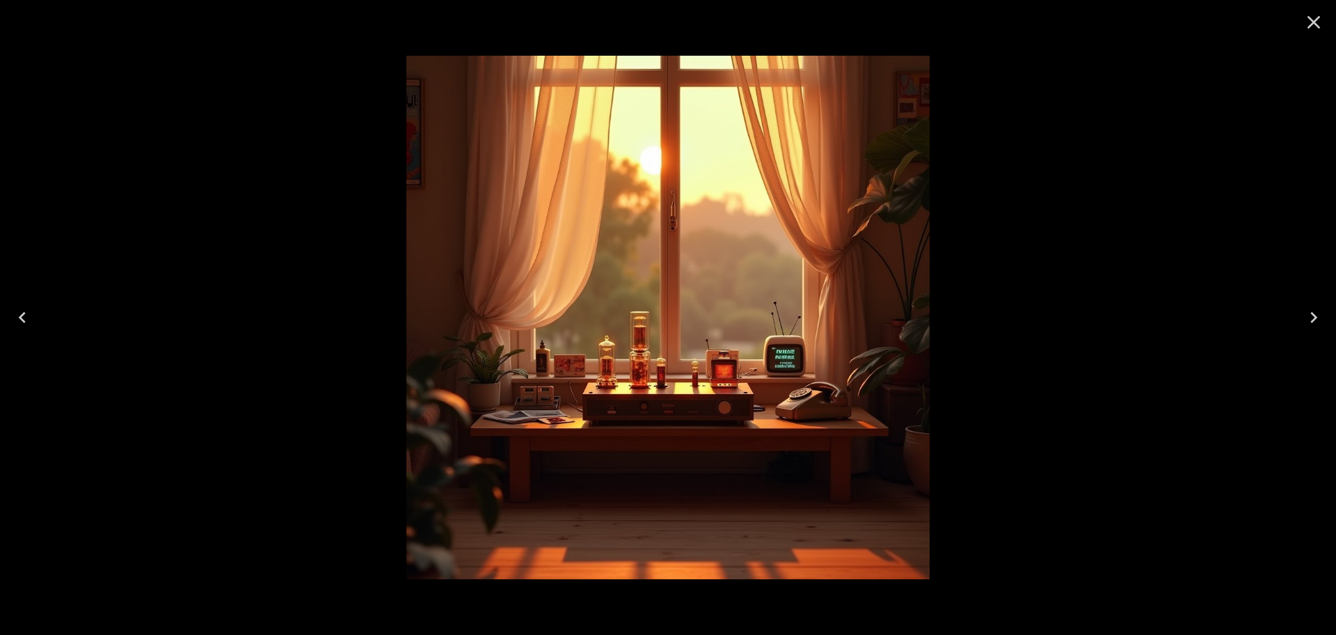
click at [1310, 319] on icon "Next" at bounding box center [1314, 317] width 22 height 22
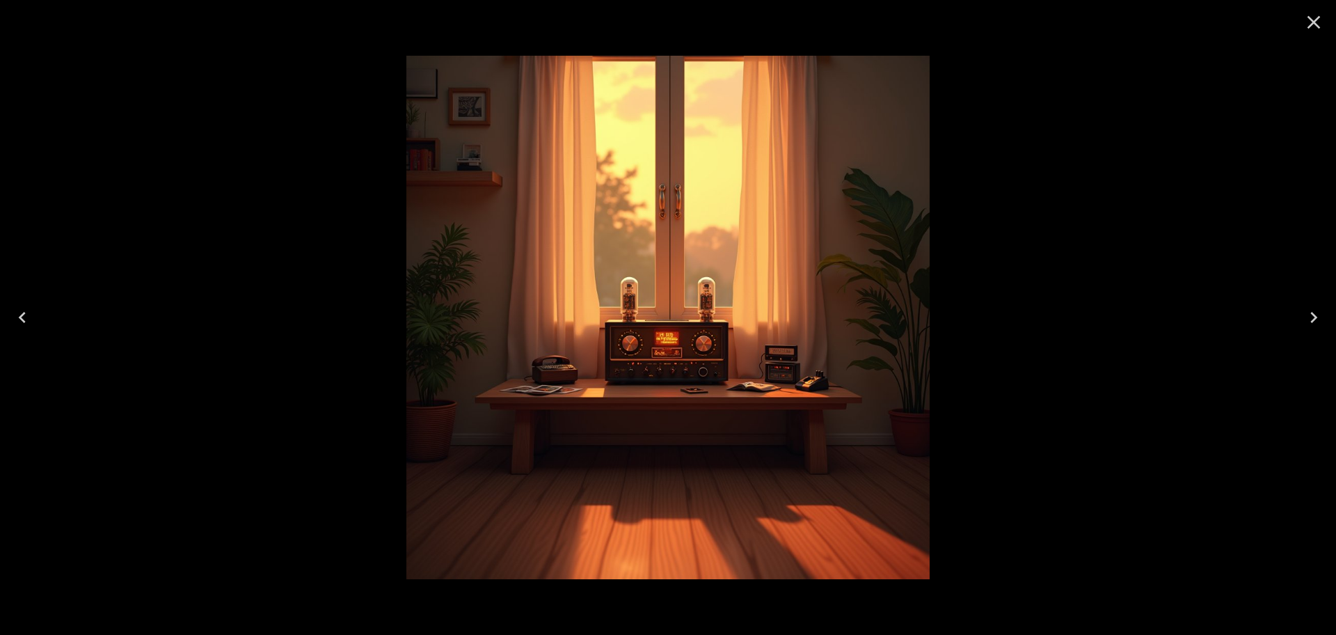
click at [1310, 319] on icon "Next" at bounding box center [1314, 317] width 22 height 22
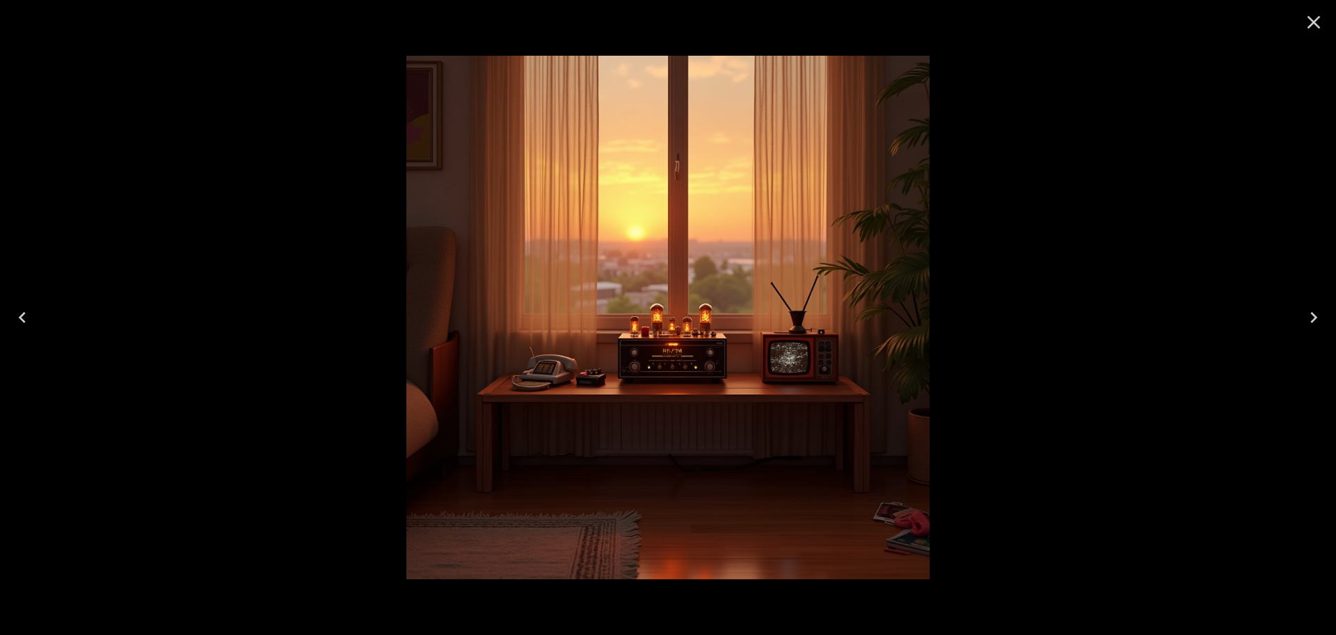
click at [1310, 319] on icon "Next" at bounding box center [1314, 317] width 22 height 22
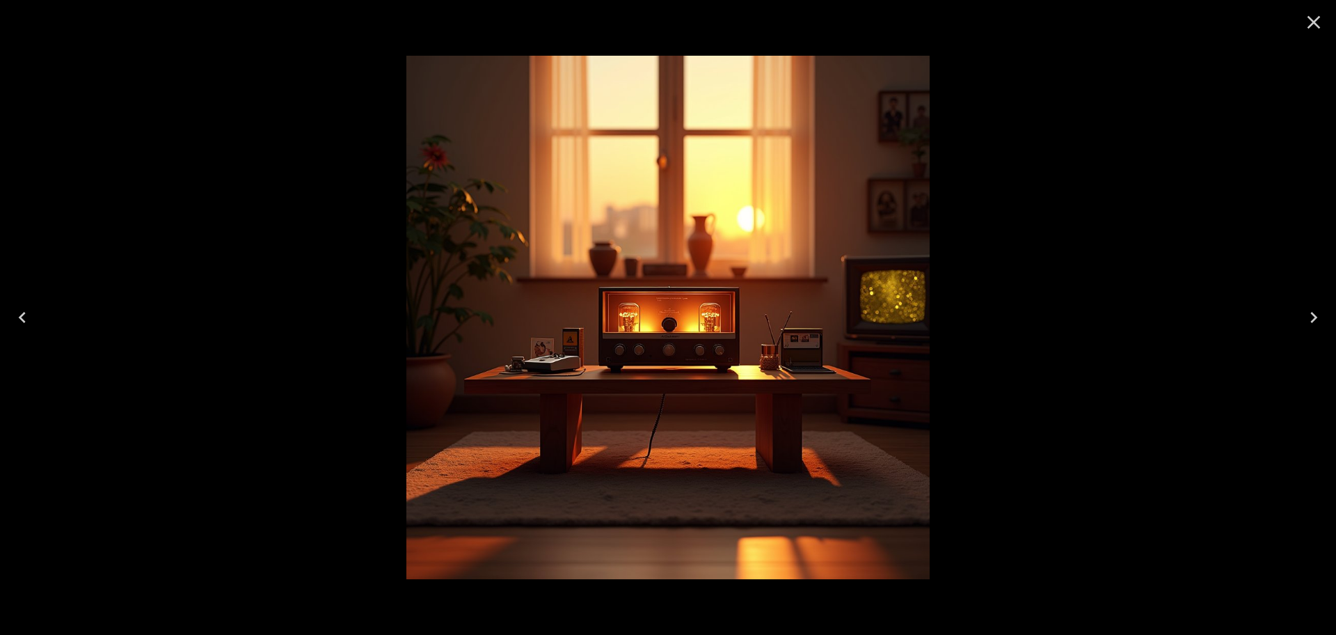
click at [1312, 28] on icon "Close" at bounding box center [1314, 22] width 22 height 22
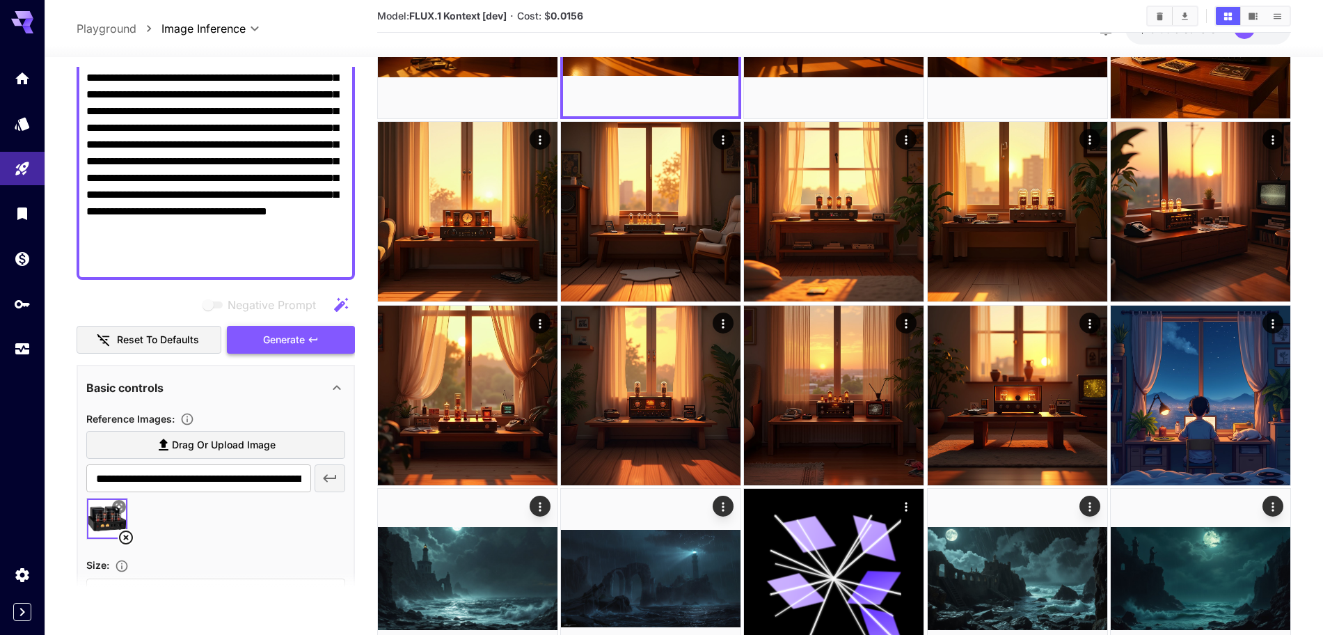
scroll to position [435, 0]
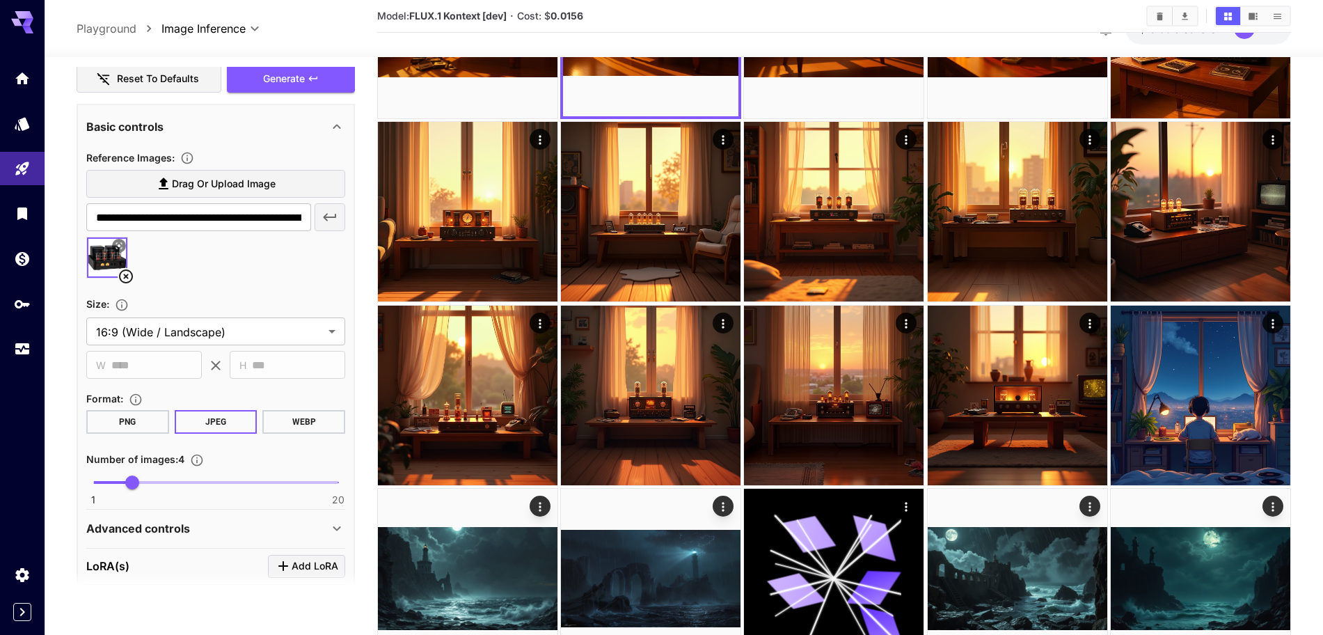
click at [127, 274] on icon at bounding box center [126, 276] width 17 height 17
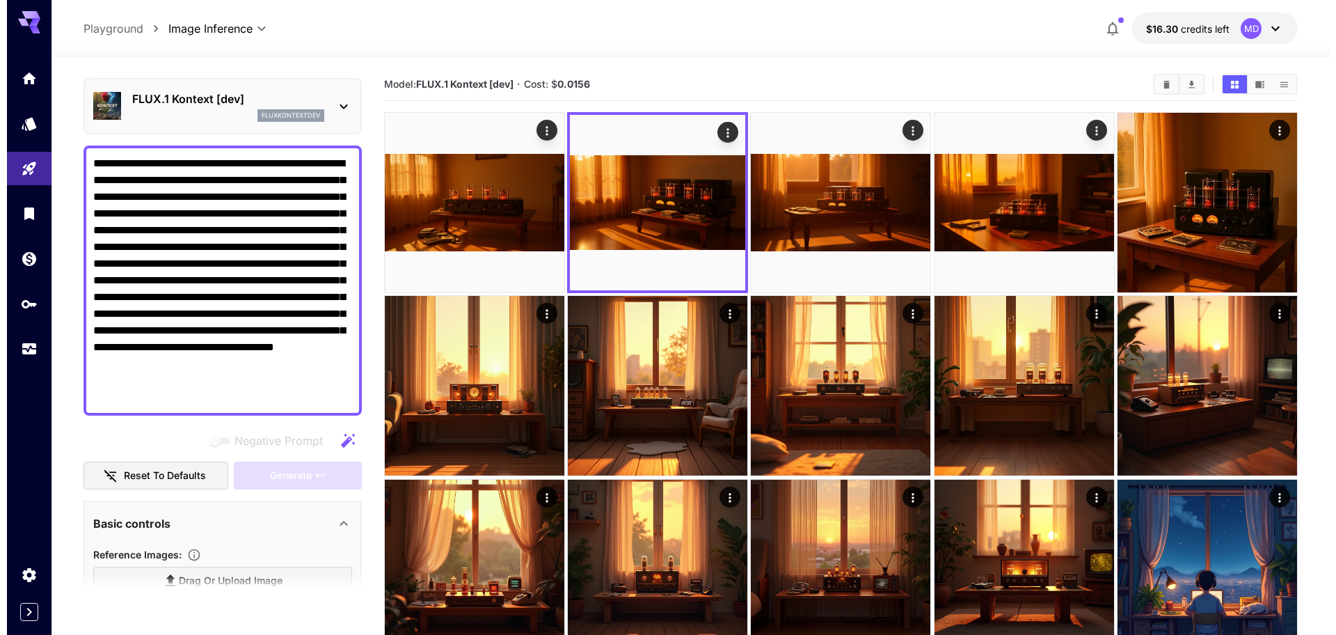
scroll to position [0, 0]
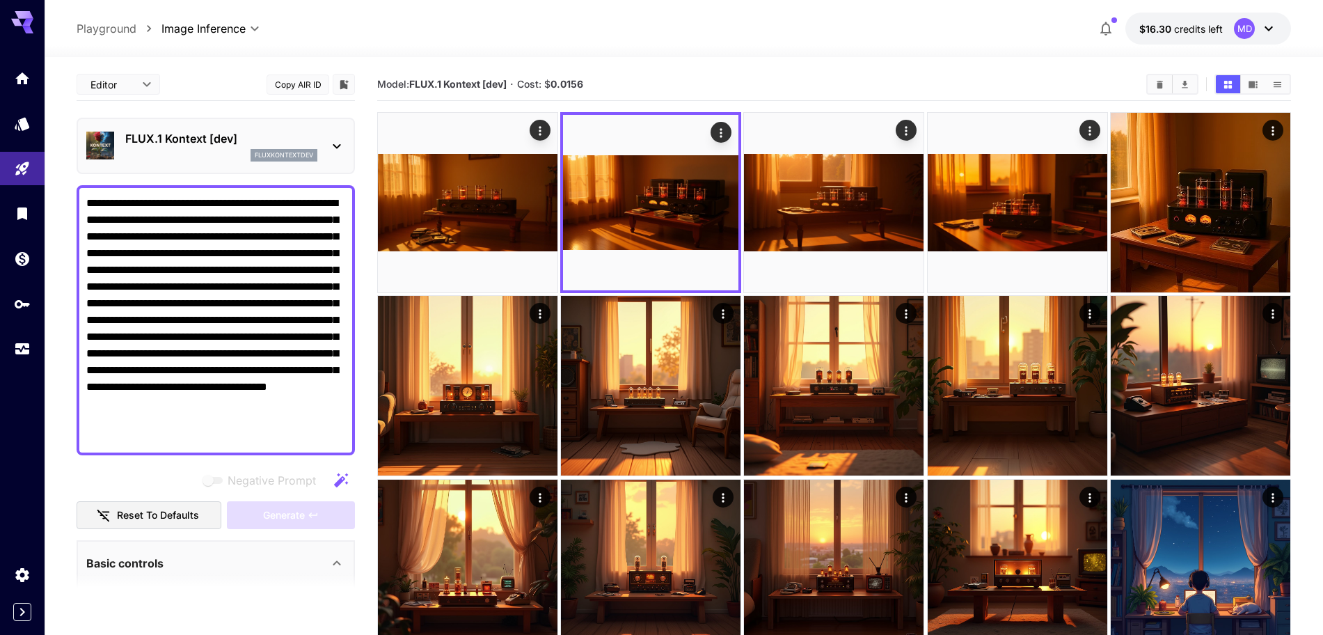
click at [344, 145] on icon at bounding box center [336, 146] width 17 height 17
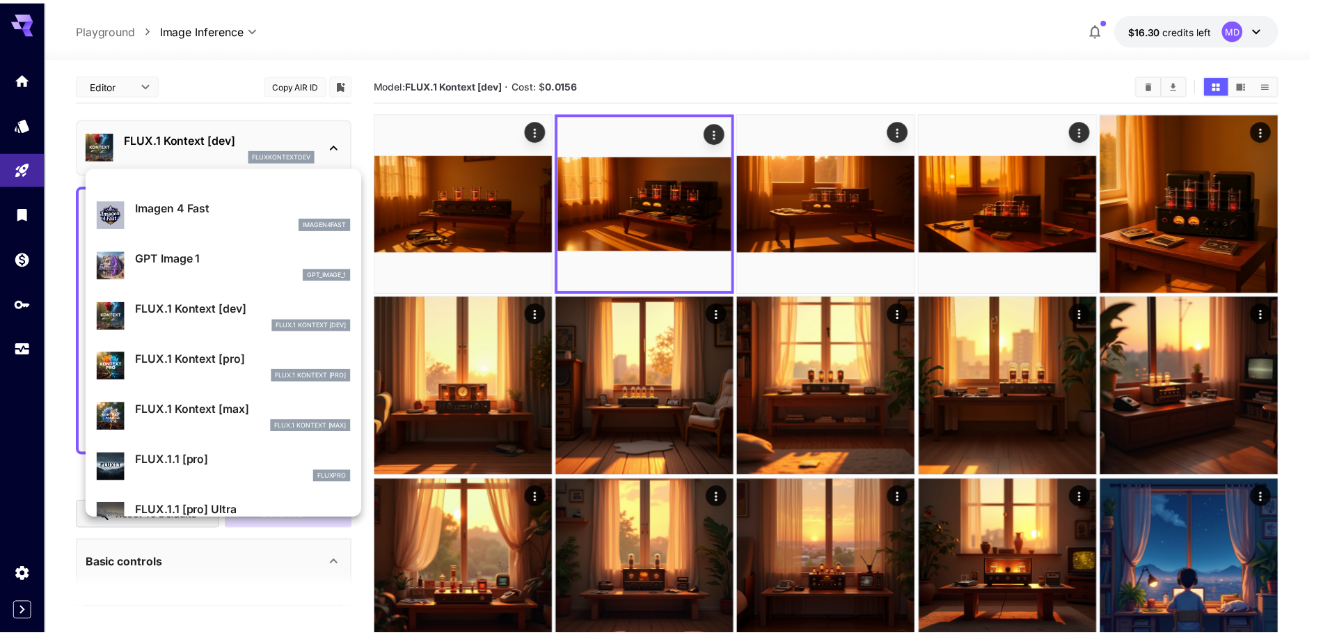
scroll to position [788, 0]
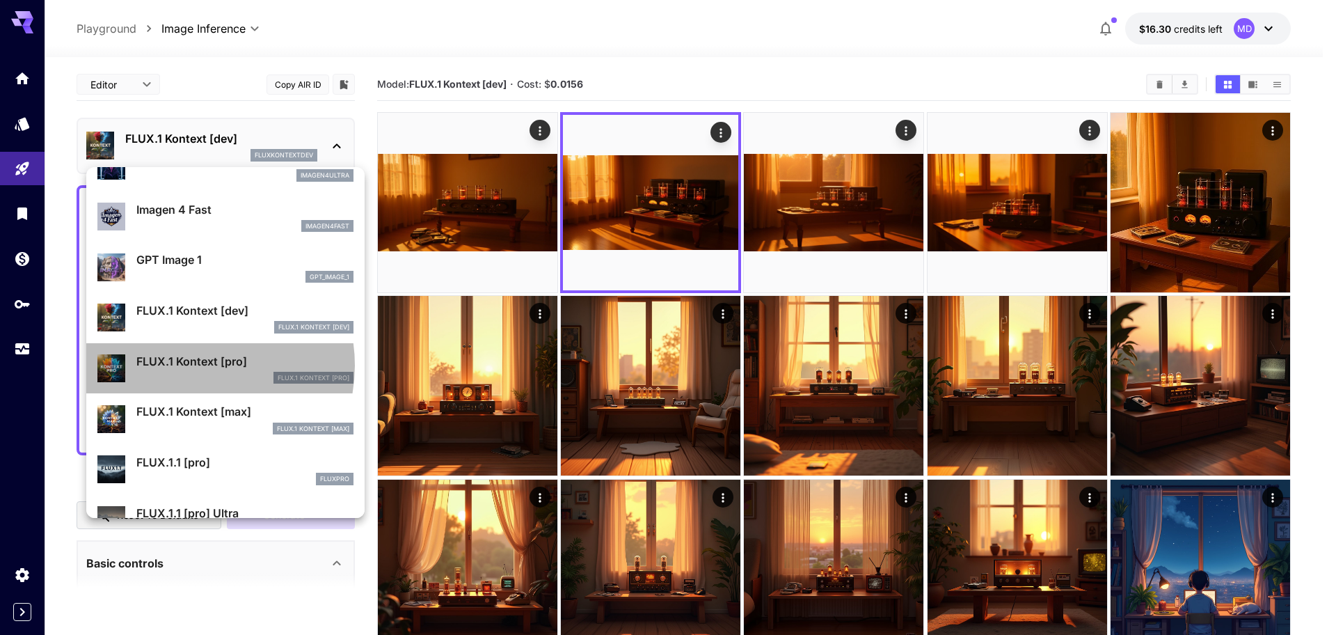
click at [192, 365] on p "FLUX.1 Kontext [pro]" at bounding box center [244, 361] width 217 height 17
type input "*"
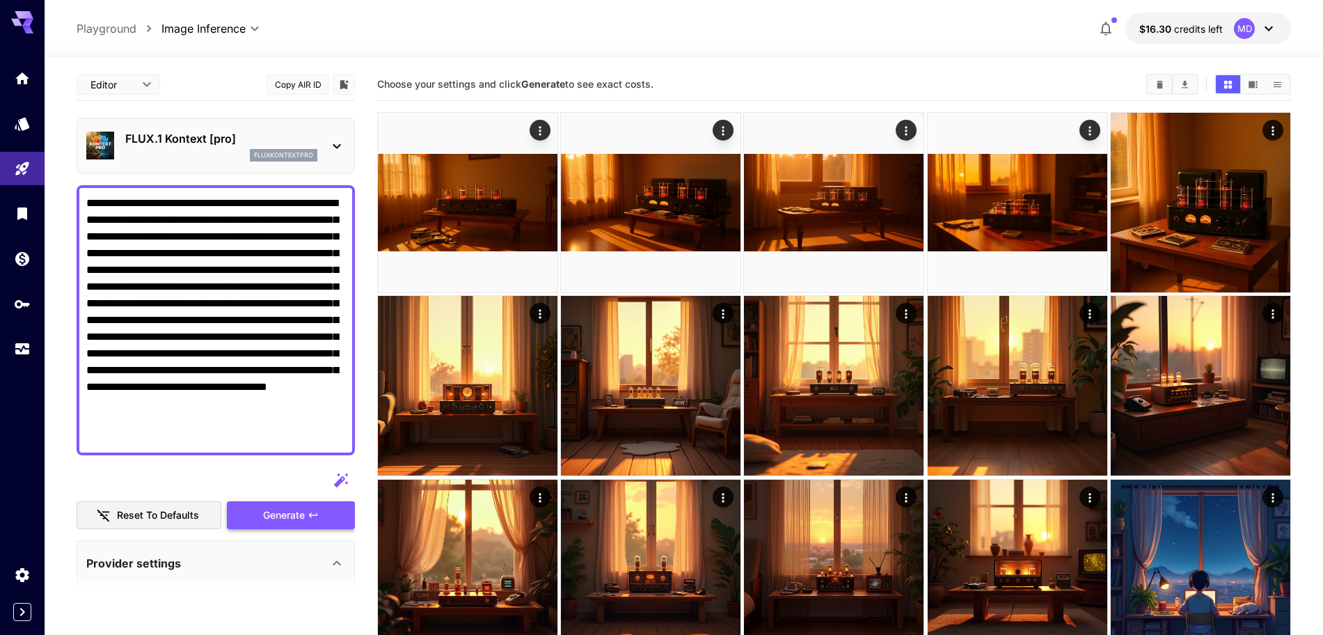
click at [296, 514] on span "Generate" at bounding box center [284, 515] width 42 height 17
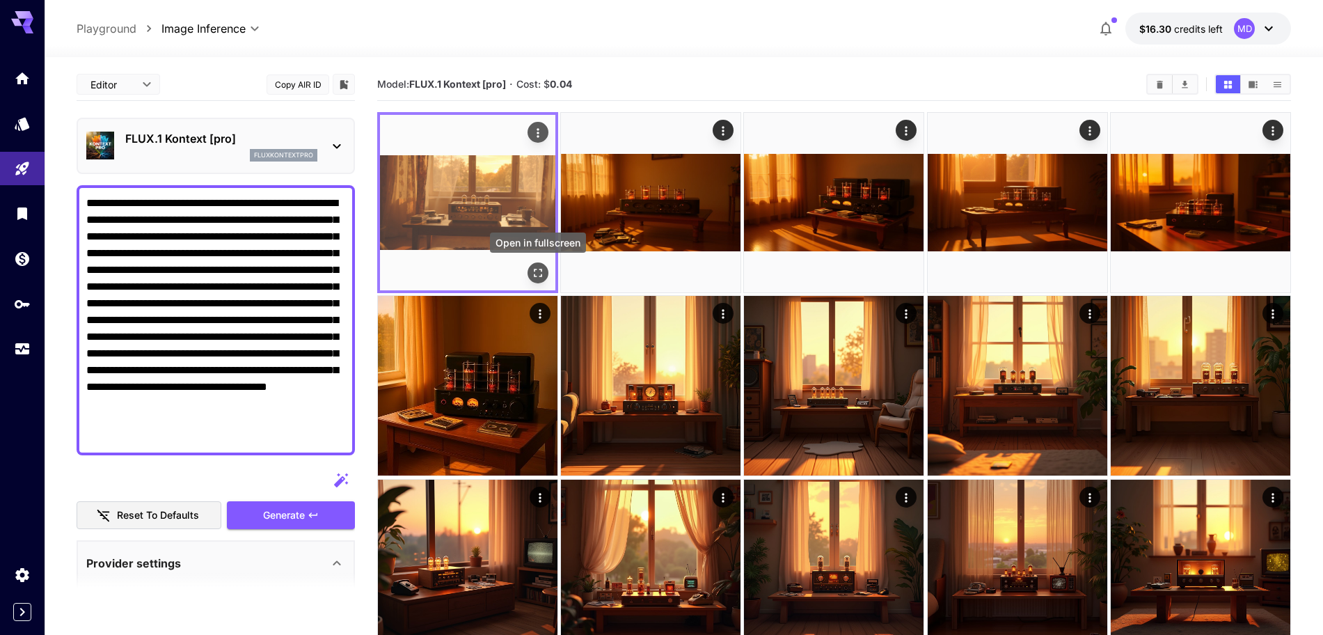
click at [540, 268] on icon "Open in fullscreen" at bounding box center [538, 273] width 14 height 14
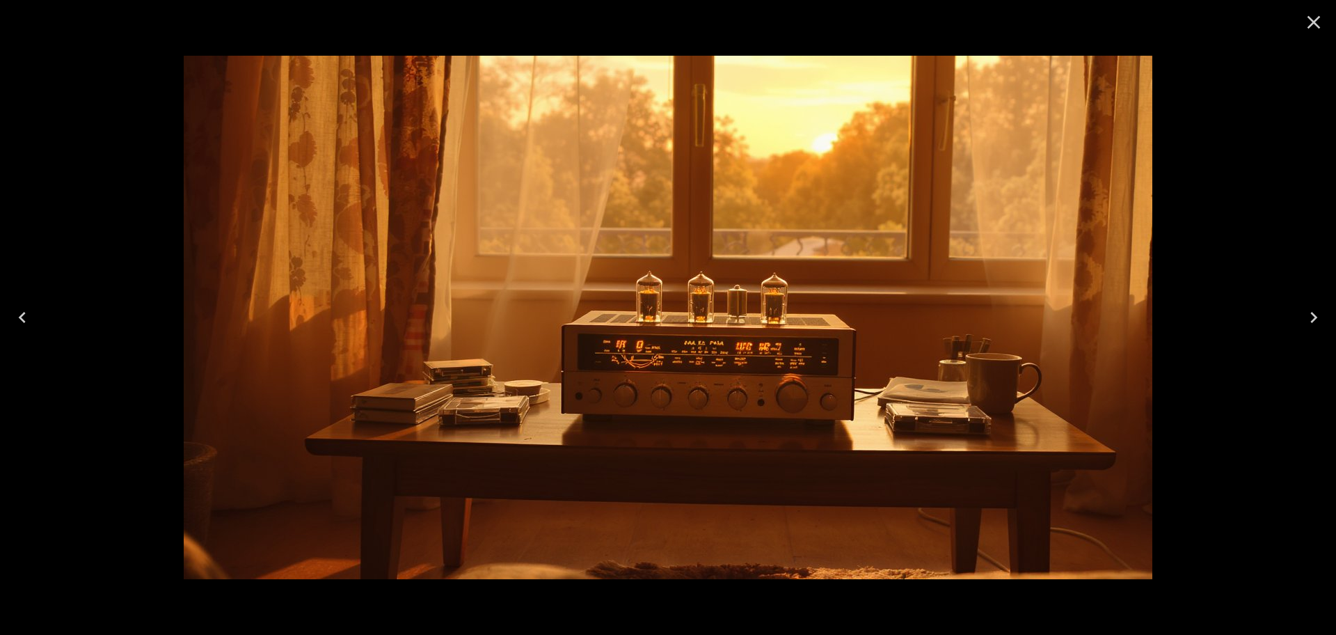
click at [1311, 317] on icon "Next" at bounding box center [1314, 317] width 22 height 22
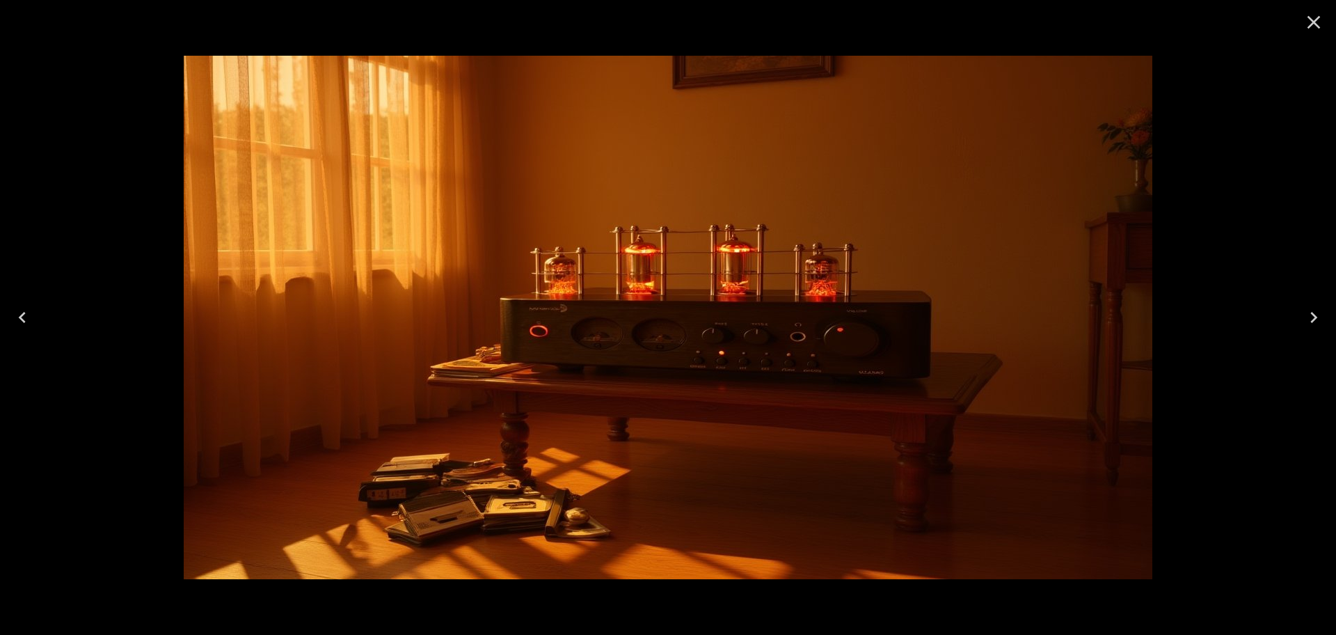
click at [1311, 317] on icon "Next" at bounding box center [1314, 317] width 22 height 22
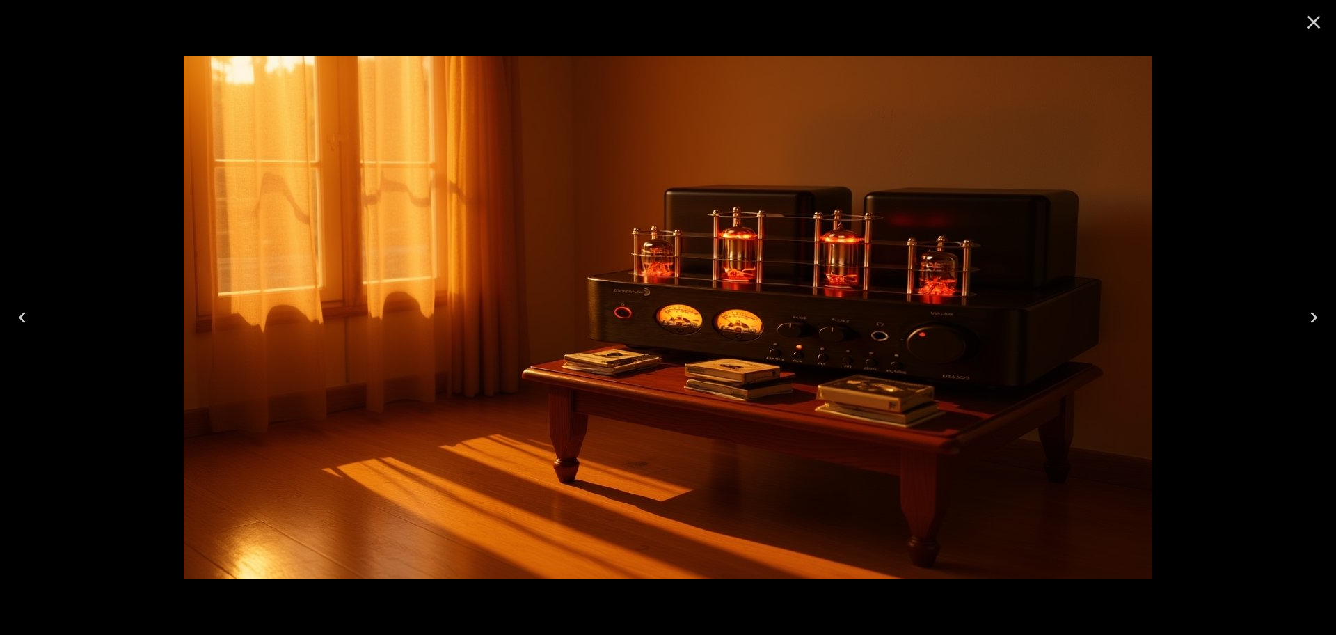
click at [1311, 317] on icon "Next" at bounding box center [1314, 317] width 22 height 22
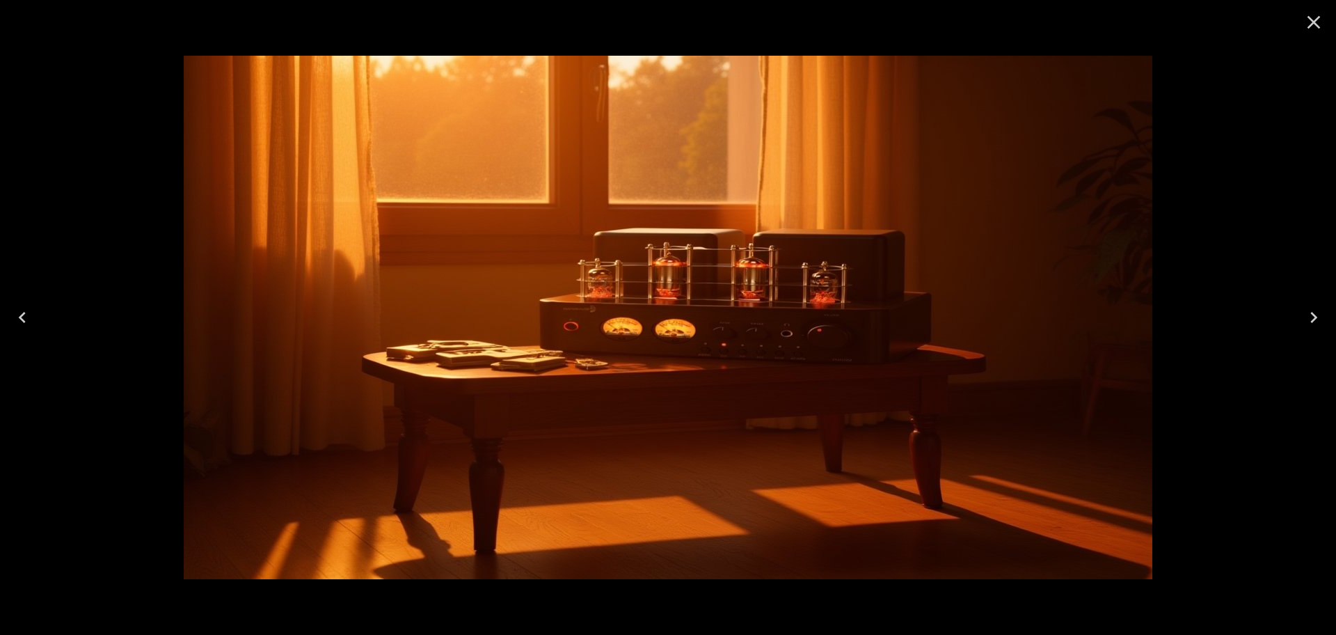
click at [1311, 317] on icon "Next" at bounding box center [1314, 317] width 22 height 22
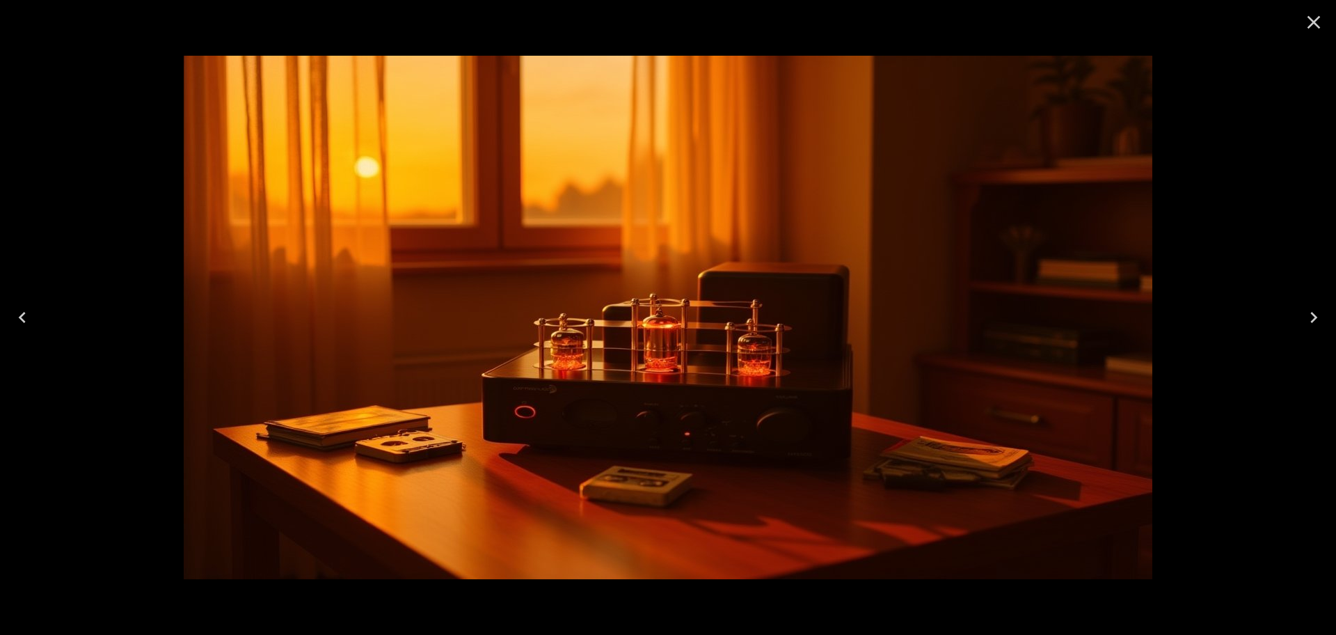
click at [1311, 317] on icon "Next" at bounding box center [1314, 317] width 22 height 22
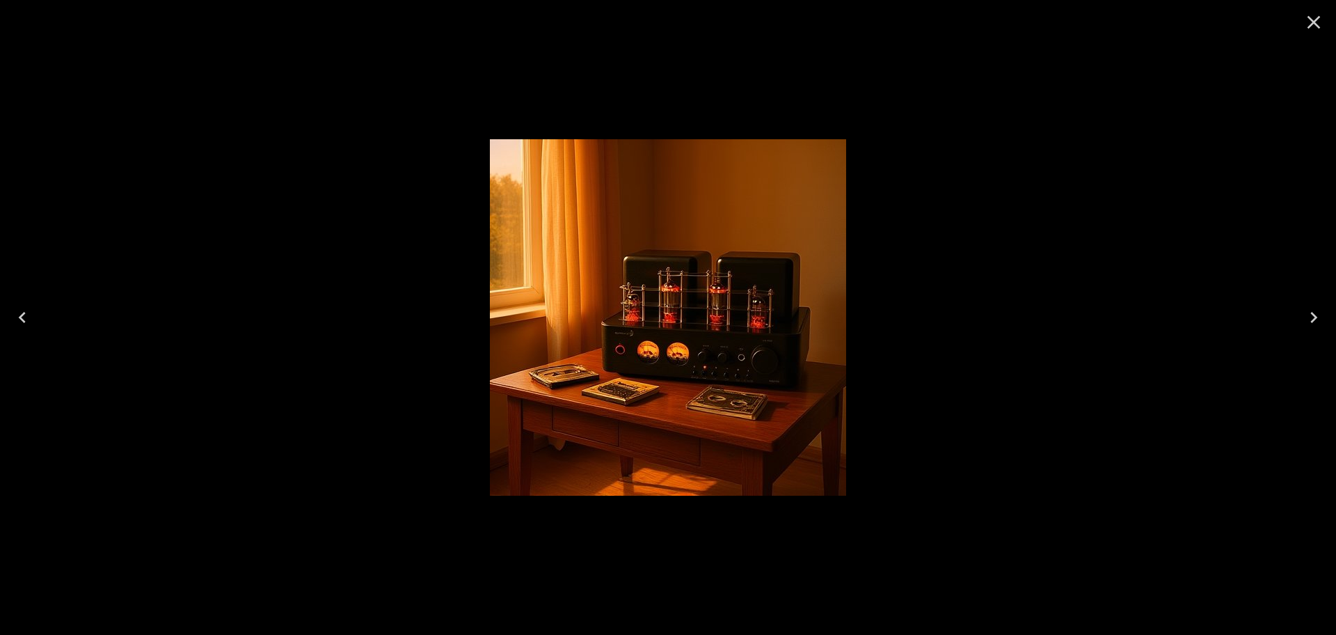
click at [1311, 317] on icon "Next" at bounding box center [1314, 317] width 22 height 22
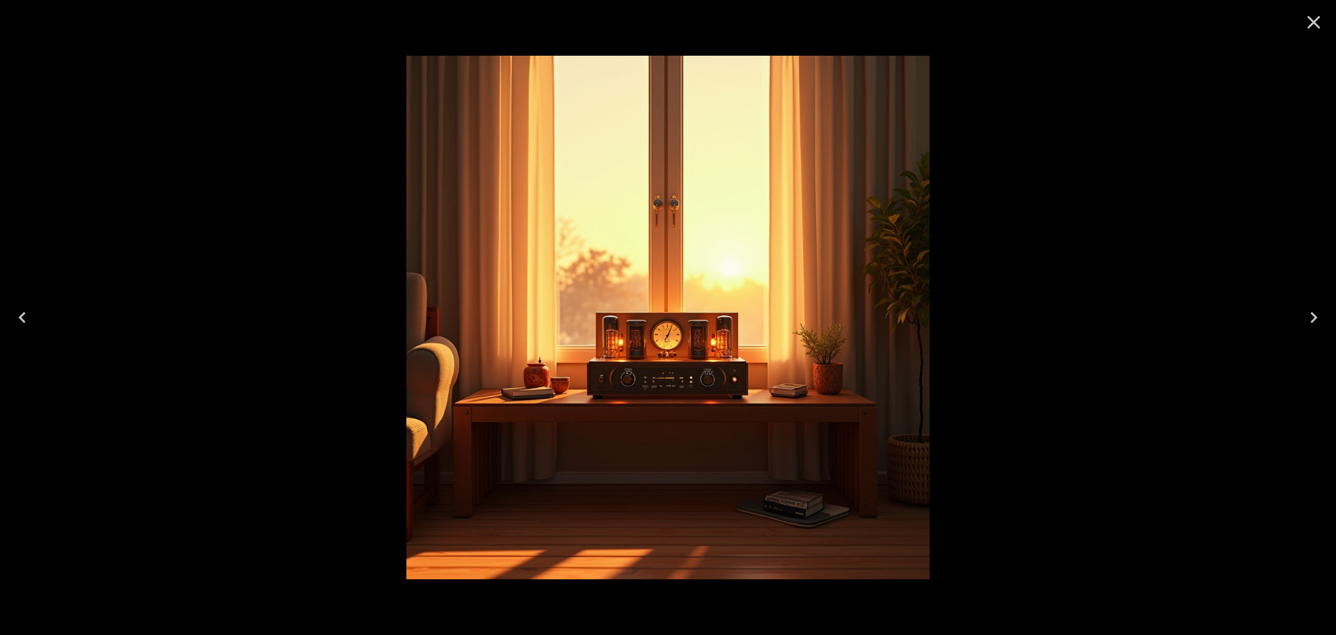
click at [1311, 317] on icon "Next" at bounding box center [1314, 317] width 22 height 22
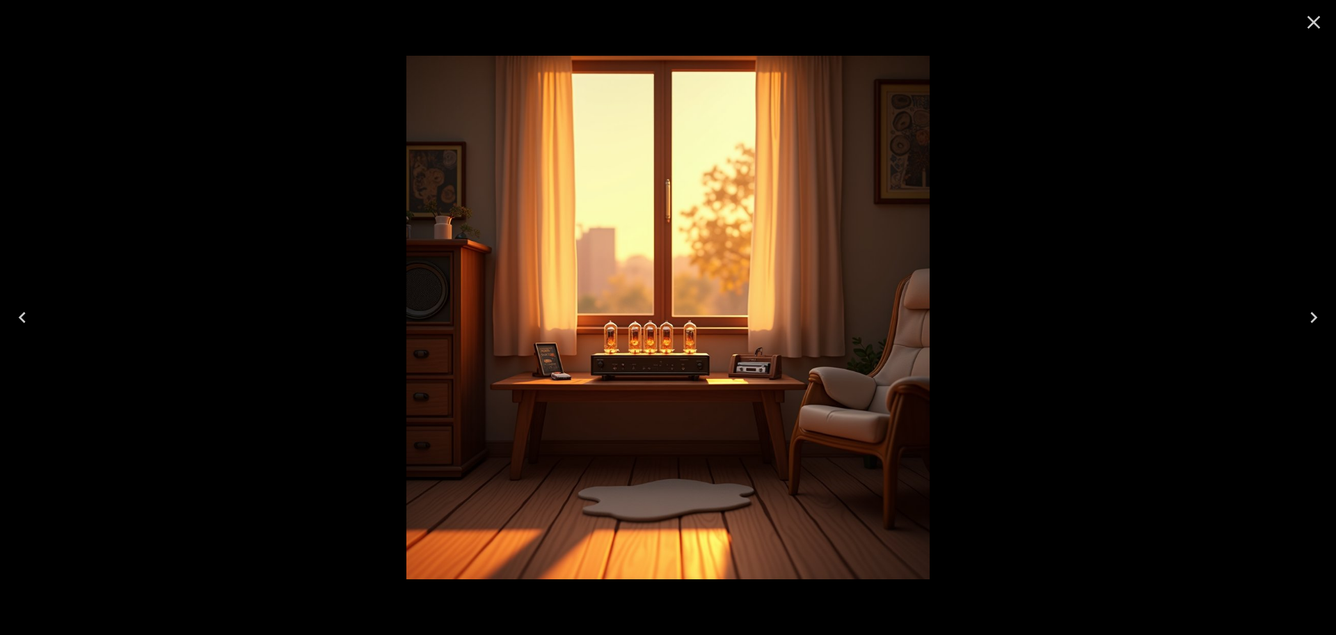
click at [1311, 317] on icon "Next" at bounding box center [1314, 317] width 22 height 22
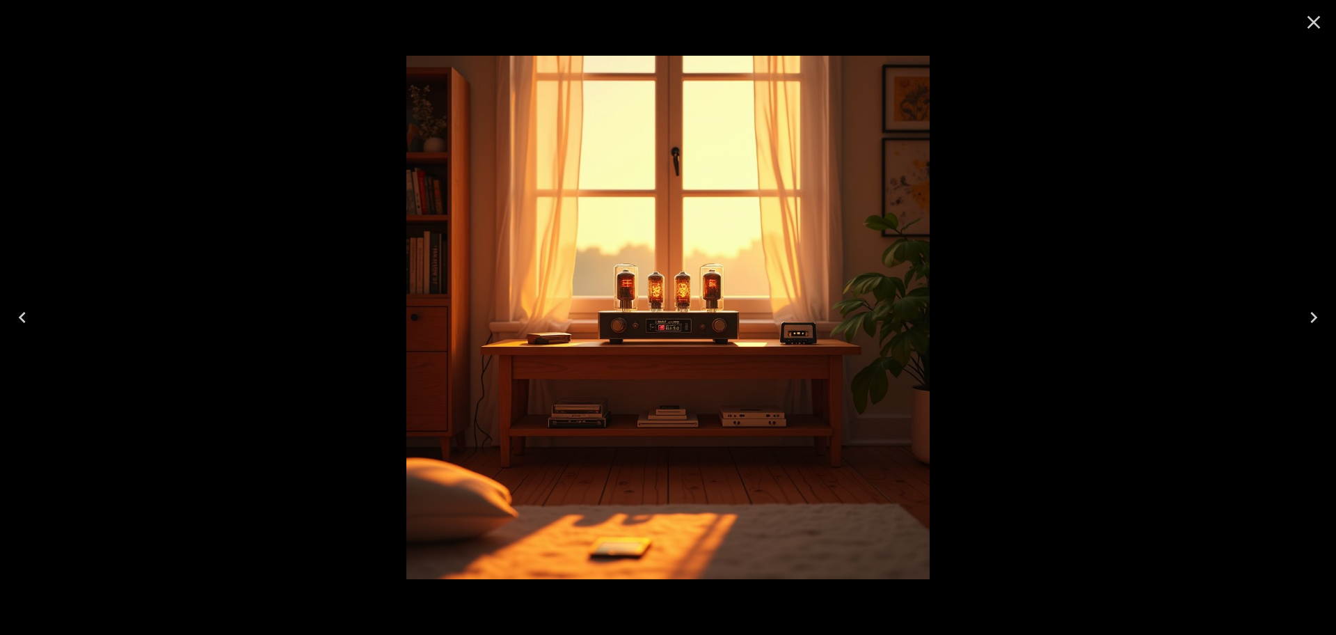
click at [1311, 317] on icon "Next" at bounding box center [1314, 317] width 22 height 22
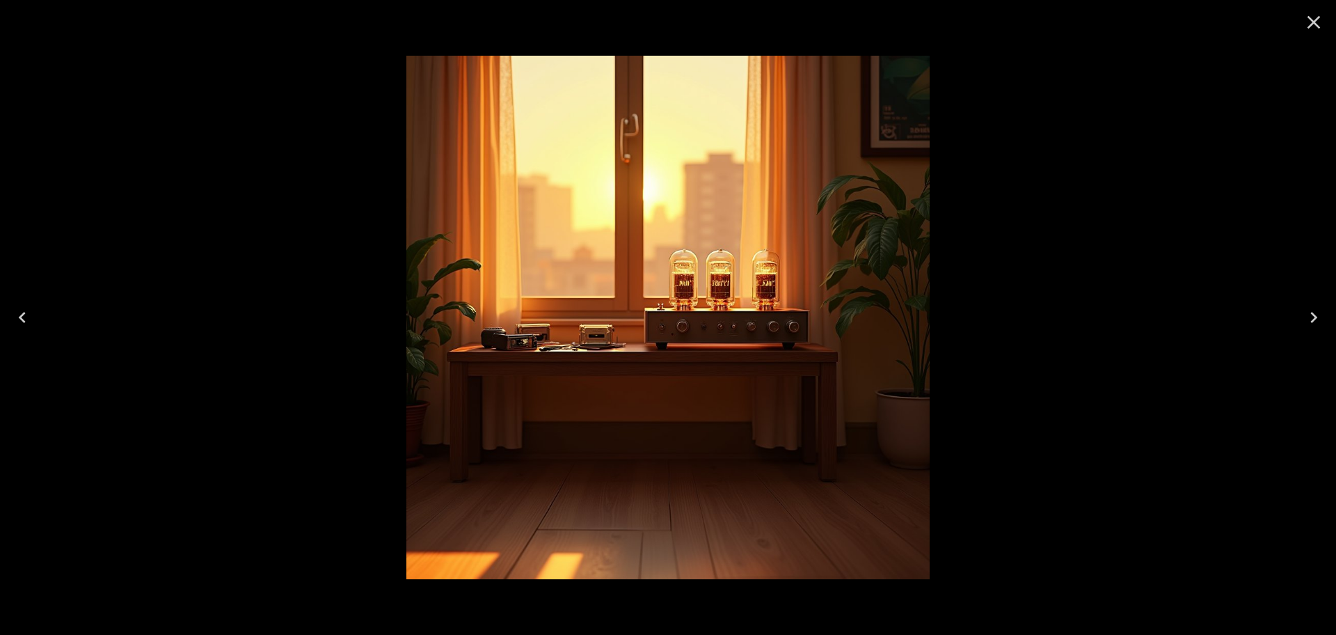
click at [1317, 26] on icon "Close" at bounding box center [1313, 22] width 13 height 13
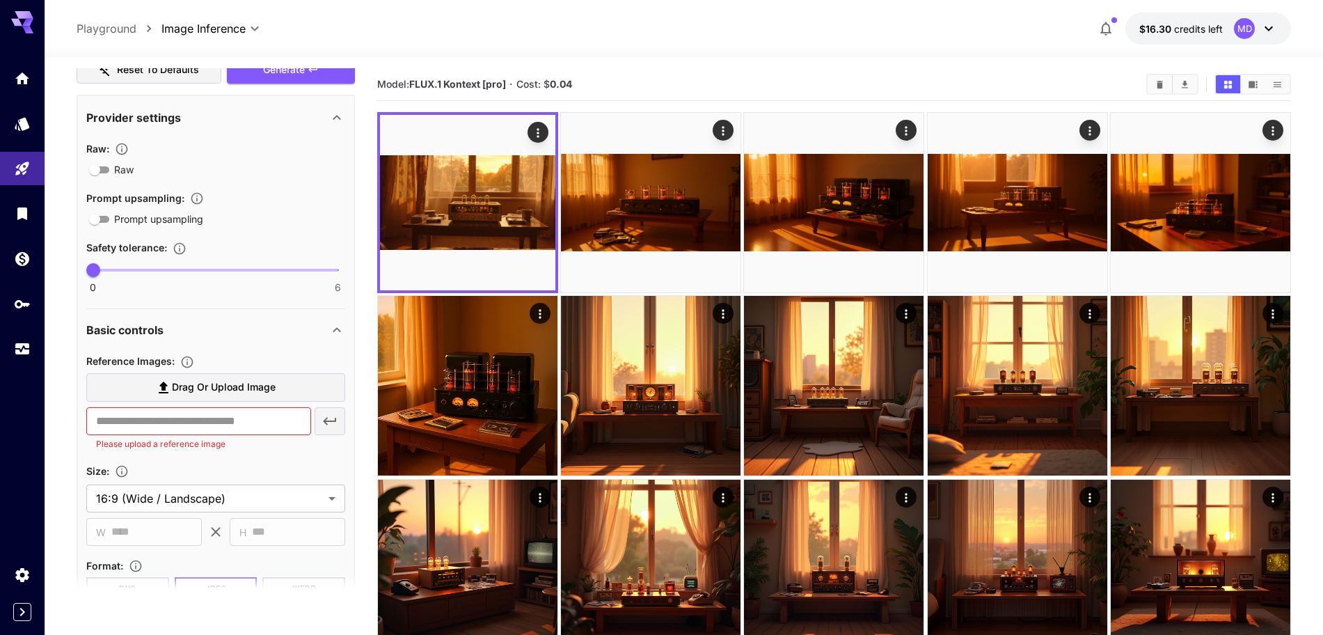
scroll to position [452, 0]
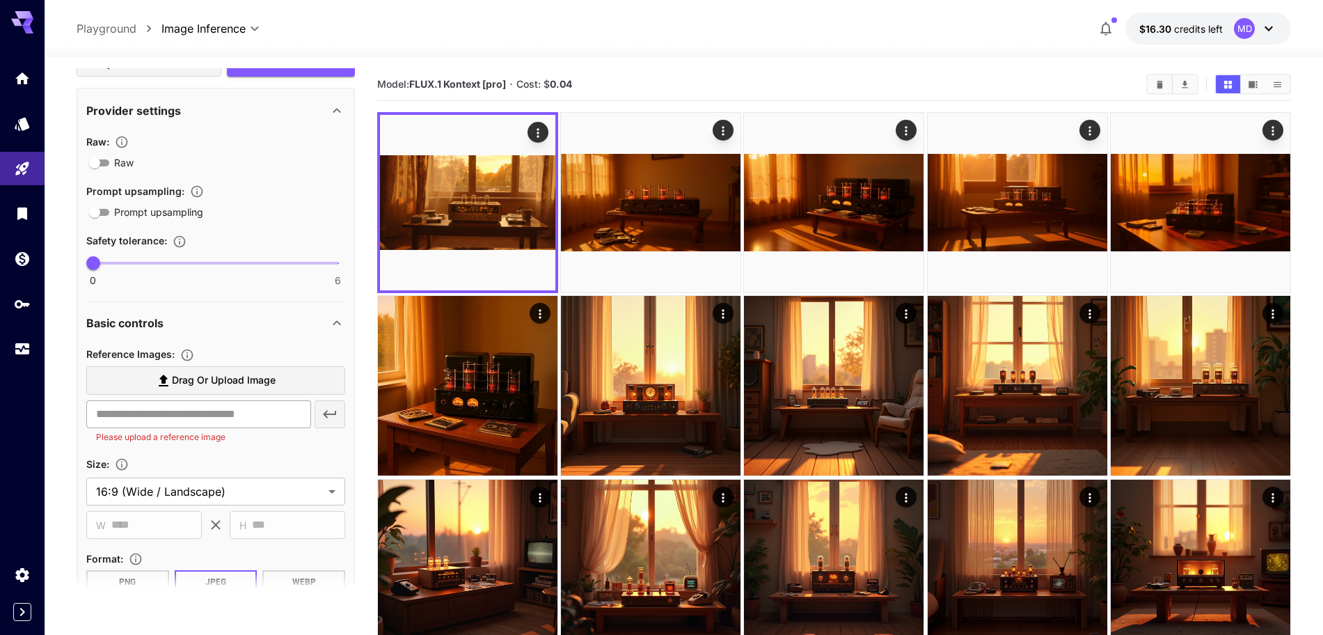
click at [134, 421] on input "text" at bounding box center [198, 414] width 225 height 28
paste input "**********"
type input "**********"
click at [335, 413] on icon "button" at bounding box center [329, 414] width 13 height 8
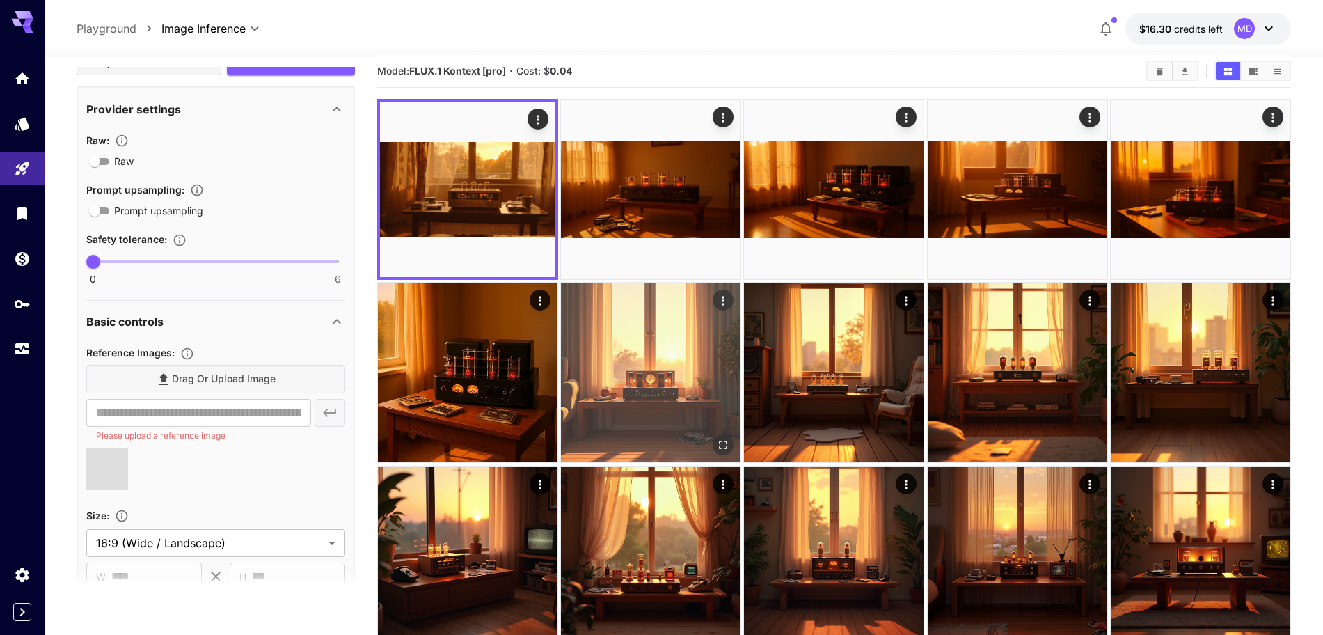
scroll to position [174, 0]
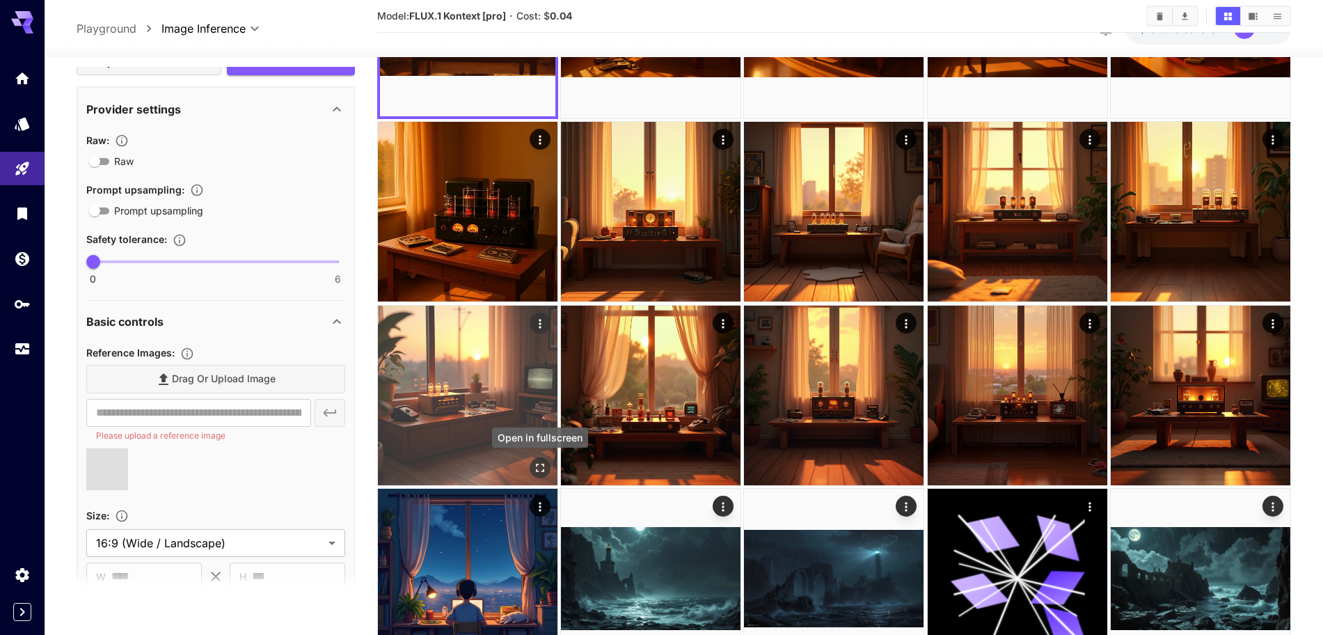
click at [541, 470] on icon "Open in fullscreen" at bounding box center [540, 468] width 14 height 14
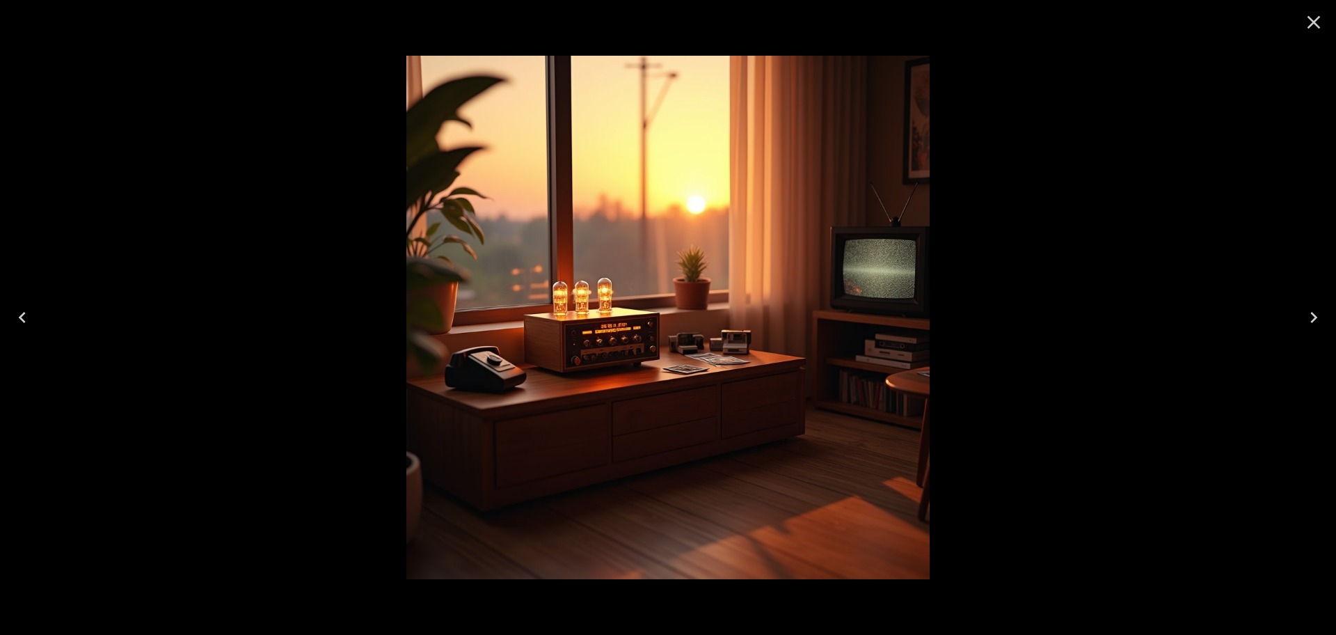
click at [1314, 22] on icon "Close" at bounding box center [1313, 22] width 13 height 13
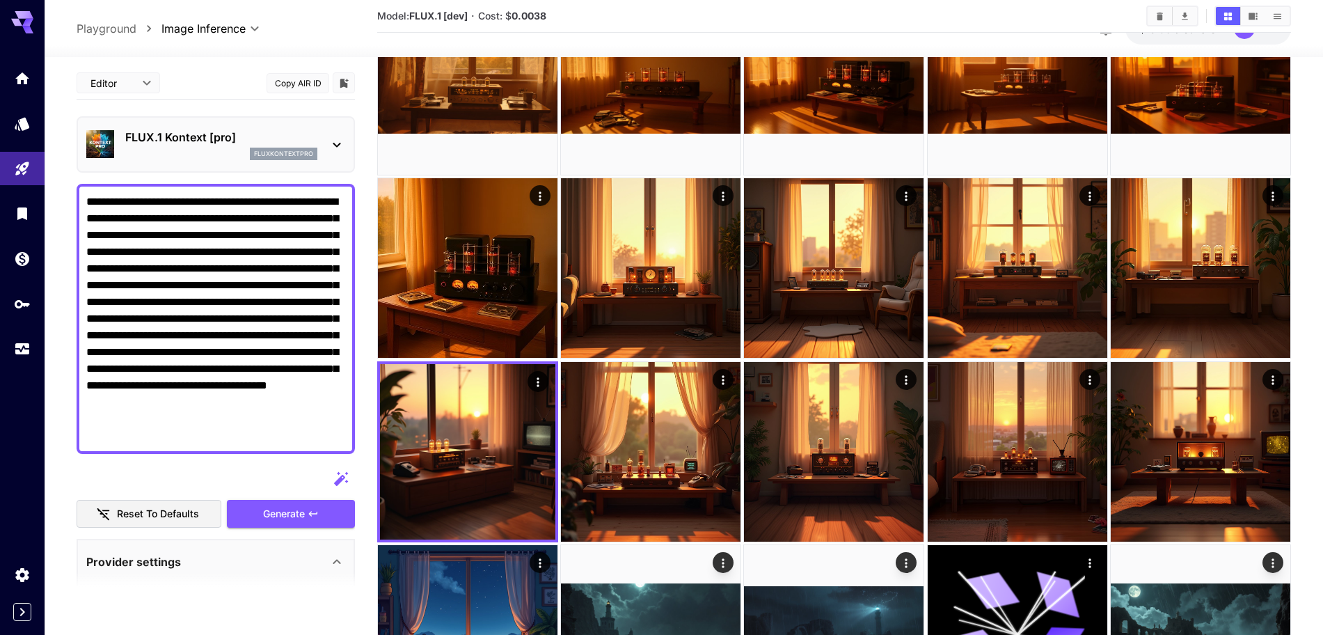
scroll to position [87, 0]
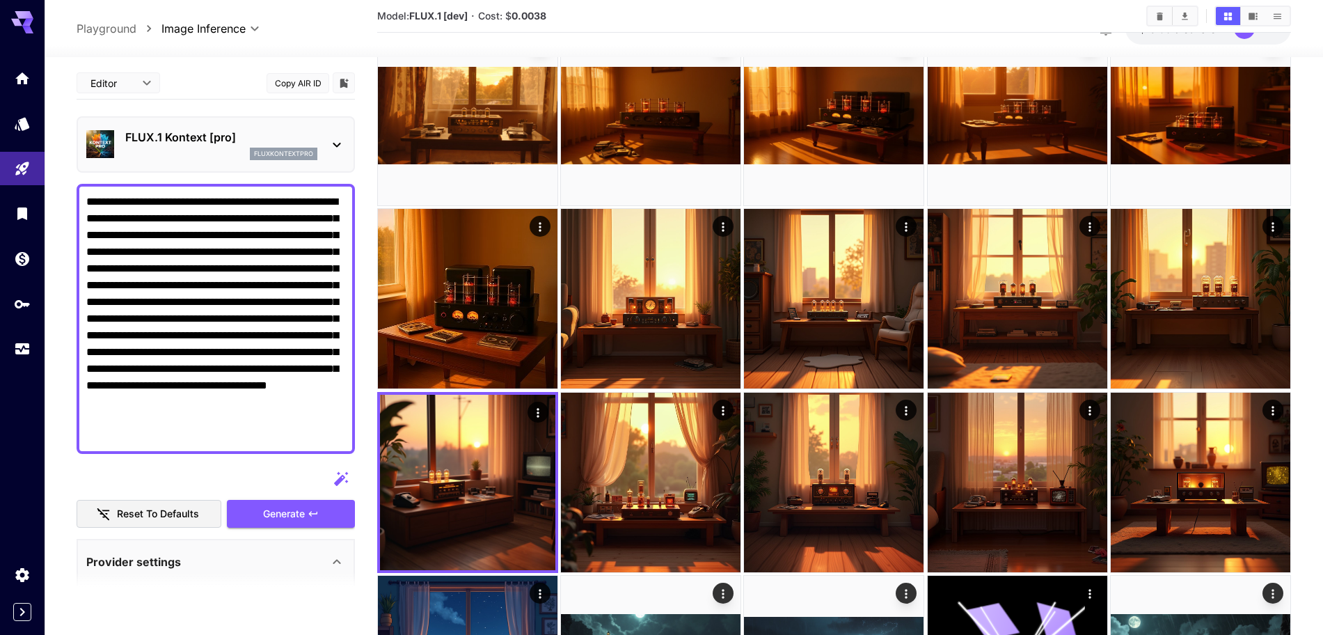
click at [340, 147] on icon at bounding box center [336, 144] width 17 height 17
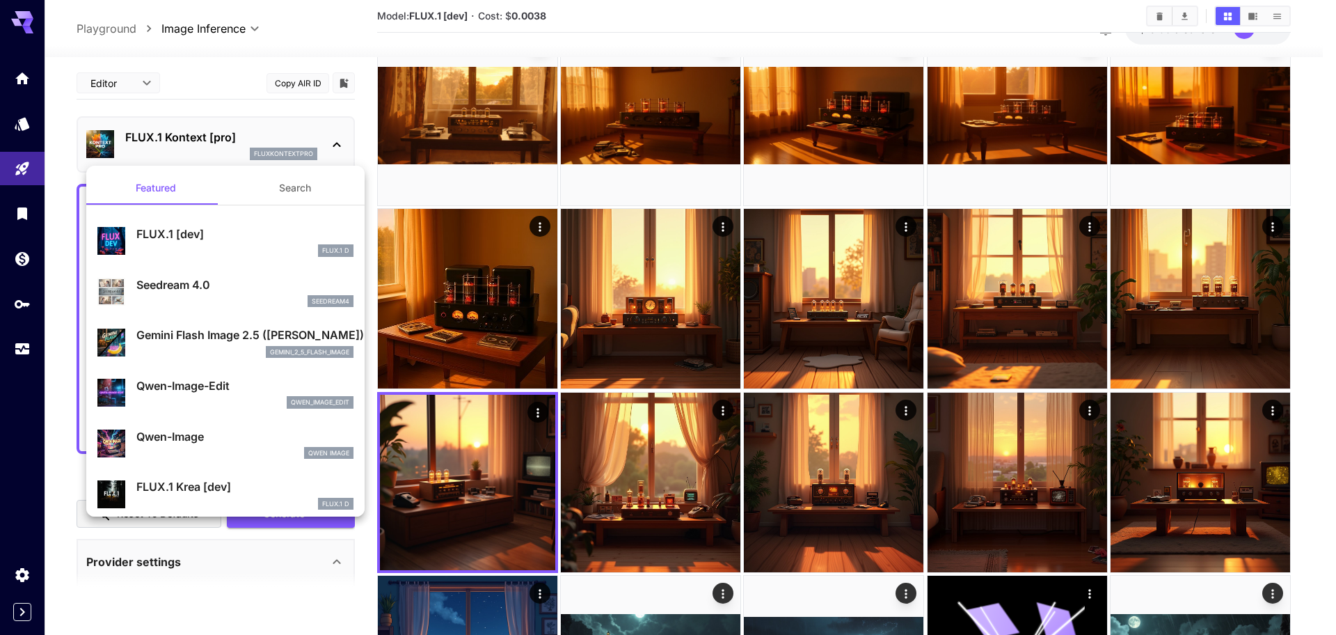
click at [192, 244] on div "FLUX.1 D" at bounding box center [244, 250] width 217 height 13
type input "**********"
type input "*"
type input "****"
type input "***"
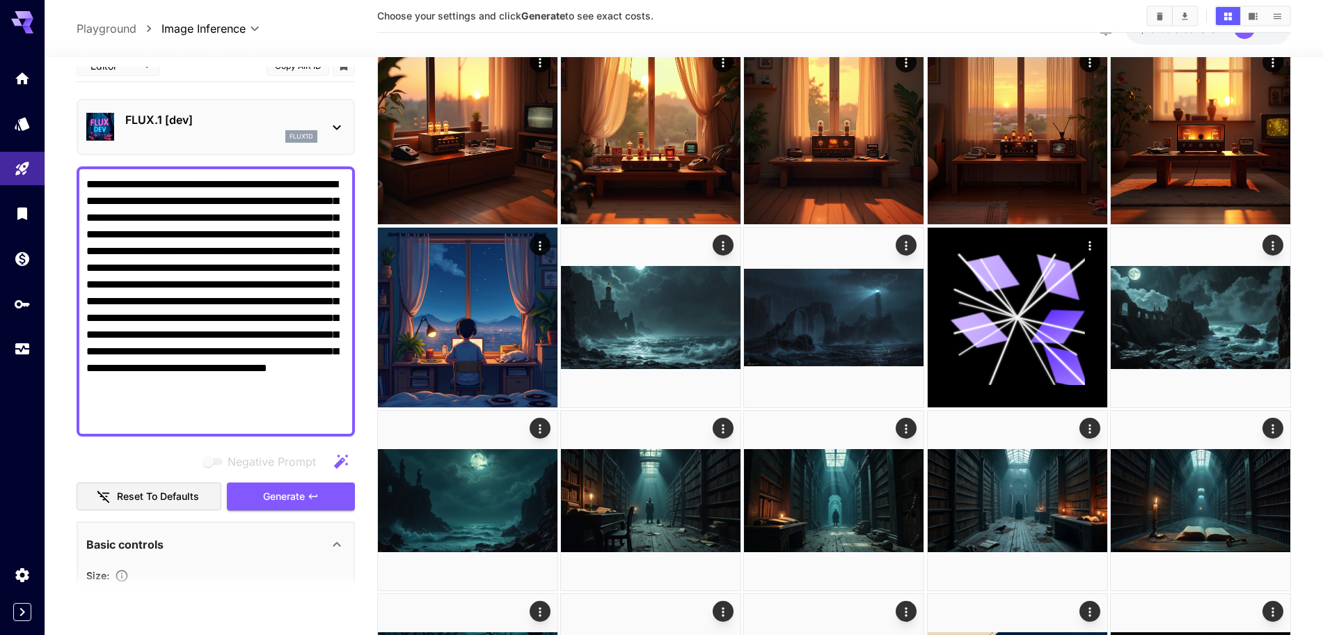
scroll to position [6, 0]
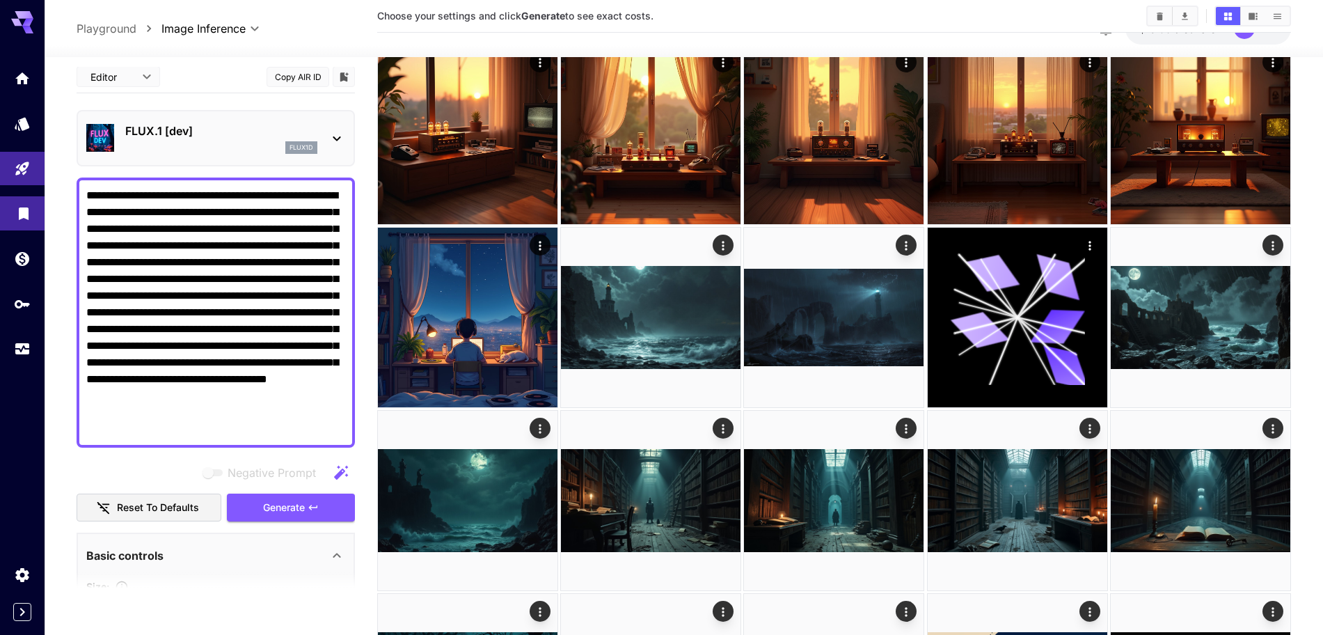
drag, startPoint x: 106, startPoint y: 217, endPoint x: 32, endPoint y: 207, distance: 74.4
type textarea "**********"
click at [278, 505] on span "Generate" at bounding box center [284, 507] width 42 height 17
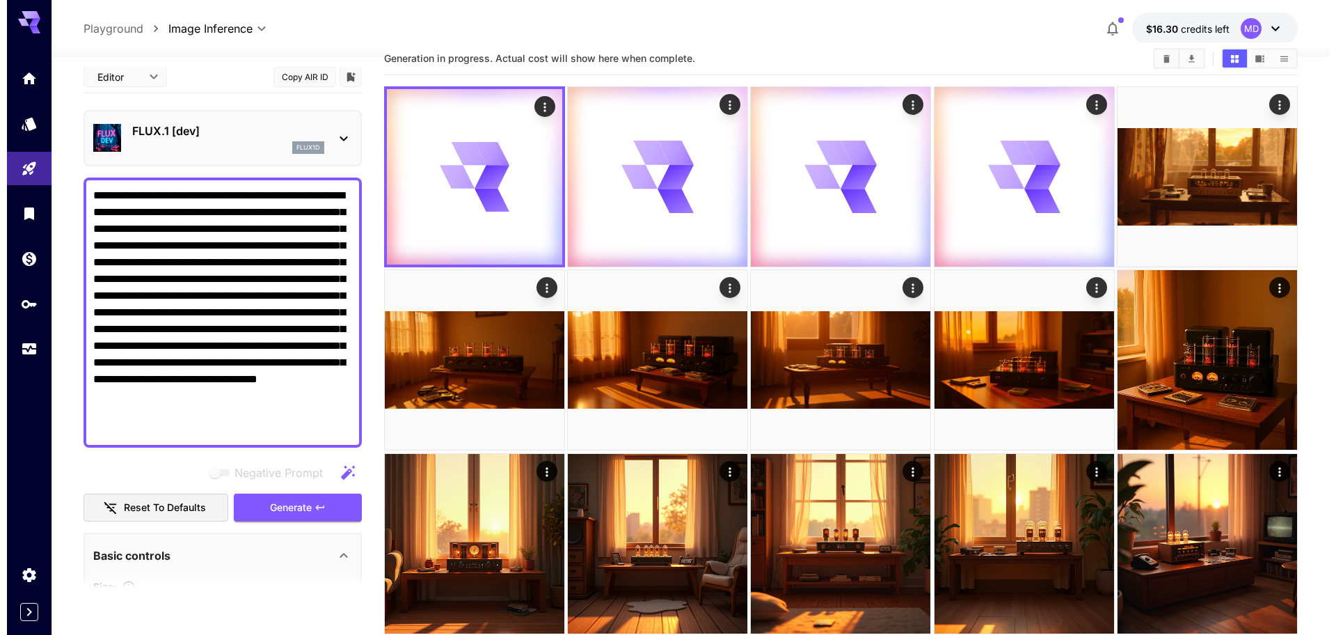
scroll to position [0, 0]
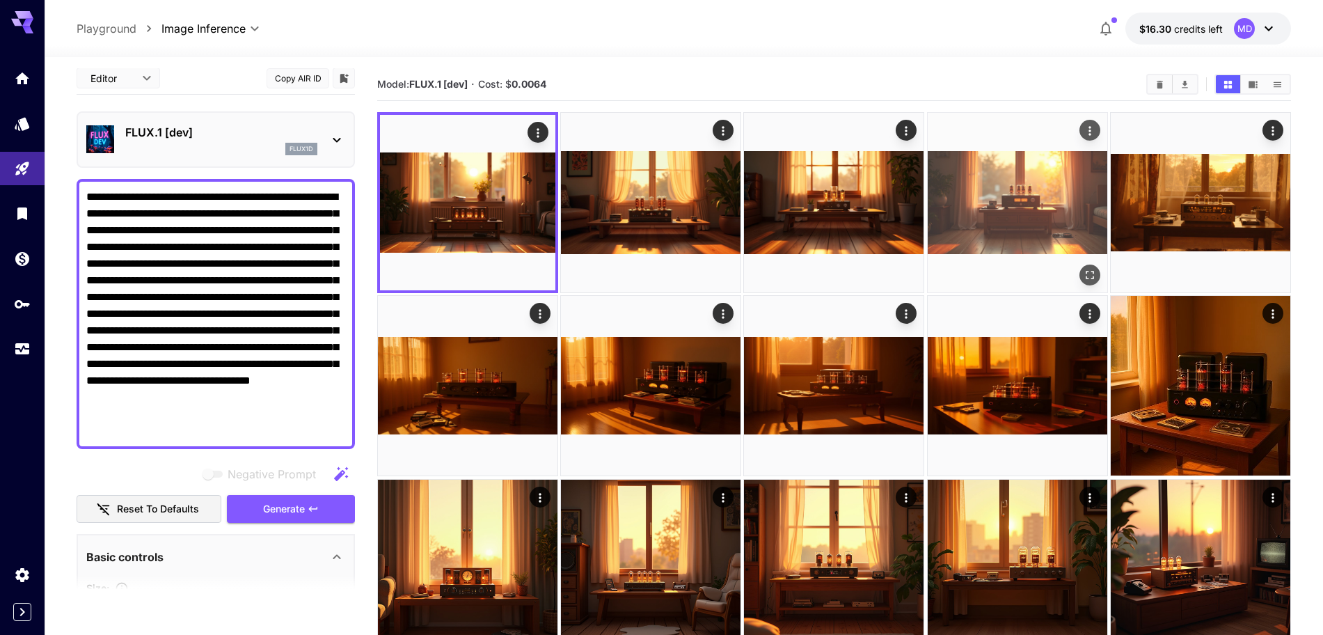
click at [1053, 232] on img at bounding box center [1018, 203] width 180 height 180
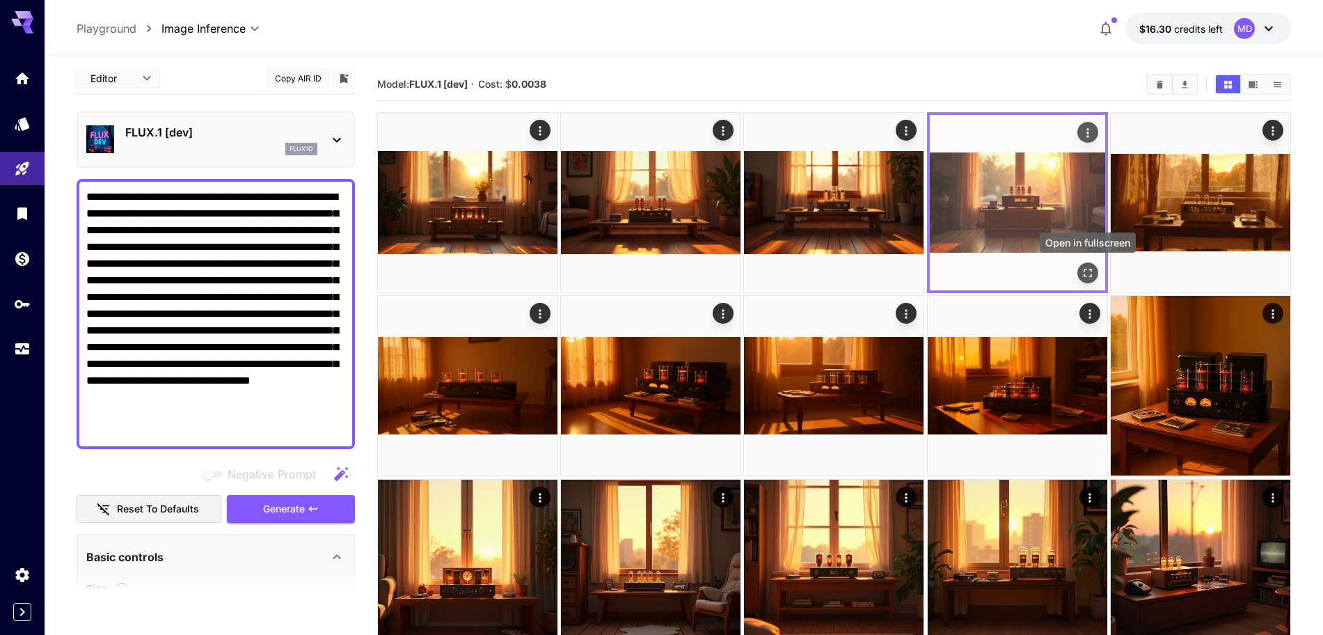
click at [1083, 278] on icon "Open in fullscreen" at bounding box center [1088, 273] width 14 height 14
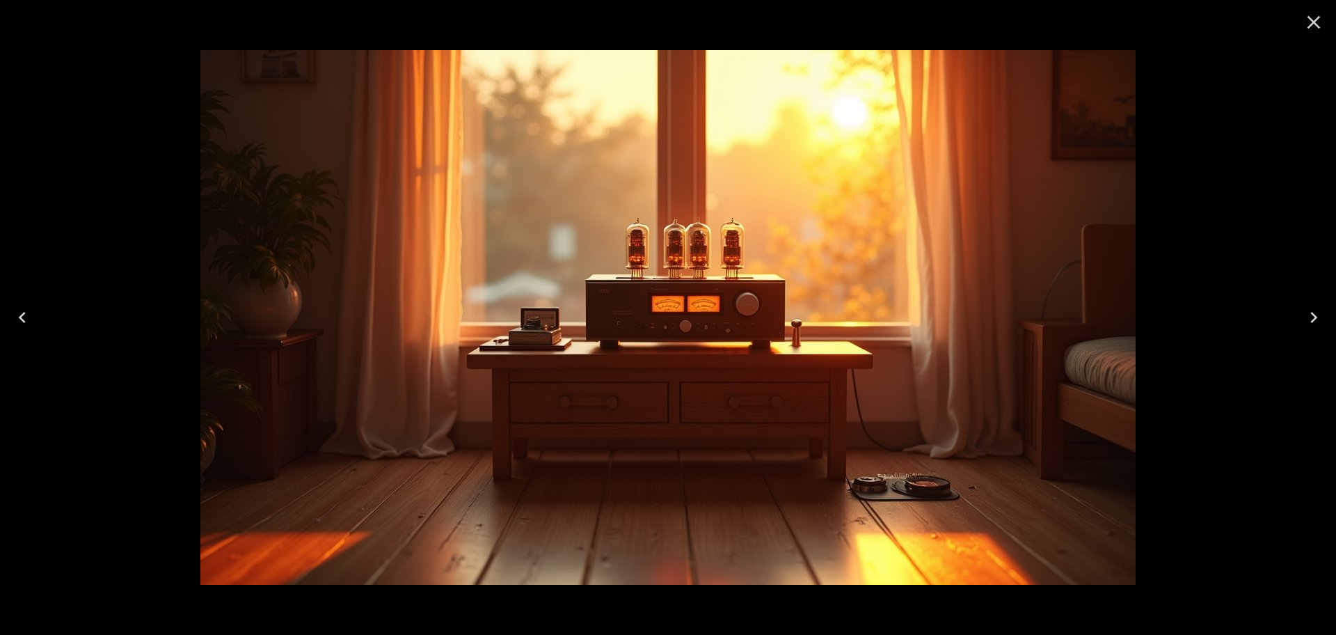
click at [30, 319] on icon "Previous" at bounding box center [22, 317] width 22 height 22
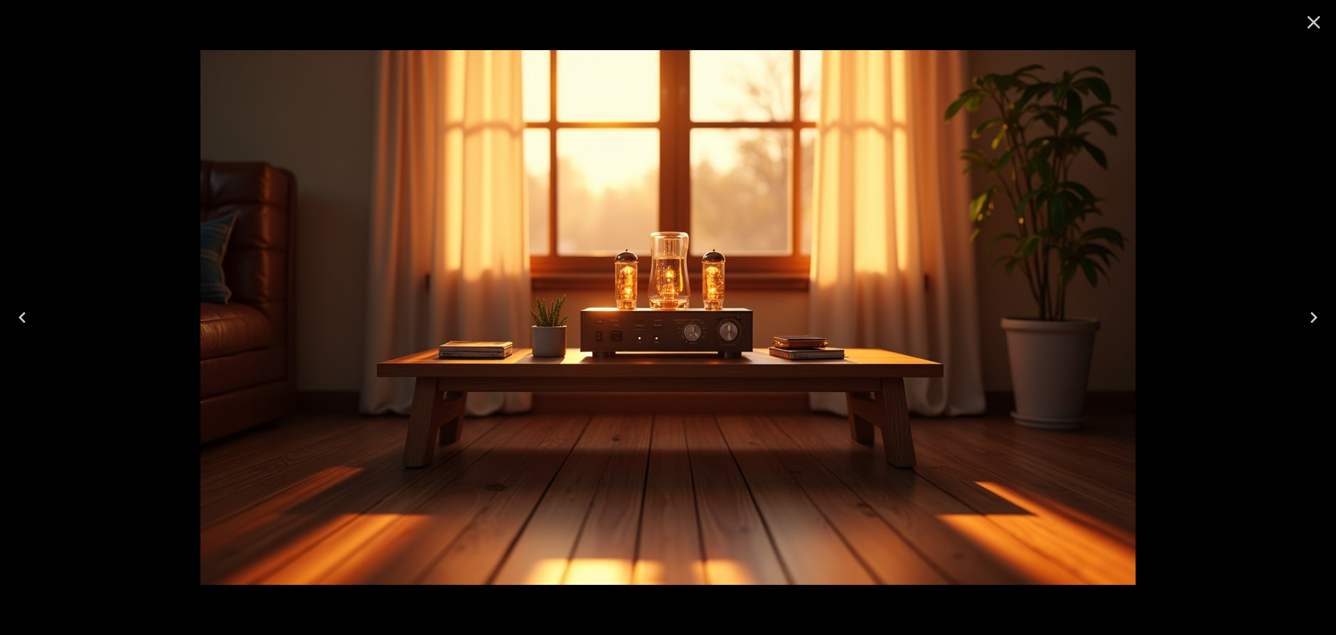
click at [30, 319] on icon "Previous" at bounding box center [22, 317] width 22 height 22
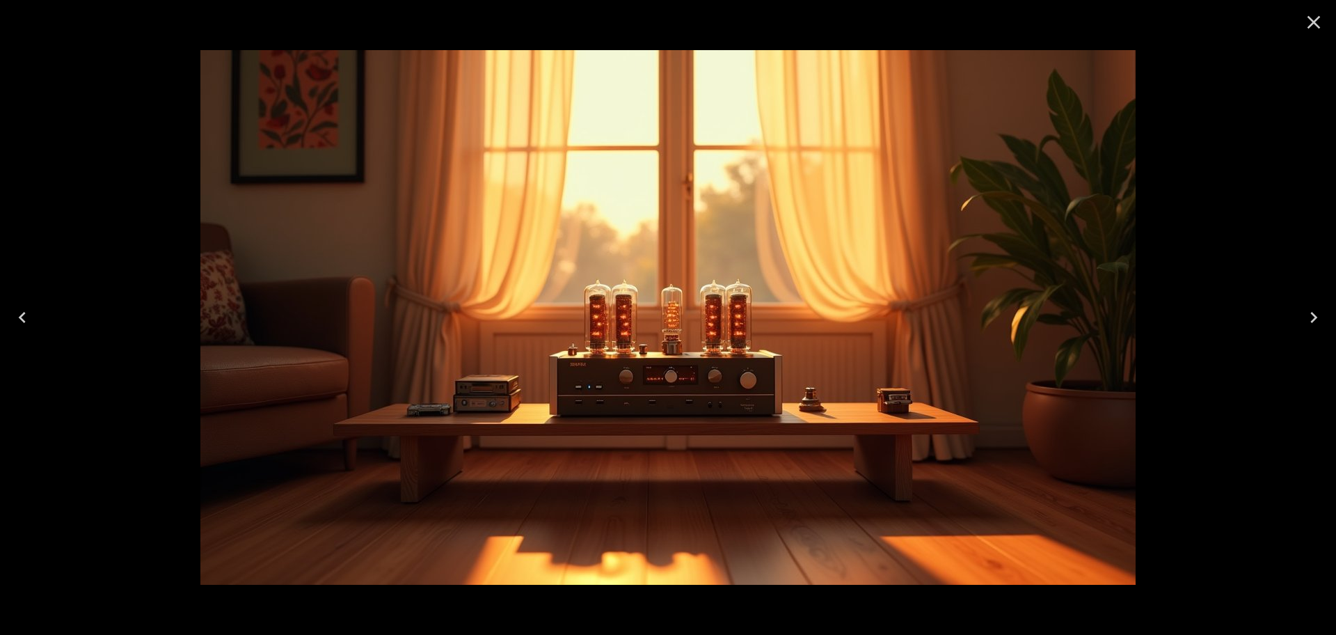
click at [30, 319] on icon "Previous" at bounding box center [22, 317] width 22 height 22
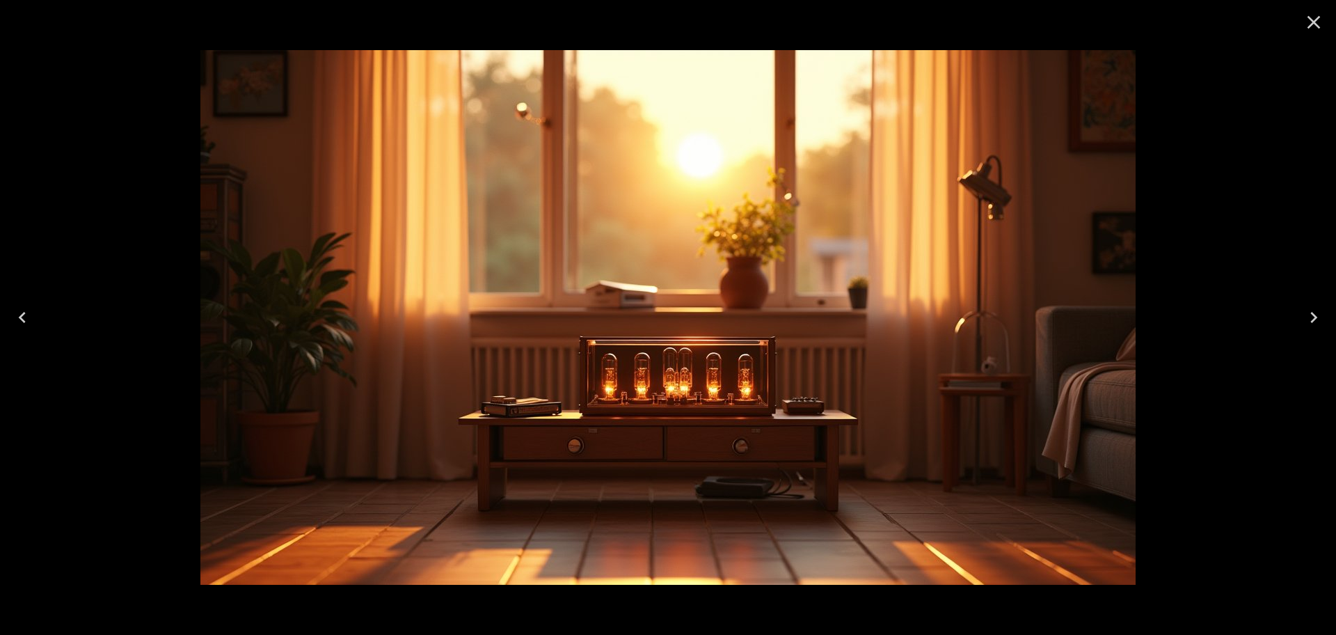
click at [1316, 319] on icon "Next" at bounding box center [1314, 317] width 22 height 22
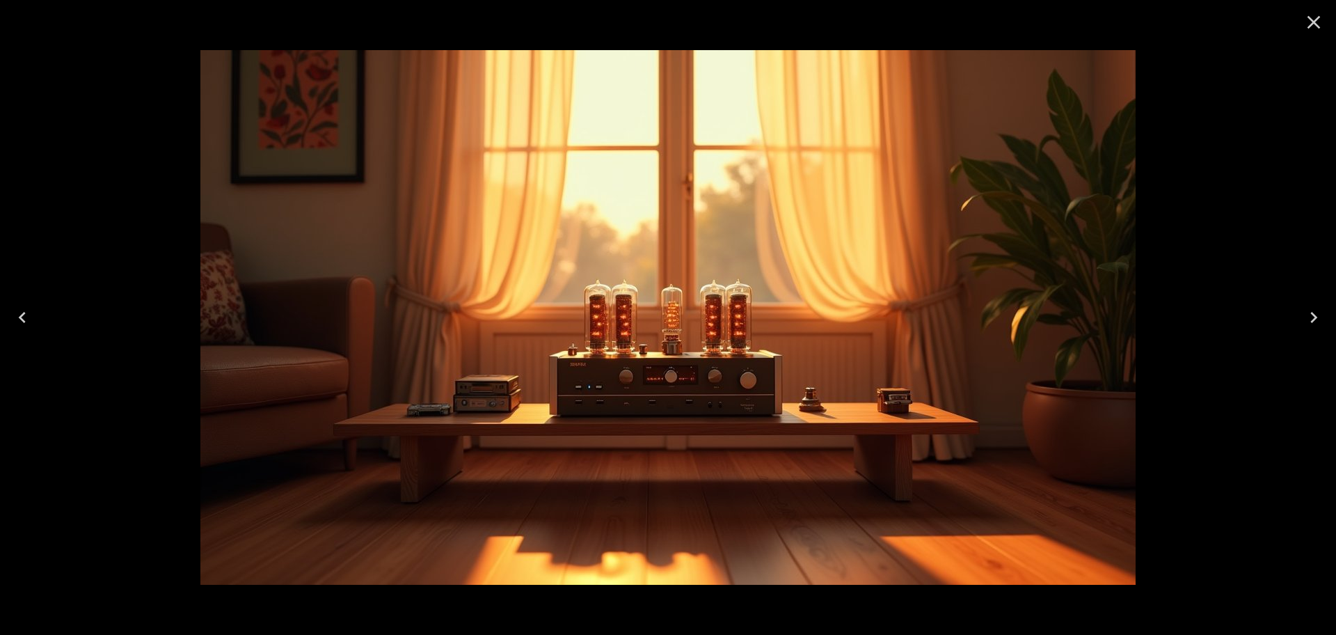
click at [1316, 319] on icon "Next" at bounding box center [1314, 317] width 22 height 22
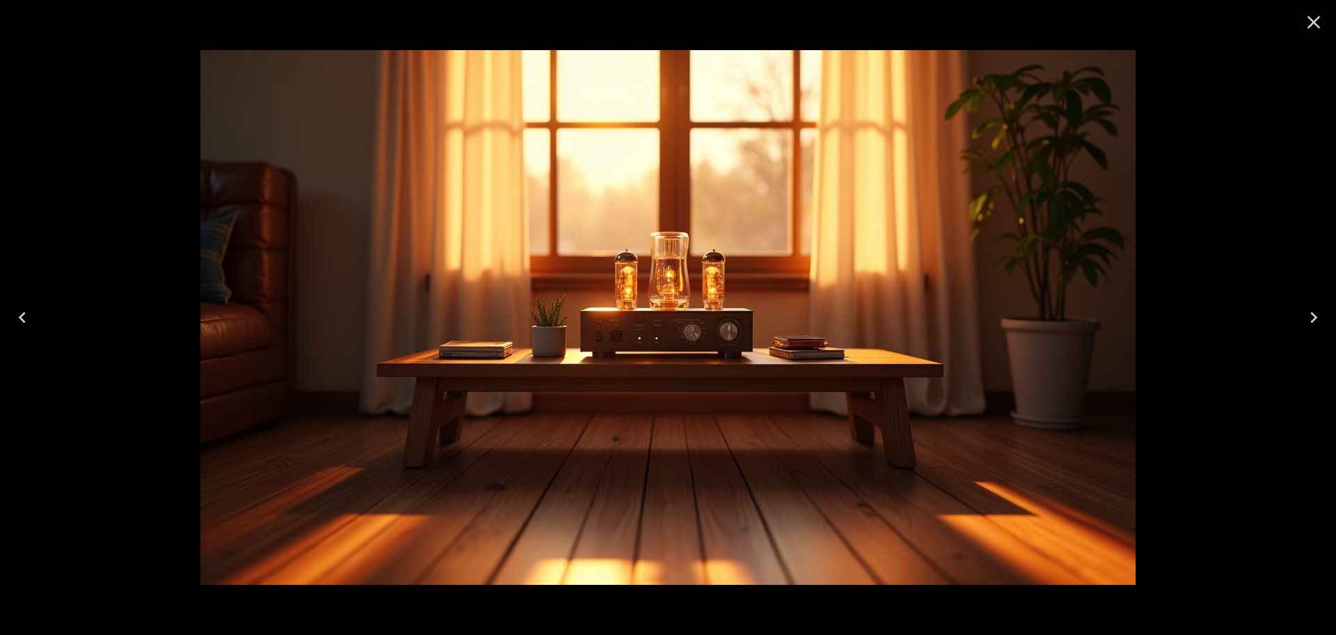
click at [1316, 319] on icon "Next" at bounding box center [1314, 317] width 22 height 22
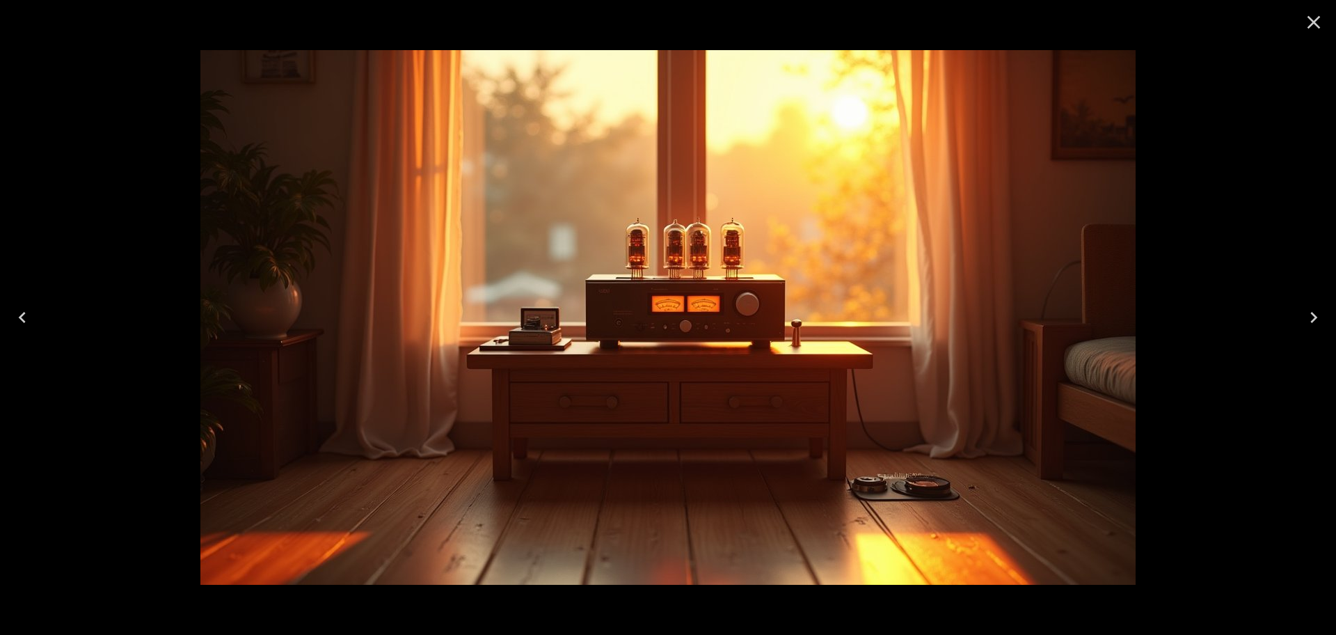
click at [1317, 319] on icon "Next" at bounding box center [1314, 317] width 22 height 22
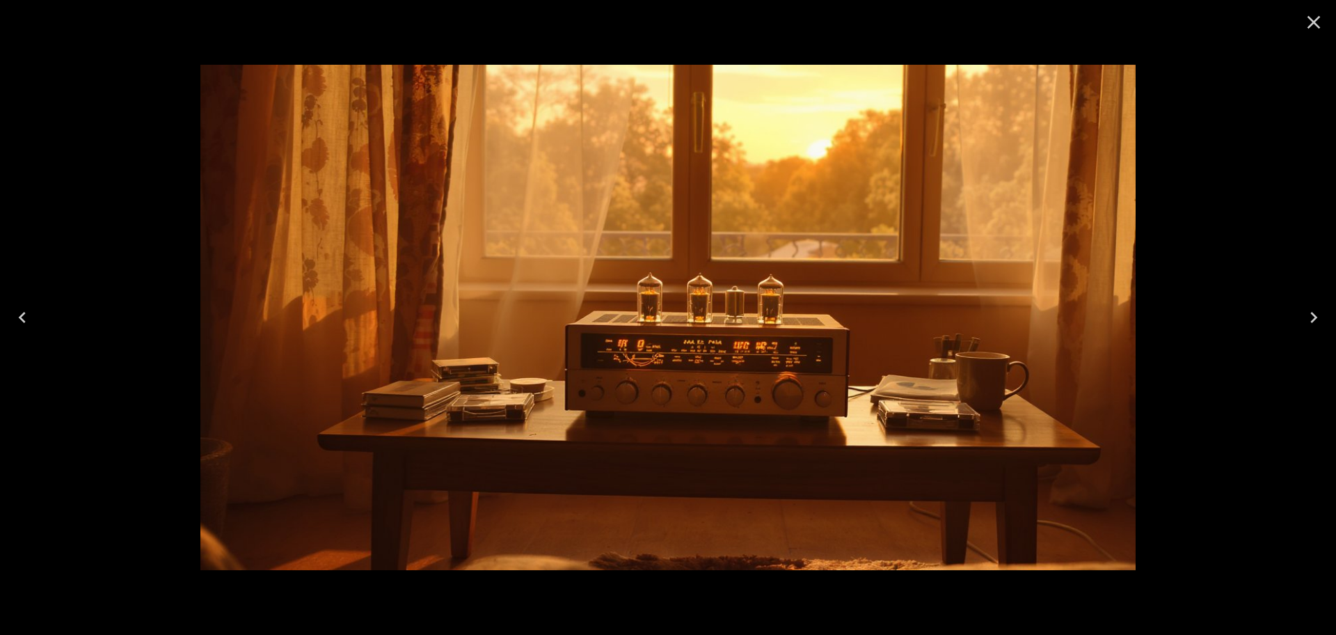
click at [29, 313] on icon "Previous" at bounding box center [22, 317] width 22 height 22
